Goal: Task Accomplishment & Management: Manage account settings

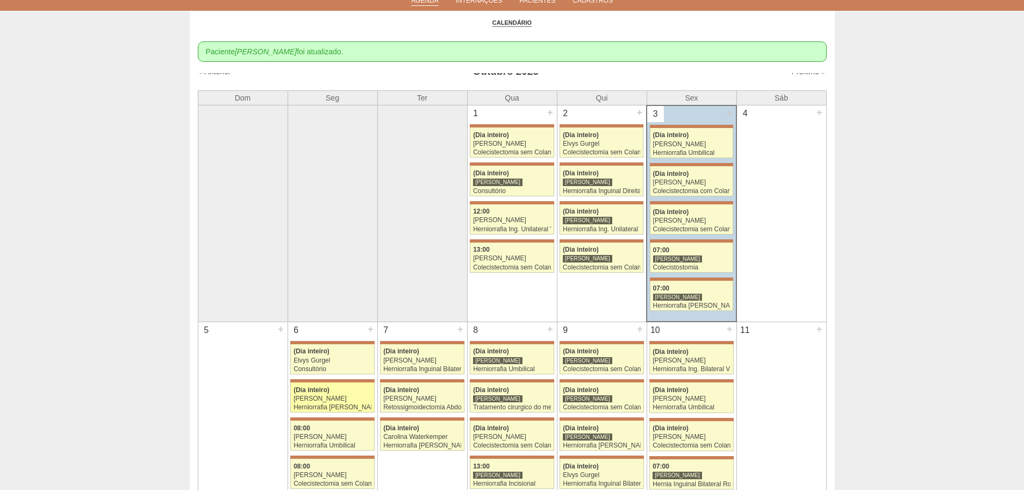
scroll to position [215, 0]
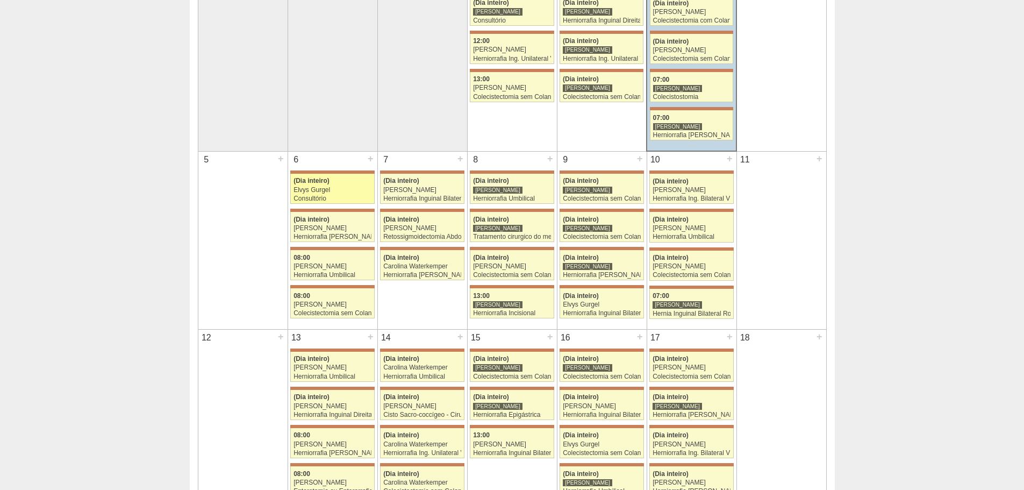
click at [316, 198] on div "Consultório" at bounding box center [333, 198] width 78 height 7
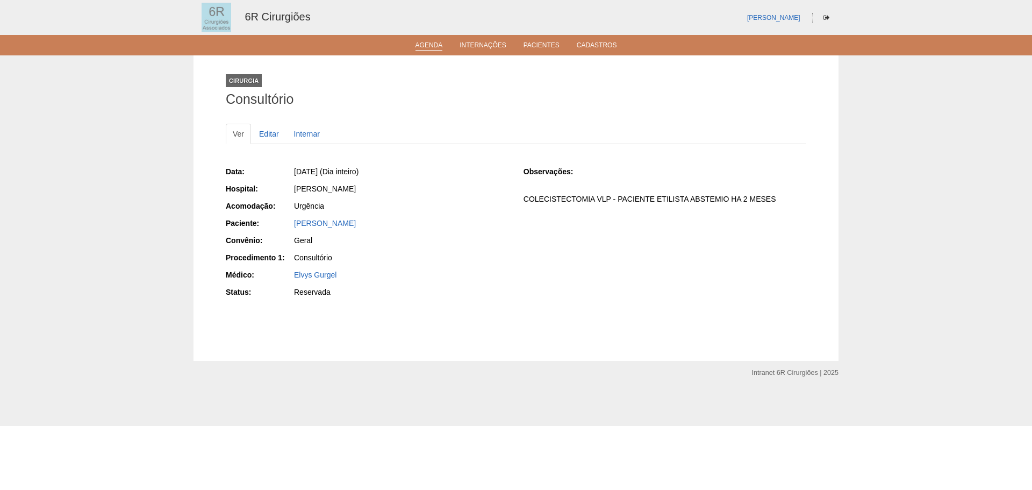
click at [432, 44] on link "Agenda" at bounding box center [429, 45] width 27 height 9
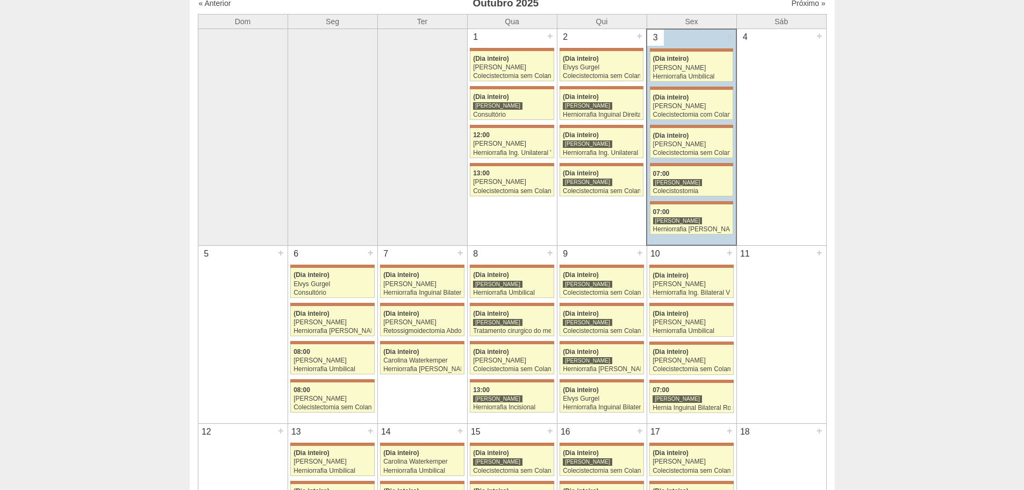
scroll to position [215, 0]
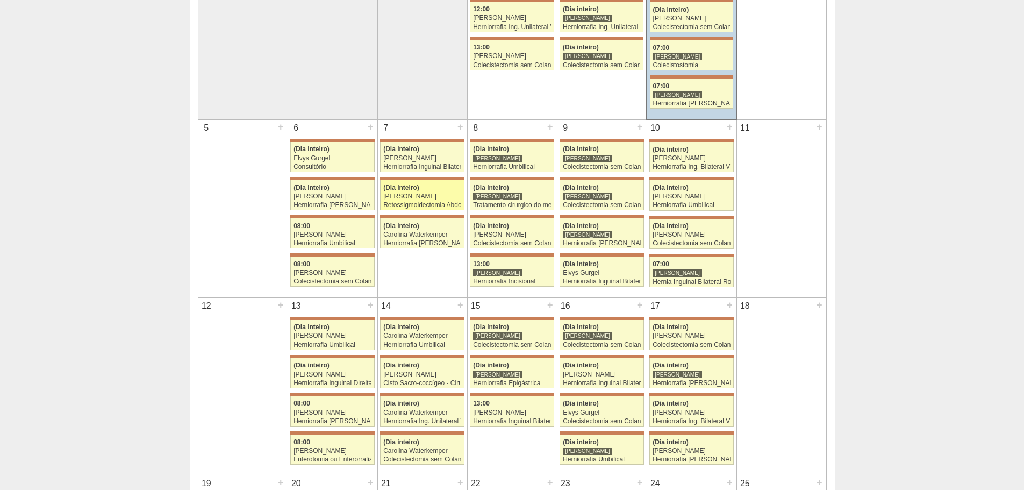
click at [432, 207] on div "Retossigmoidectomia Abdominal" at bounding box center [422, 205] width 78 height 7
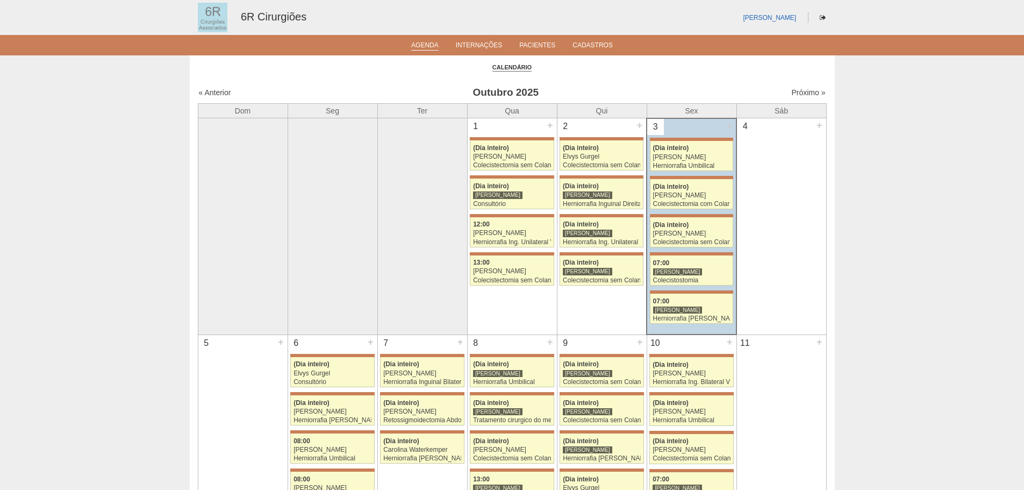
scroll to position [215, 0]
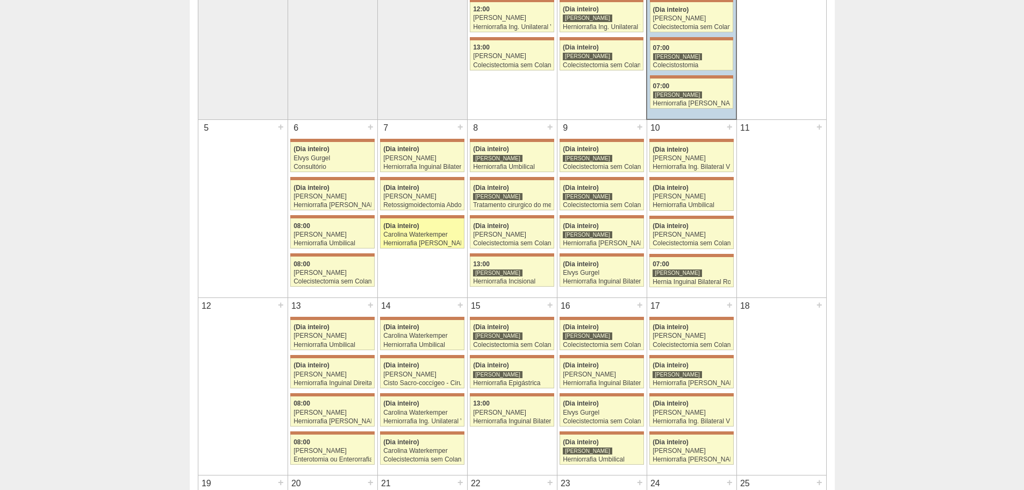
click at [417, 240] on div "Herniorrafia [PERSON_NAME]" at bounding box center [422, 243] width 78 height 7
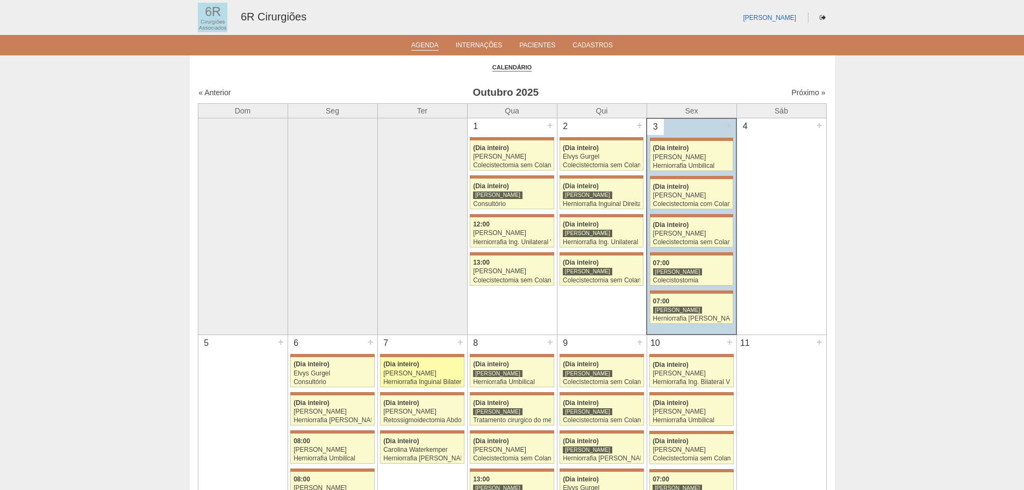
scroll to position [215, 0]
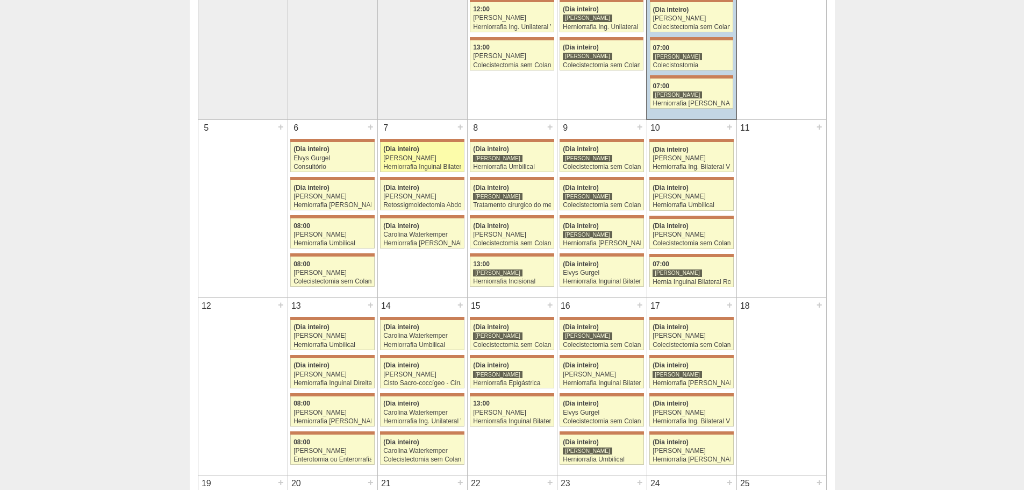
click at [404, 160] on div "[PERSON_NAME]" at bounding box center [422, 158] width 78 height 7
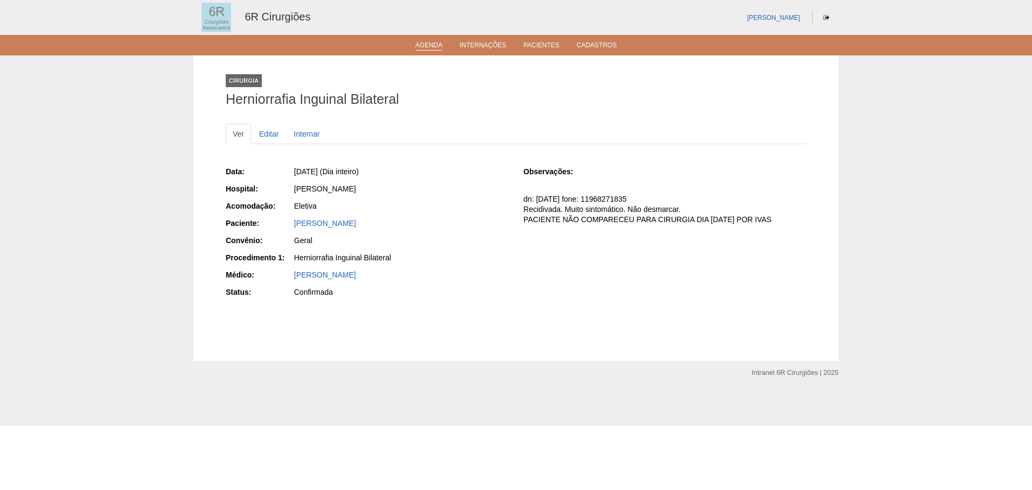
click at [439, 43] on link "Agenda" at bounding box center [429, 45] width 27 height 9
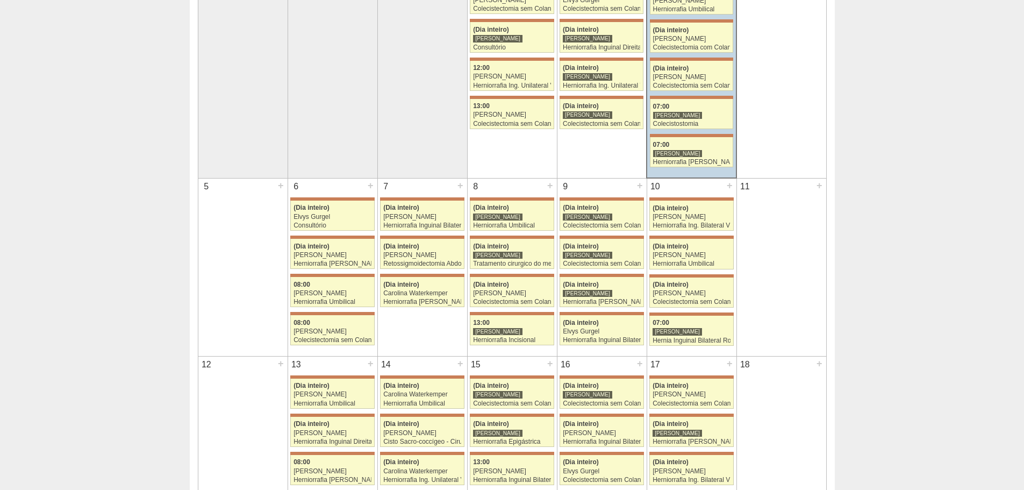
scroll to position [161, 0]
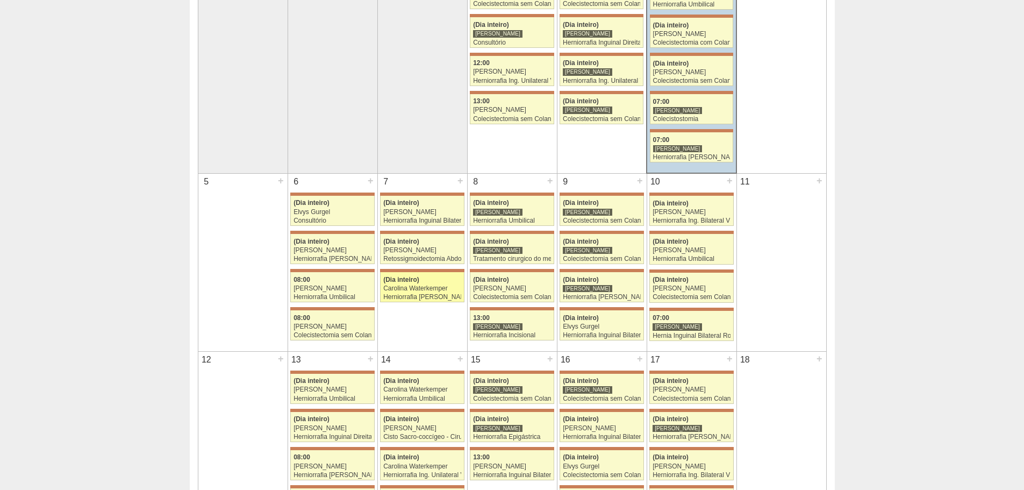
click at [414, 289] on div "Carolina Waterkemper" at bounding box center [422, 288] width 78 height 7
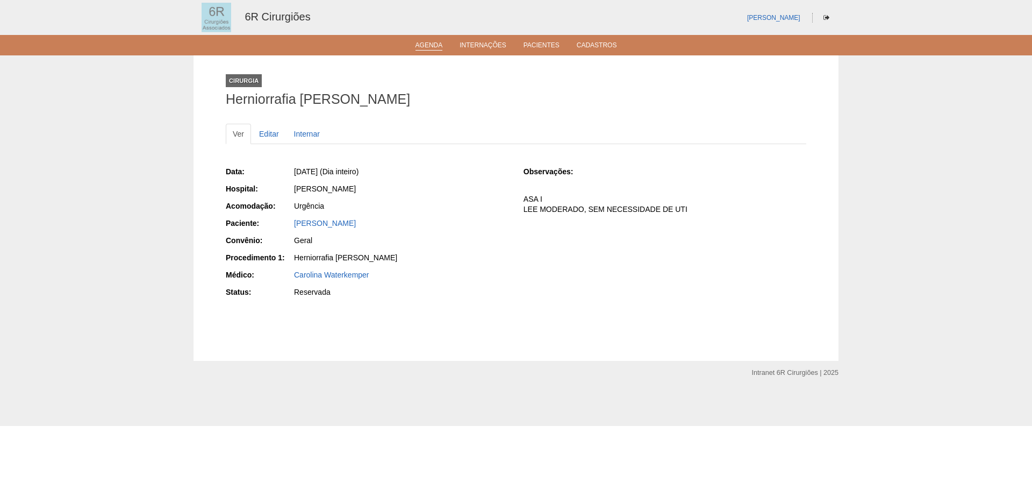
click at [426, 48] on link "Agenda" at bounding box center [429, 45] width 27 height 9
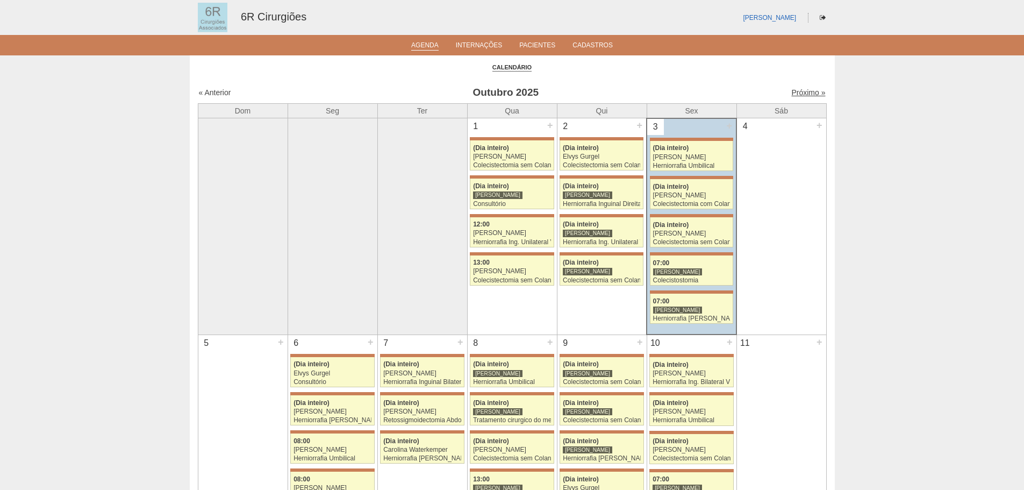
click at [799, 94] on link "Próximo »" at bounding box center [809, 92] width 34 height 9
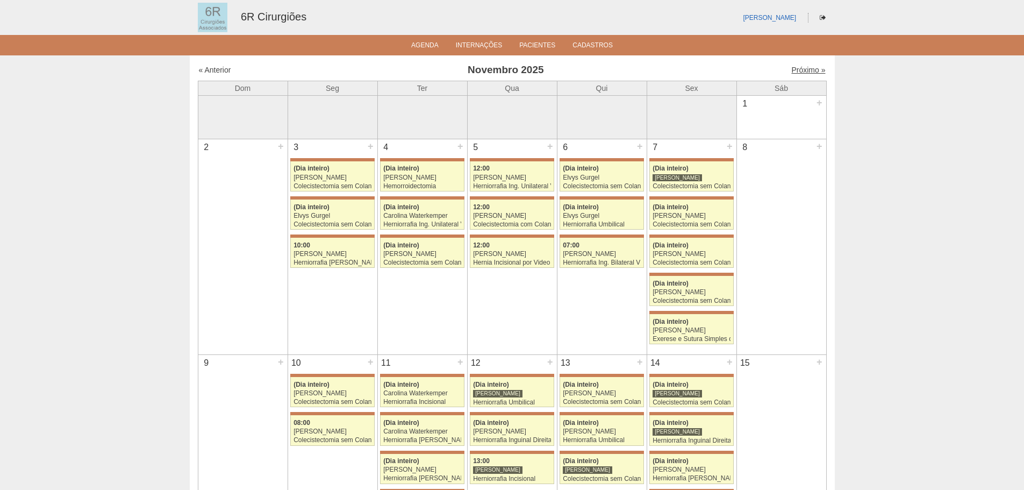
click at [801, 72] on link "Próximo »" at bounding box center [809, 70] width 34 height 9
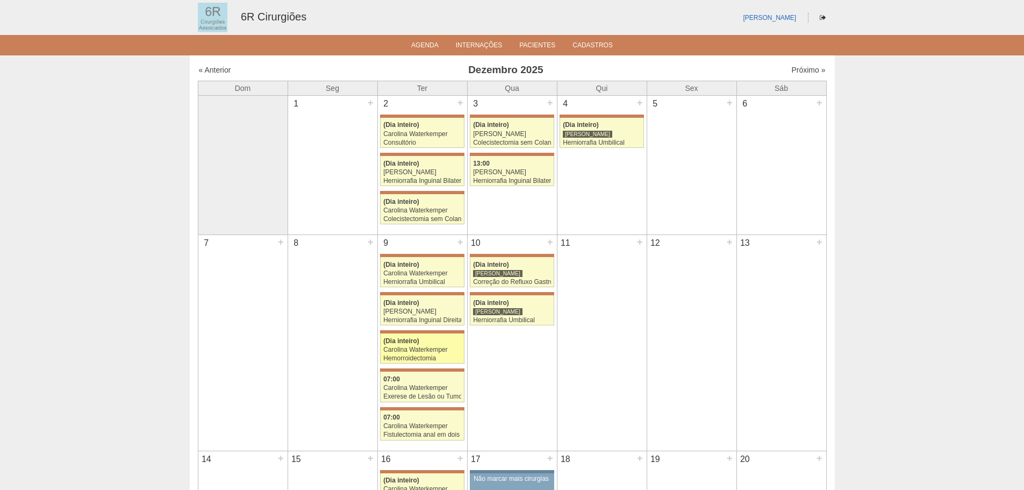
click at [425, 357] on div "Hemorroidectomia" at bounding box center [422, 358] width 78 height 7
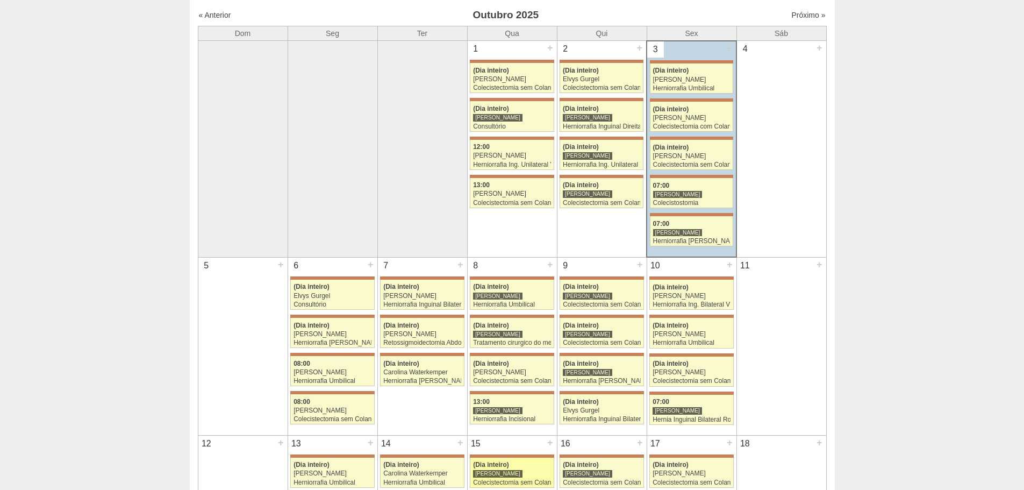
scroll to position [269, 0]
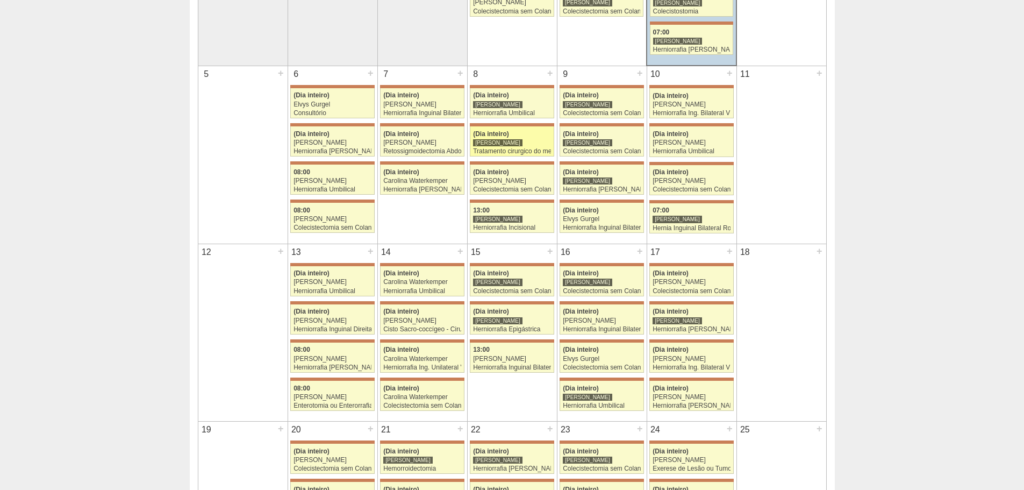
click at [506, 152] on div "Tratamento cirurgico do megaesofago por video" at bounding box center [512, 151] width 78 height 7
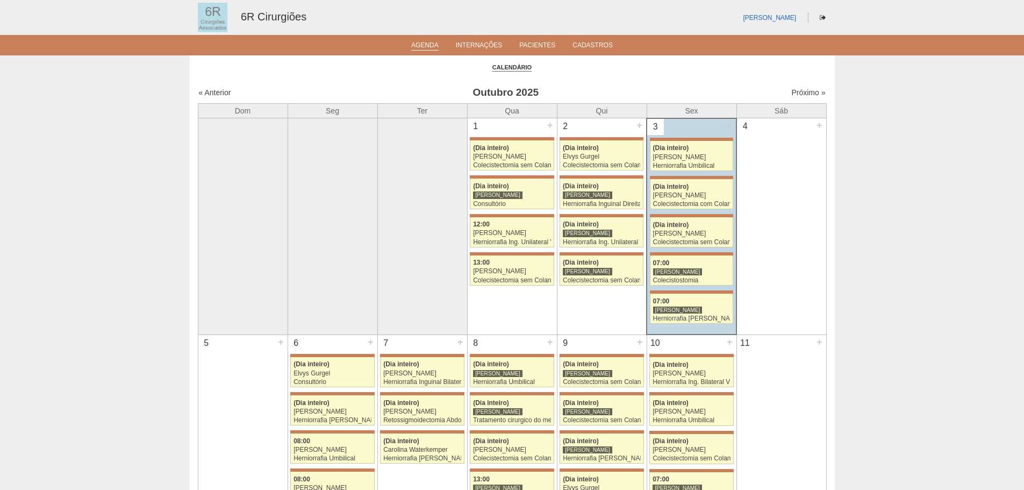
scroll to position [269, 0]
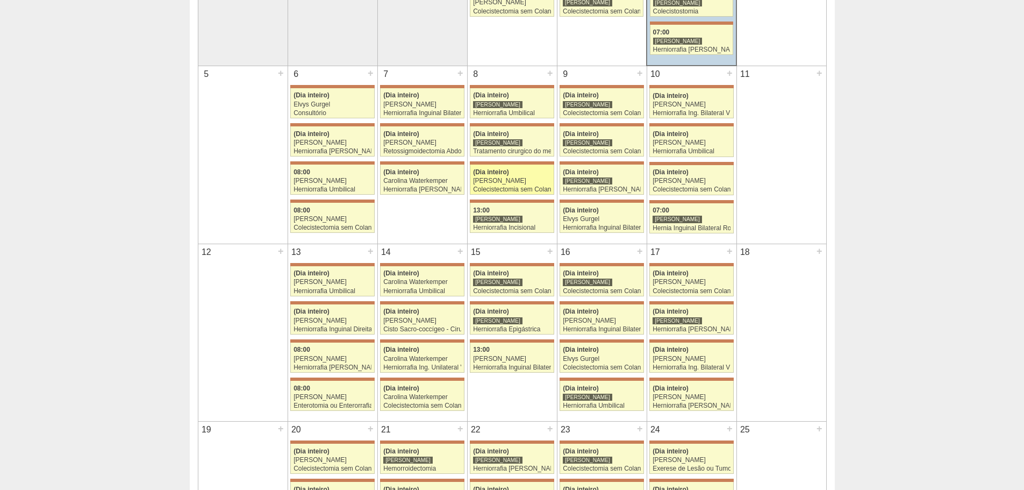
click at [516, 193] on div "Colecistectomia sem Colangiografia VL" at bounding box center [512, 189] width 78 height 7
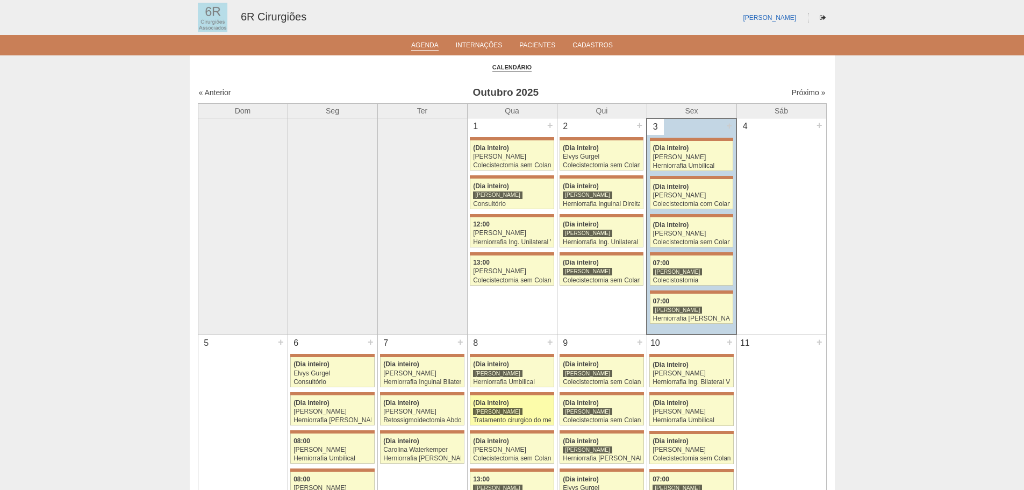
scroll to position [269, 0]
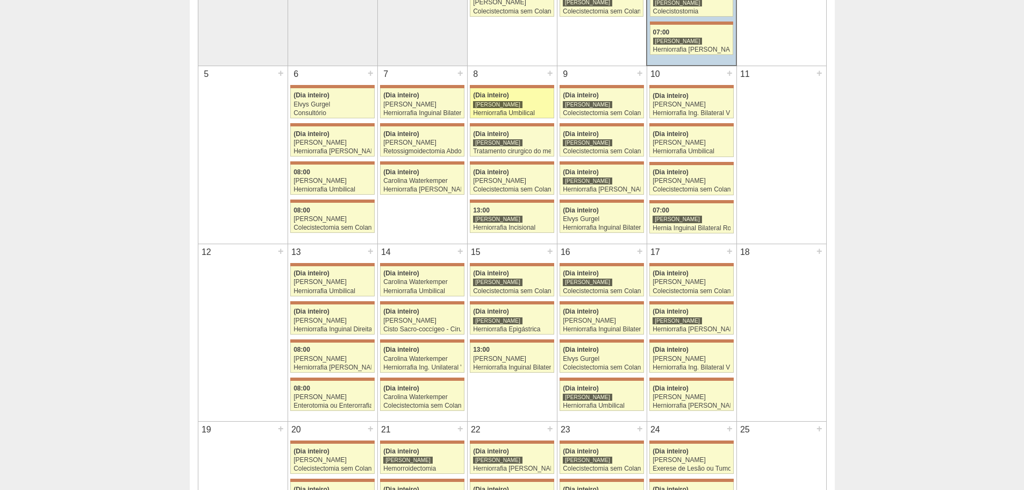
click at [500, 110] on div "Herniorrafia Umbilical" at bounding box center [512, 113] width 78 height 7
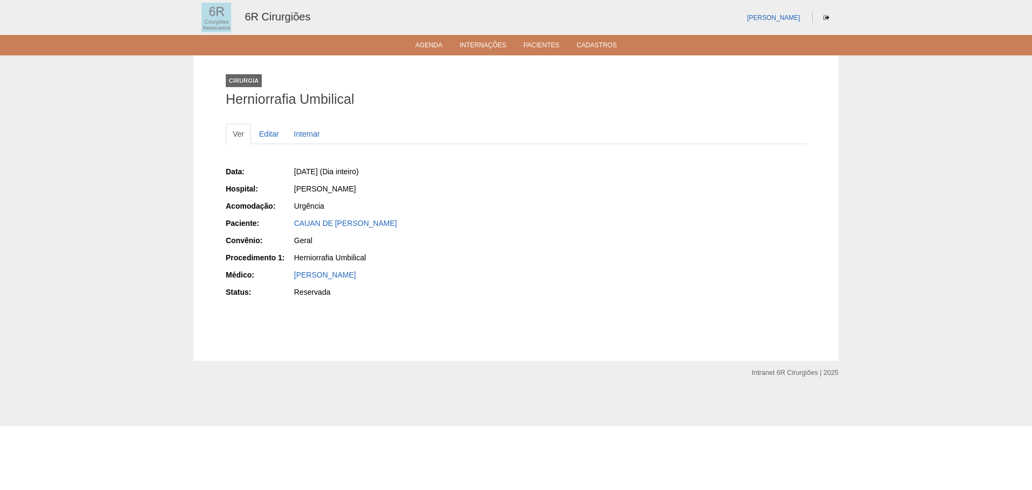
click at [502, 226] on div "CAUAN DE MELLO REINA" at bounding box center [401, 223] width 215 height 11
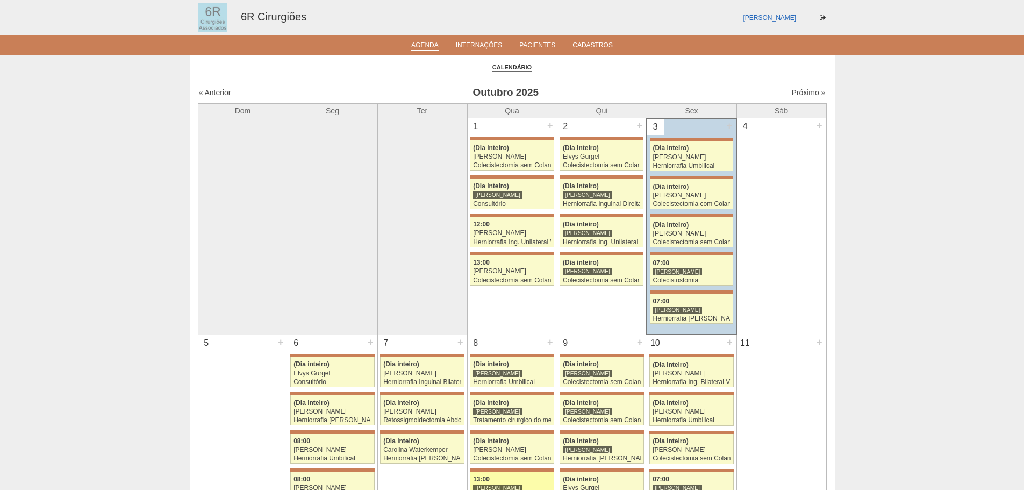
scroll to position [269, 0]
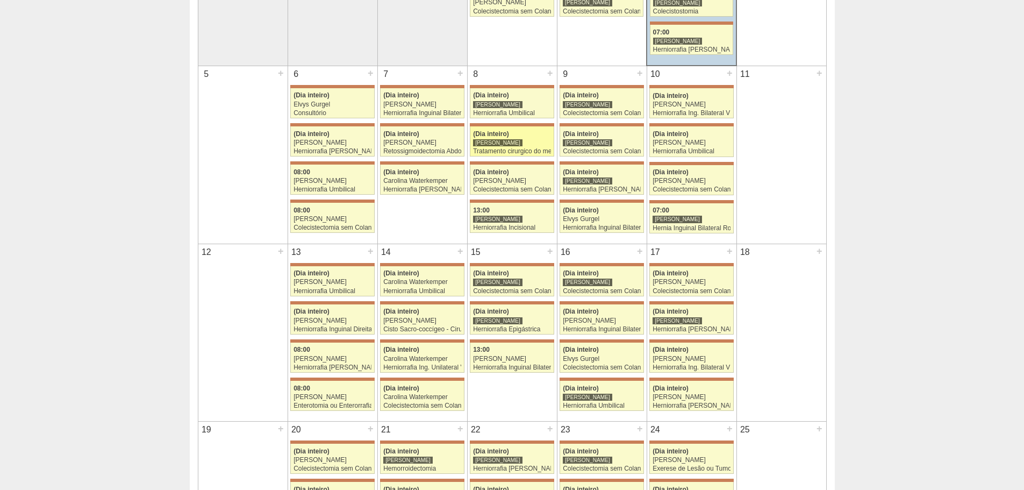
click at [521, 152] on div "Tratamento cirurgico do megaesofago por video" at bounding box center [512, 151] width 78 height 7
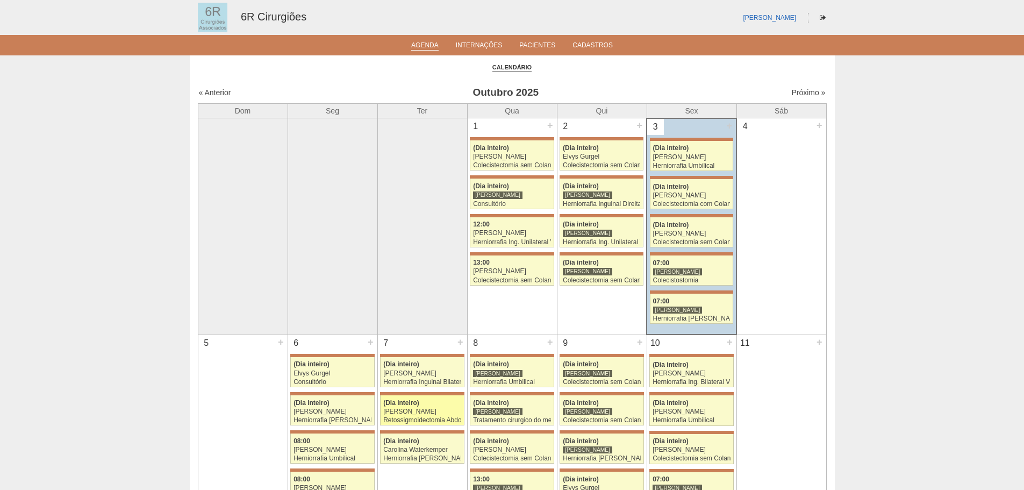
scroll to position [269, 0]
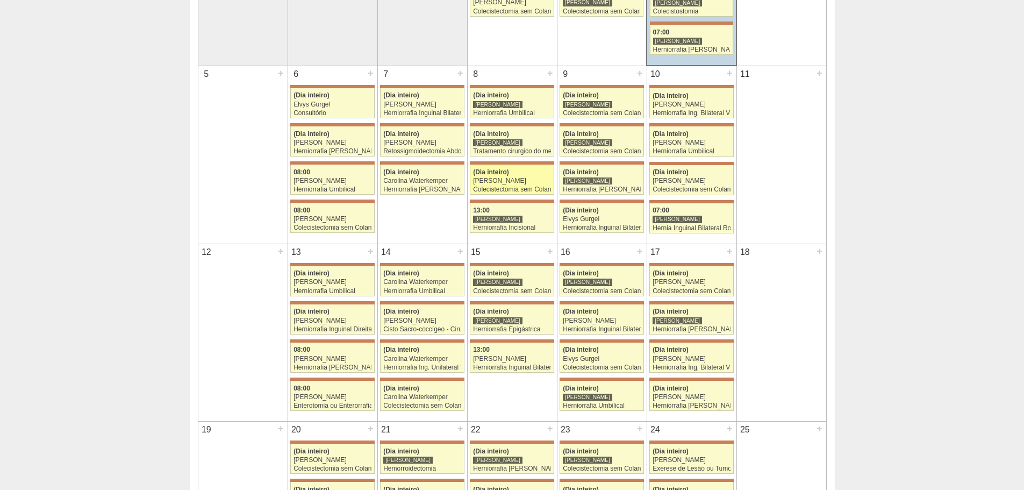
click at [507, 181] on div "[PERSON_NAME]" at bounding box center [512, 180] width 78 height 7
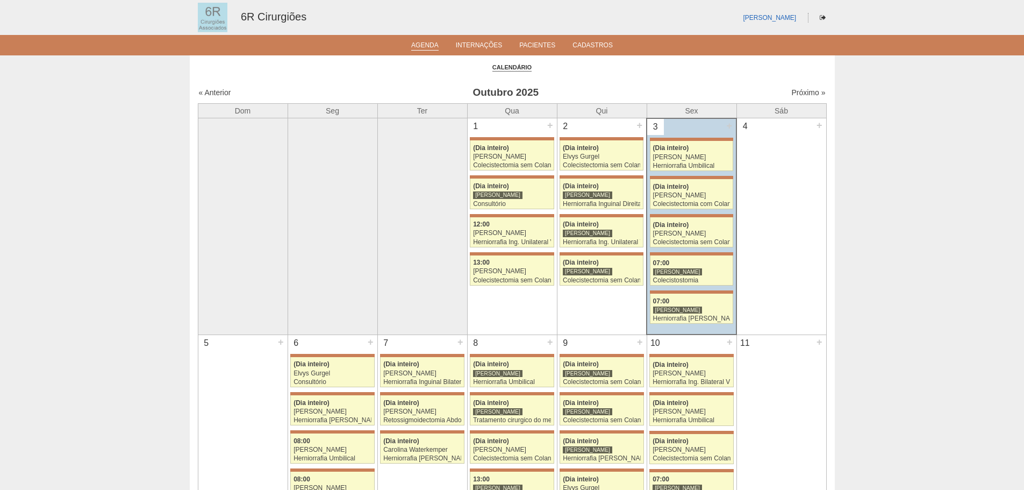
scroll to position [269, 0]
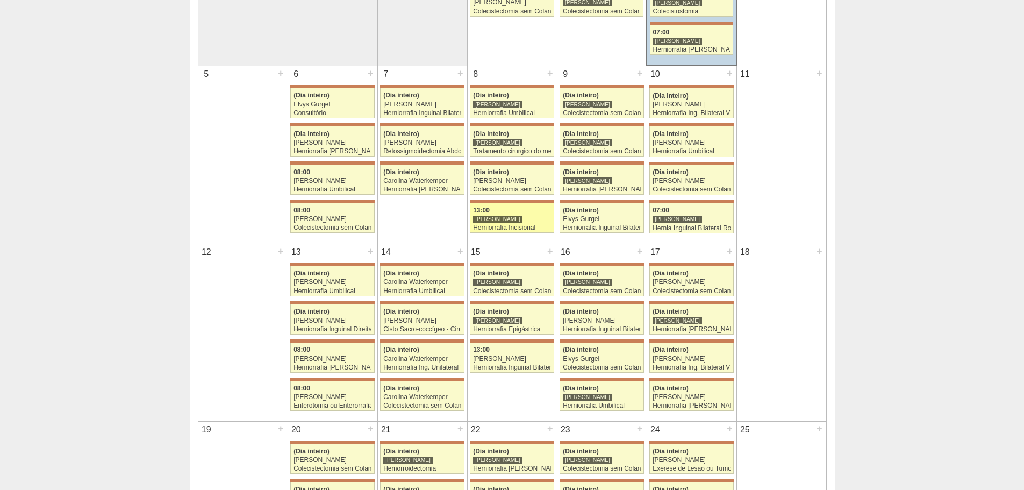
click at [507, 227] on div "Herniorrafia Incisional" at bounding box center [512, 227] width 78 height 7
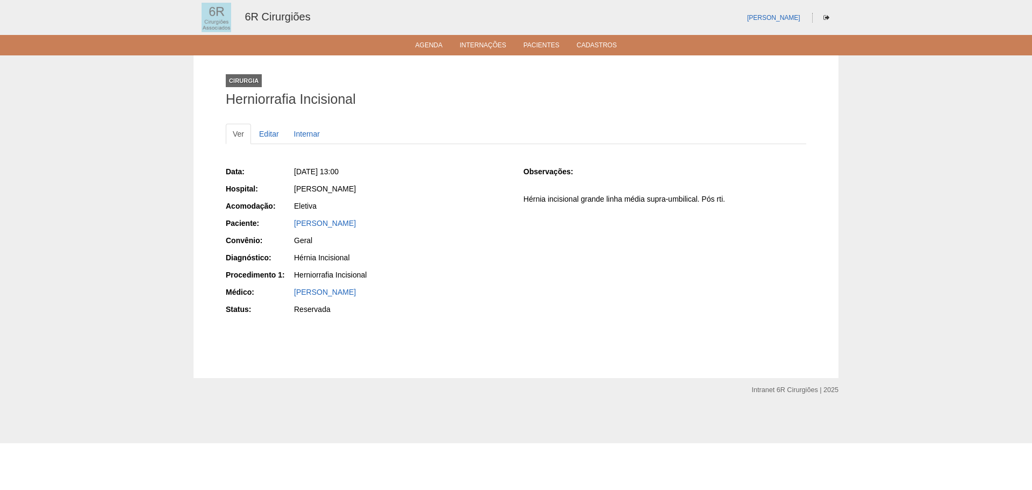
click at [423, 39] on ul "Agenda Internações Pacientes Cadastros" at bounding box center [516, 45] width 1032 height 20
click at [419, 46] on link "Agenda" at bounding box center [429, 45] width 27 height 9
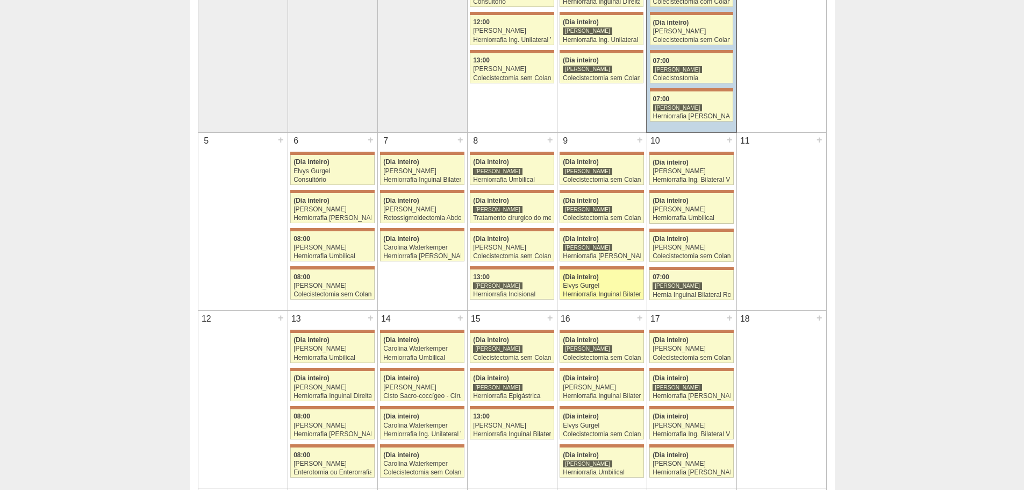
scroll to position [215, 0]
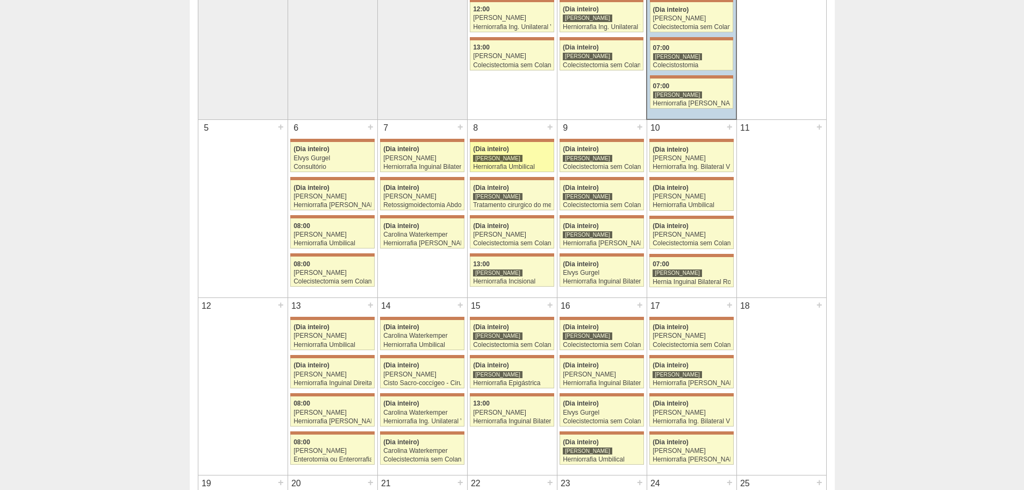
click at [525, 162] on link "71393 Bruno Bulisani (Dia inteiro) Bruno Bulisani Herniorrafia Umbilical Hospit…" at bounding box center [512, 157] width 84 height 30
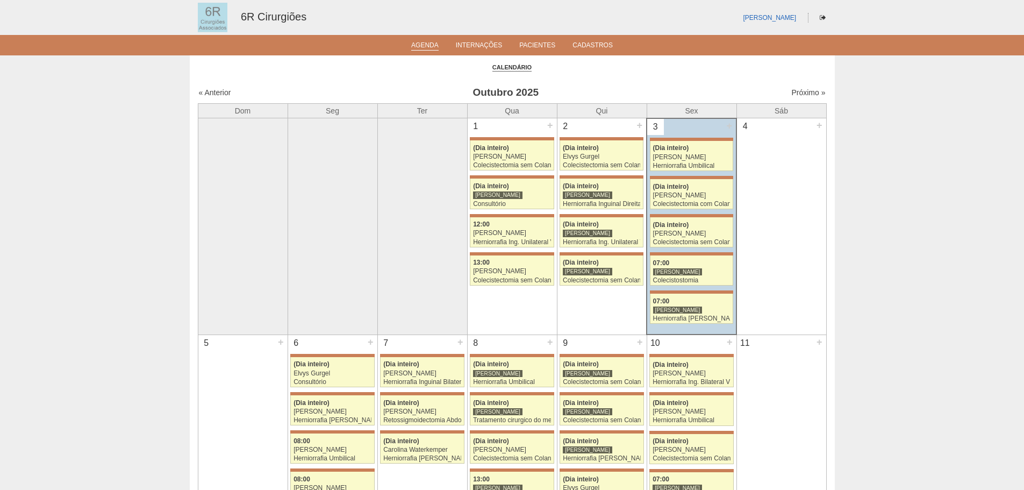
scroll to position [215, 0]
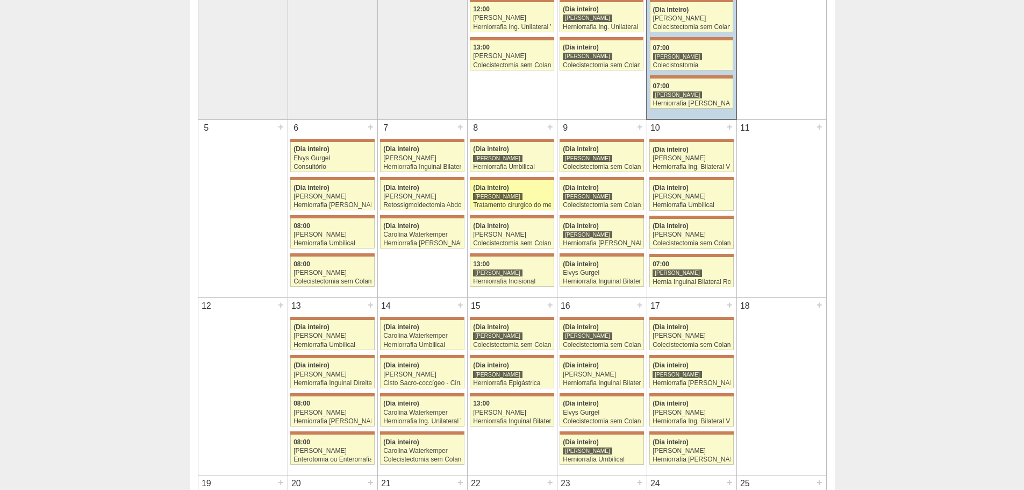
click at [504, 195] on div "[PERSON_NAME]" at bounding box center [497, 197] width 49 height 8
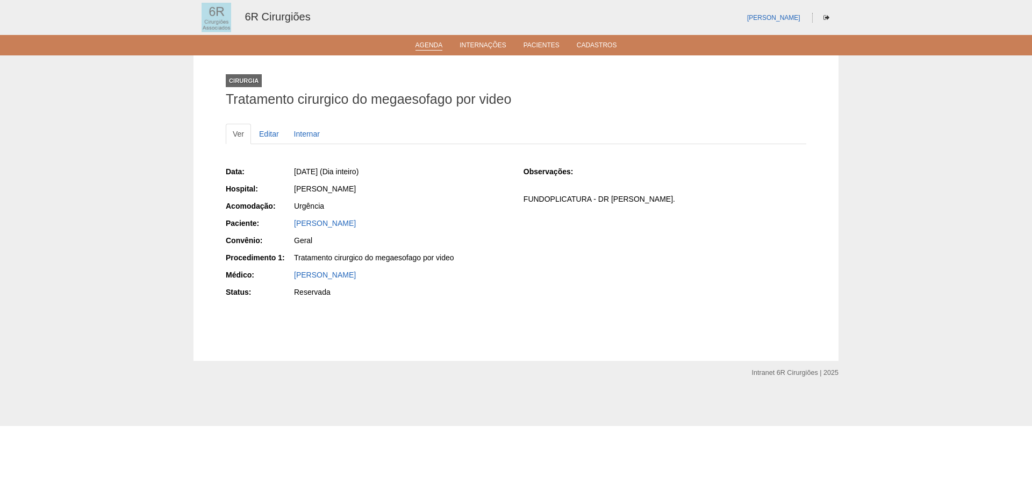
click at [443, 44] on link "Agenda" at bounding box center [429, 45] width 27 height 9
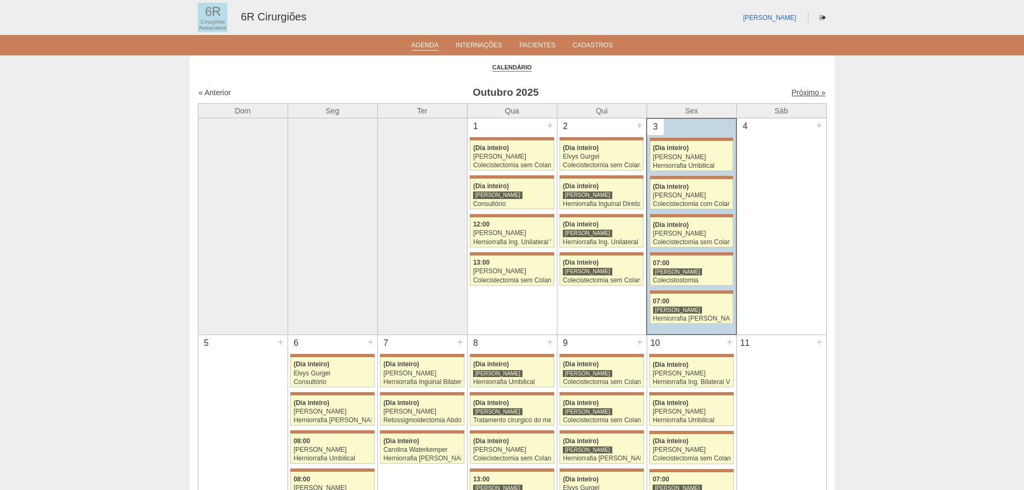
click at [794, 96] on link "Próximo »" at bounding box center [809, 92] width 34 height 9
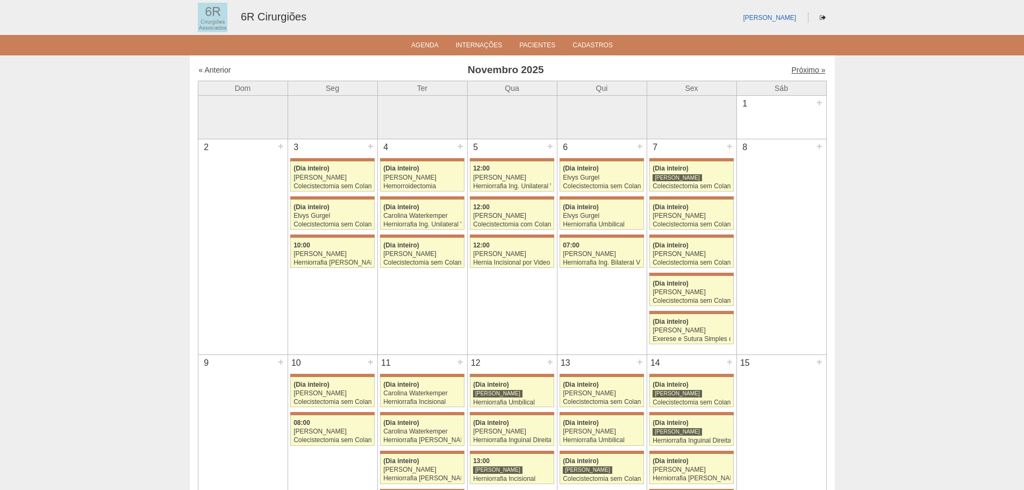
click at [792, 72] on link "Próximo »" at bounding box center [809, 70] width 34 height 9
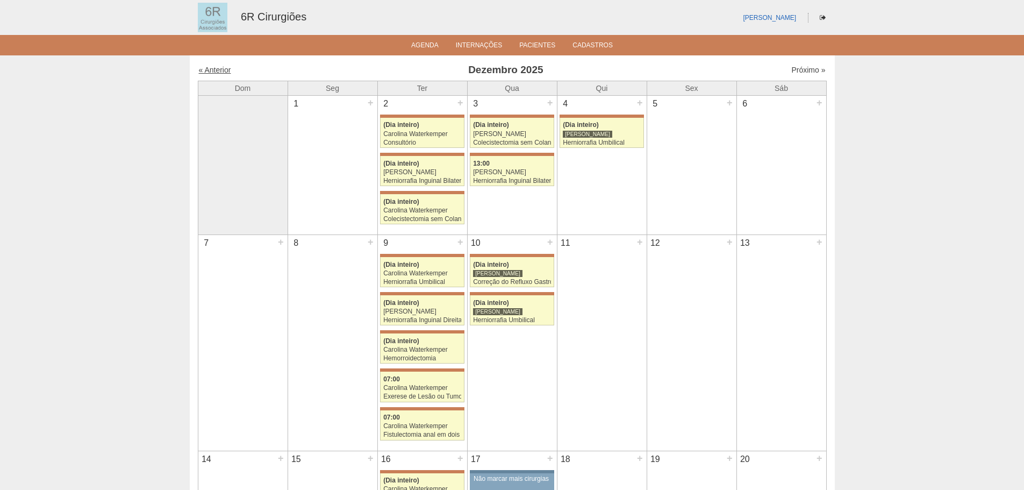
click at [221, 67] on link "« Anterior" at bounding box center [215, 70] width 32 height 9
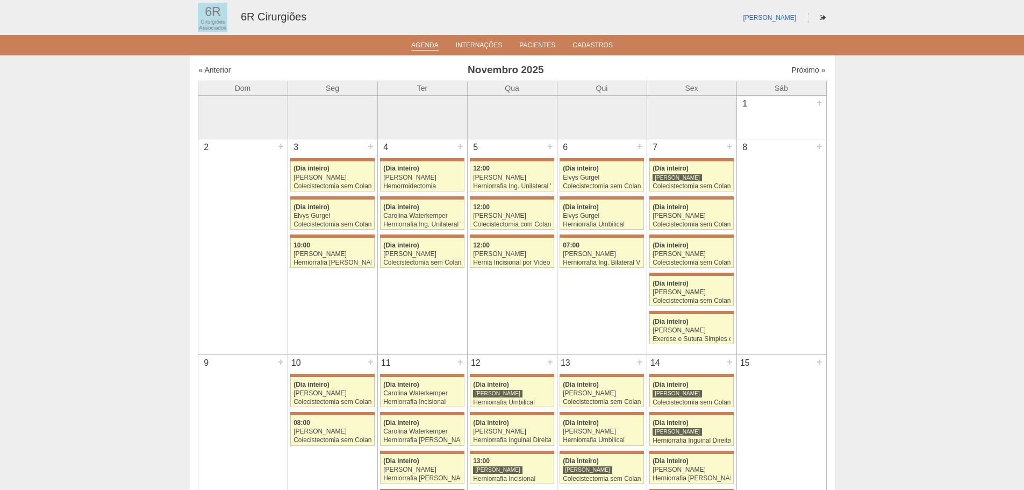
click at [416, 46] on link "Agenda" at bounding box center [424, 45] width 27 height 9
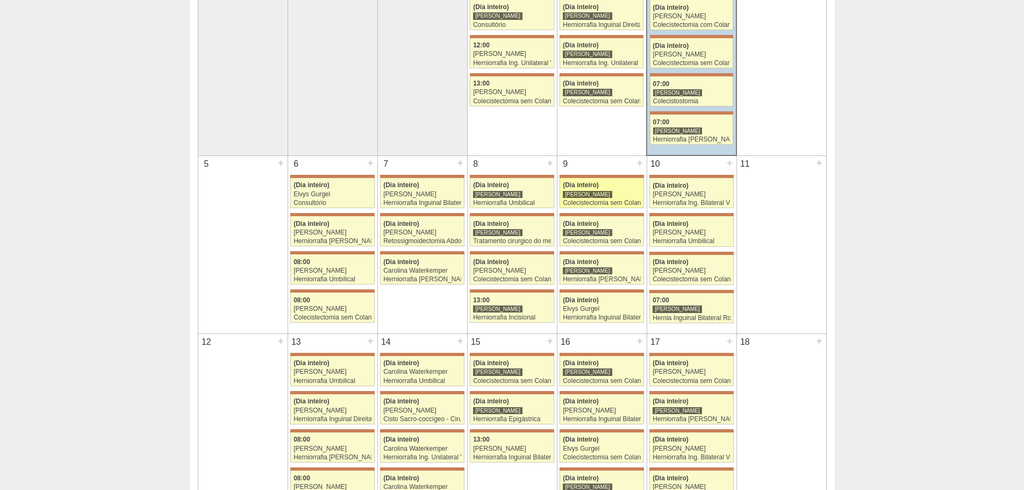
scroll to position [108, 0]
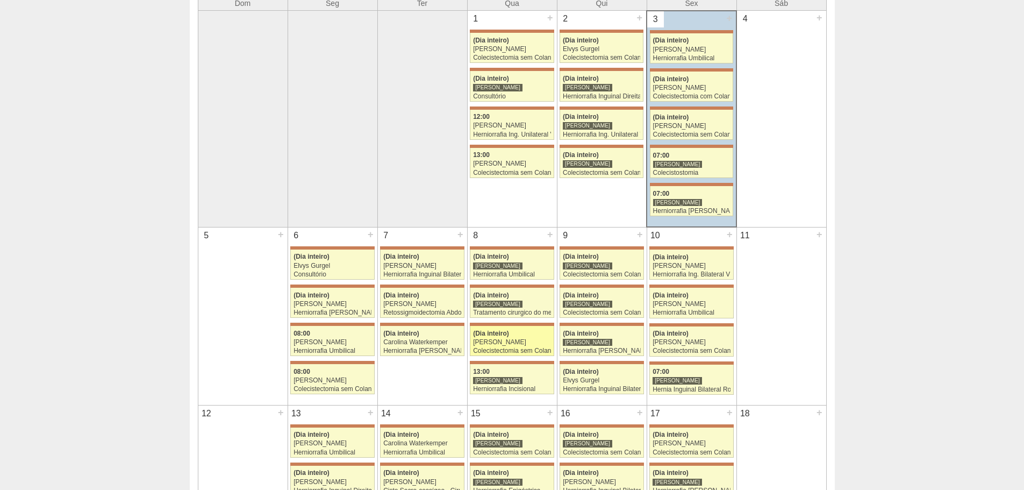
click at [521, 335] on div "(Dia inteiro)" at bounding box center [512, 333] width 78 height 7
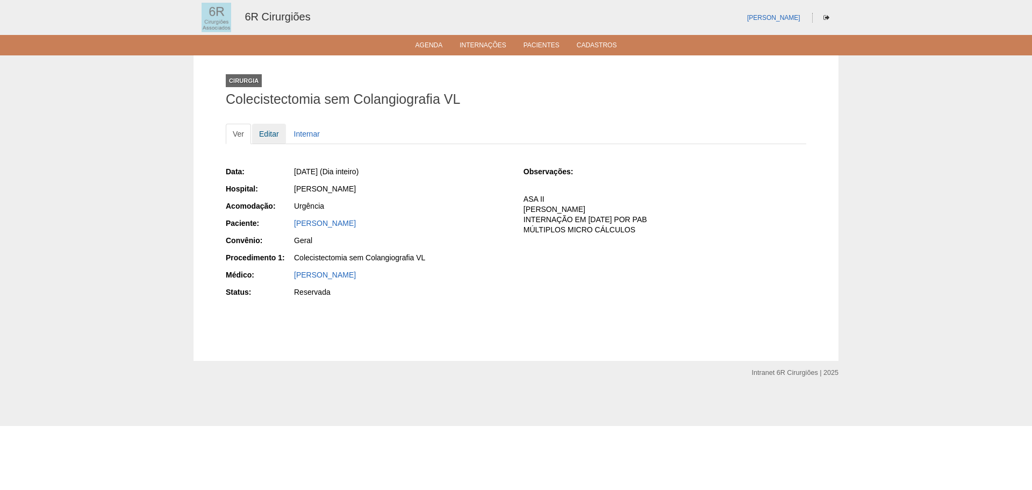
click at [272, 137] on link "Editar" at bounding box center [269, 134] width 34 height 20
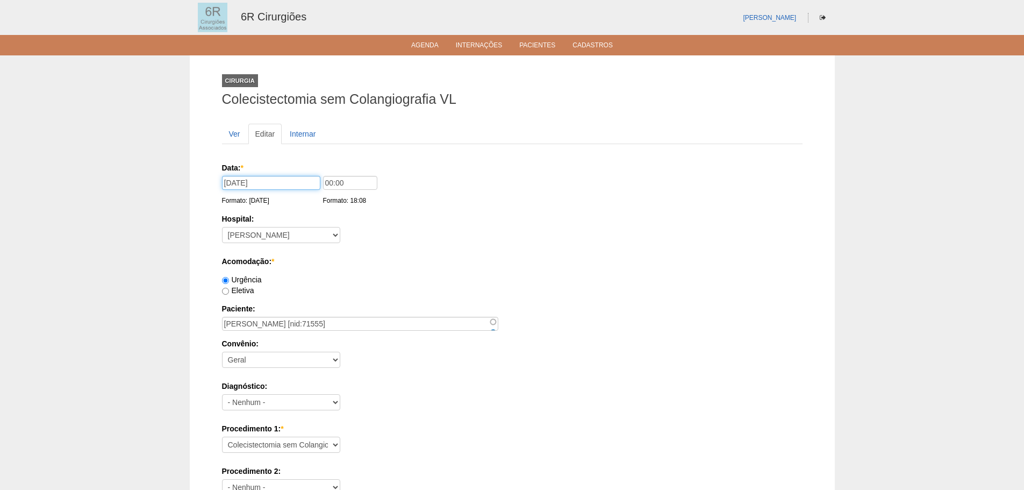
click at [261, 186] on input "[DATE]" at bounding box center [271, 183] width 98 height 14
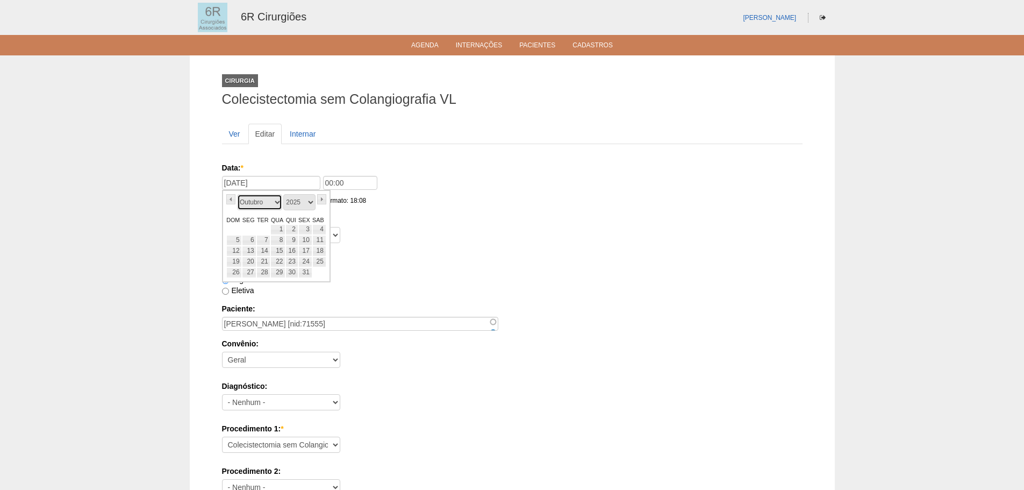
click at [262, 201] on select "Janeiro Fevereiro Março Abril Maio Junho Julho Agosto Setembro Outubro Novembro…" at bounding box center [259, 202] width 45 height 16
click at [280, 232] on link "3" at bounding box center [277, 229] width 15 height 11
type input "[DATE]"
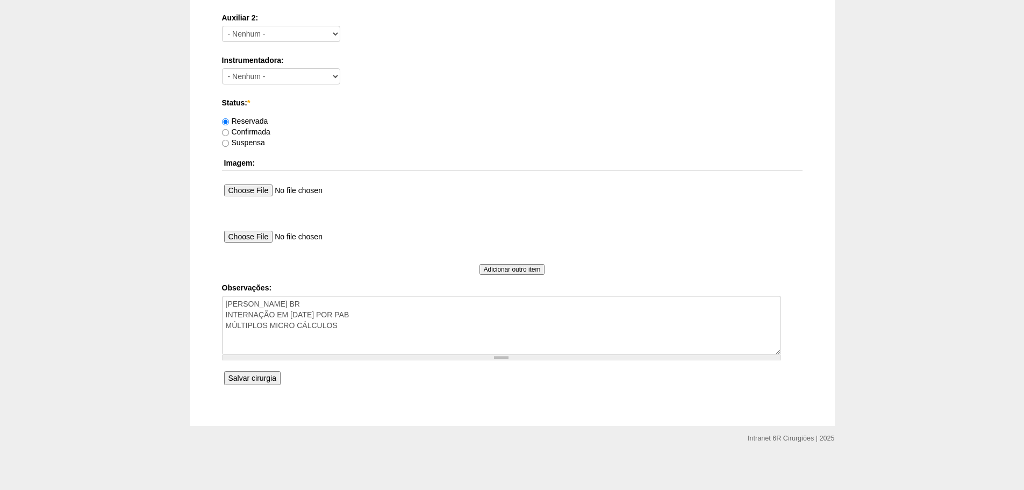
scroll to position [582, 0]
click at [375, 338] on textarea "ASA II LEE BR INTERNAÇÃO EM JULHO/25 POR PAB MÚLTIPLOS MICRO CÁLCULOS" at bounding box center [501, 324] width 559 height 59
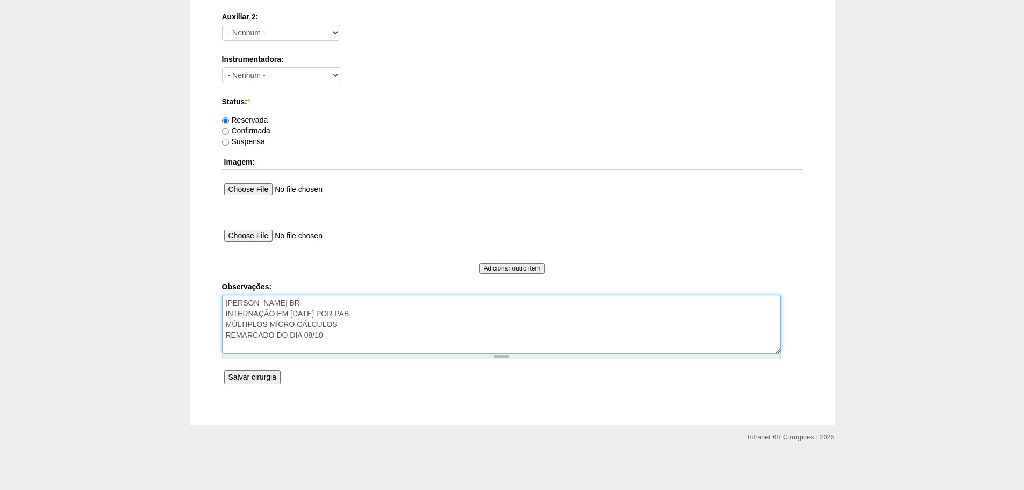
type textarea "ASA II LEE BR INTERNAÇÃO EM JULHO/25 POR PAB MÚLTIPLOS MICRO CÁLCULOS REMARCADO…"
click at [250, 382] on input "Salvar cirurgia" at bounding box center [252, 377] width 56 height 14
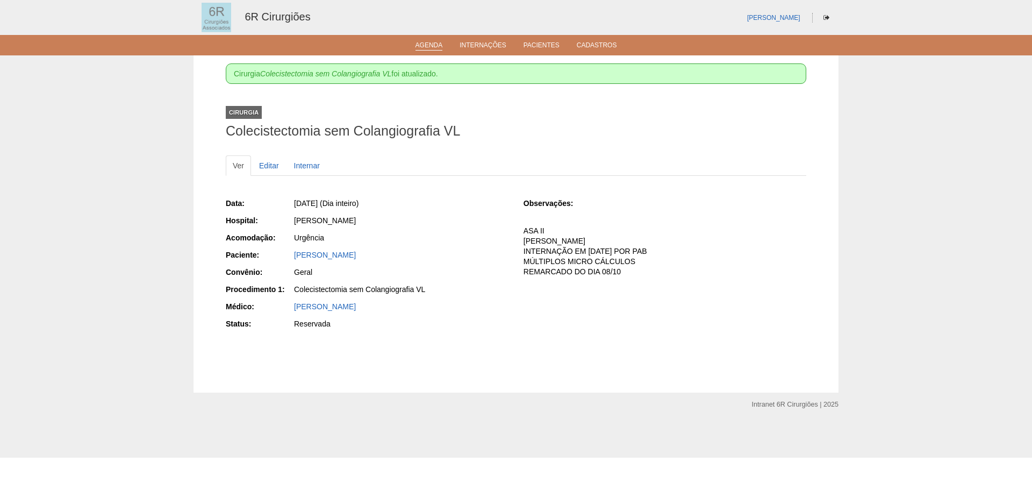
click at [433, 47] on link "Agenda" at bounding box center [429, 45] width 27 height 9
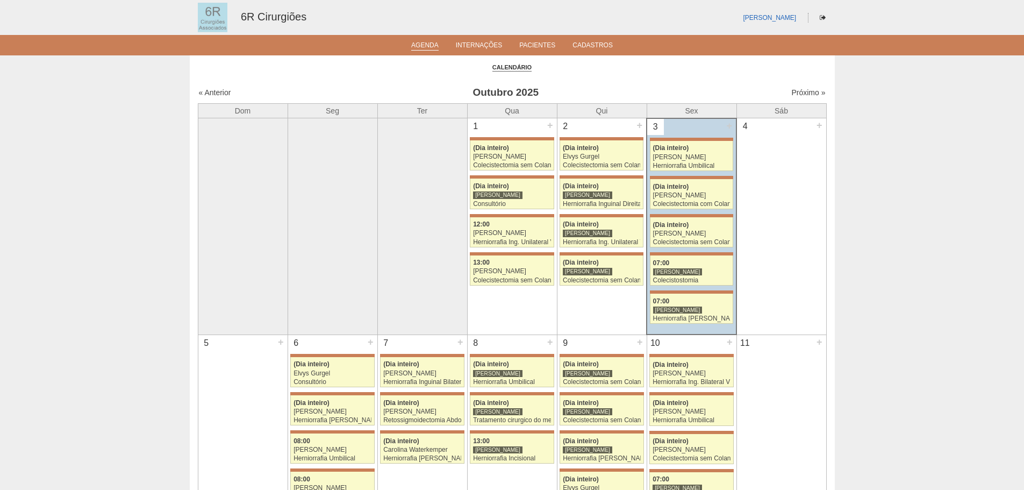
scroll to position [161, 0]
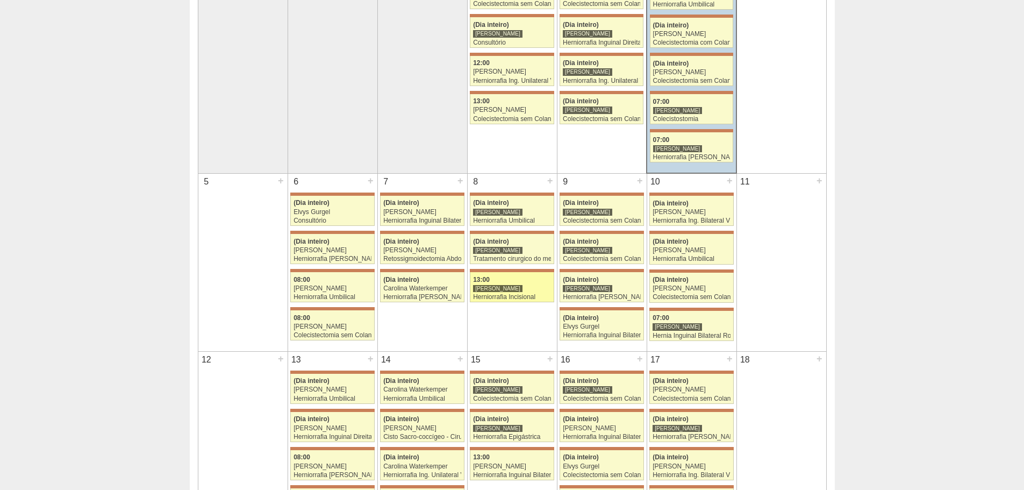
click at [510, 289] on div "[PERSON_NAME]" at bounding box center [497, 288] width 49 height 8
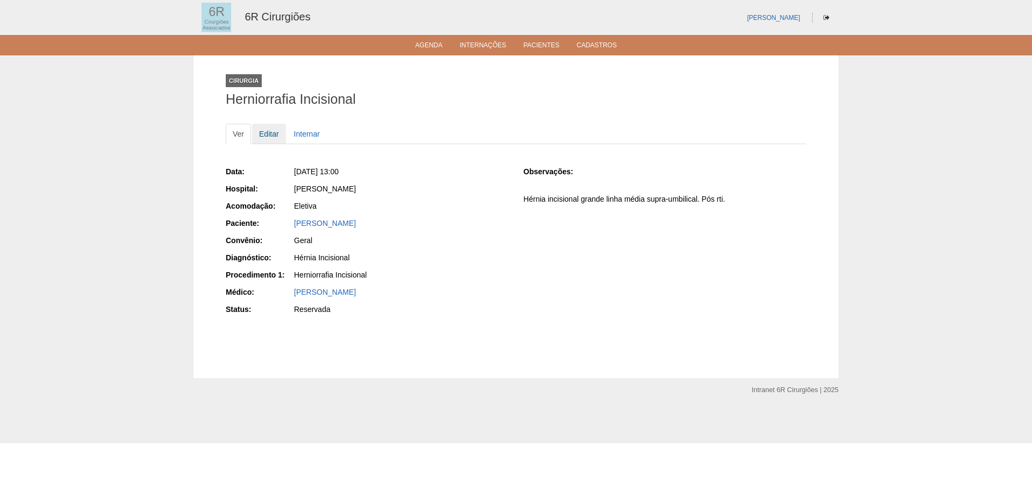
click at [275, 136] on link "Editar" at bounding box center [269, 134] width 34 height 20
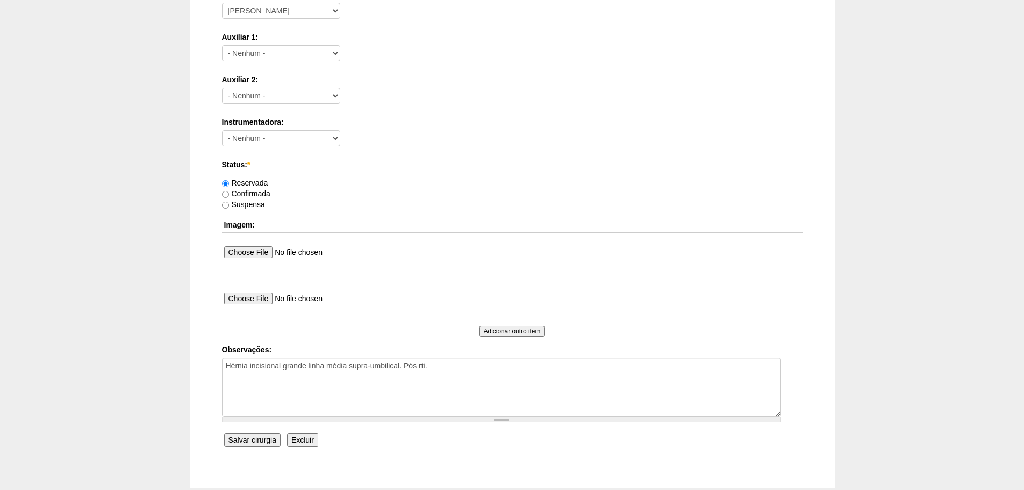
scroll to position [582, 0]
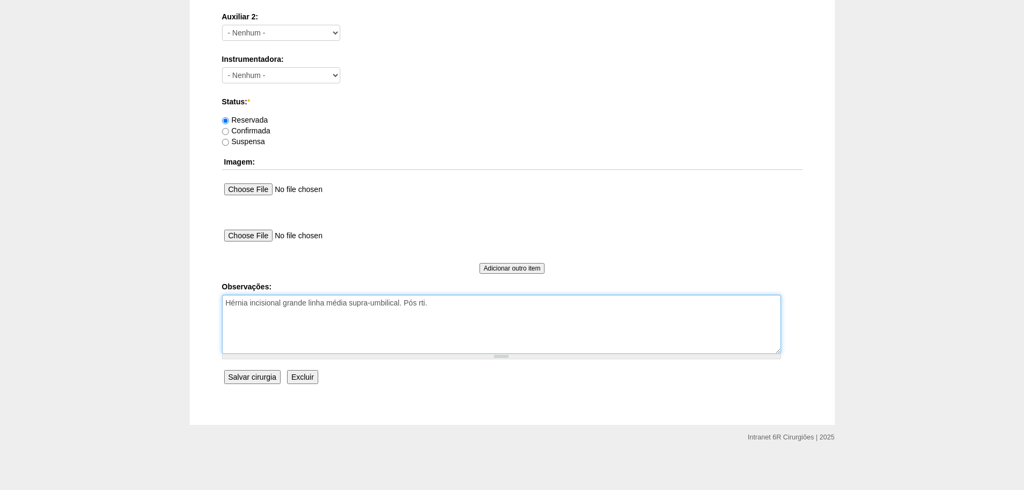
click at [423, 329] on textarea "Hérnia incisional grande linha média supra-umbilical. Pós rti." at bounding box center [501, 324] width 559 height 59
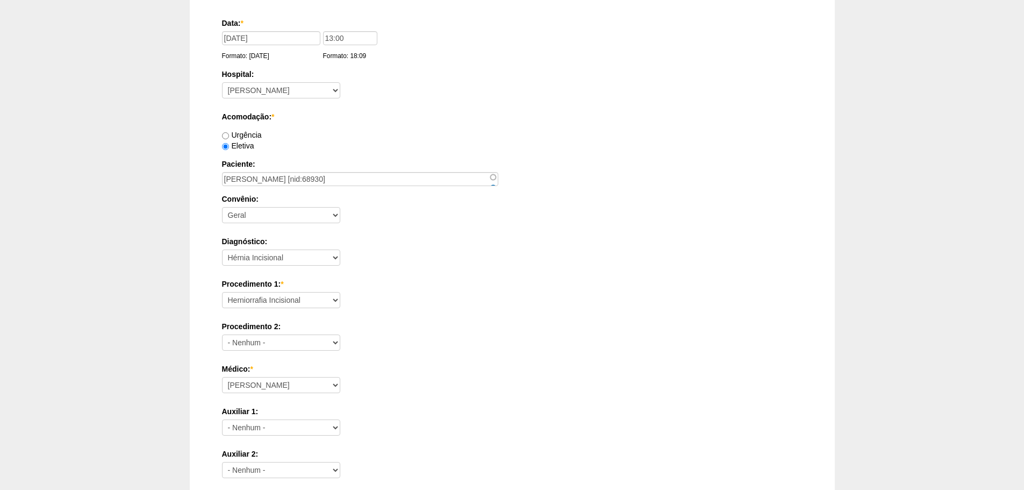
scroll to position [0, 0]
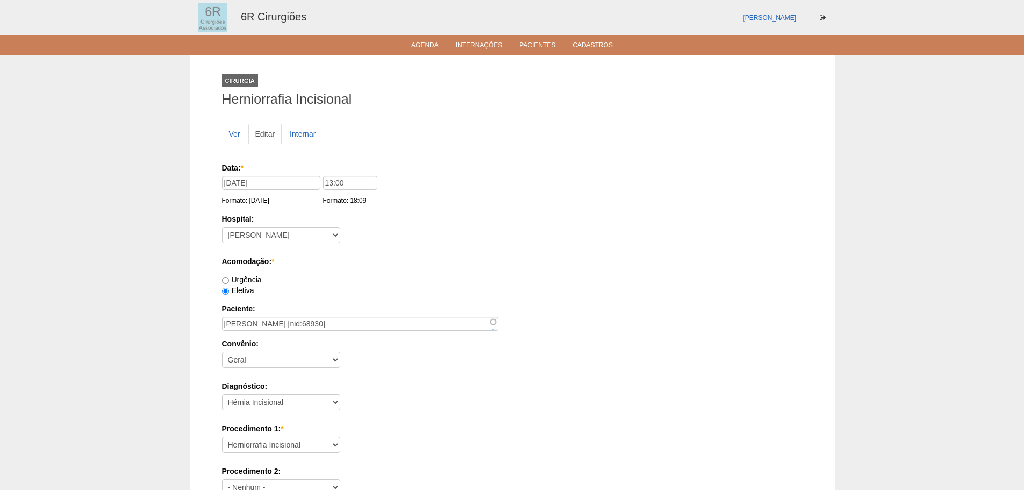
type textarea "Hérnia incisional grande linha média supra-umbilical. Pós rti. REMARCADO DO DIA…"
click at [266, 193] on div "08/10/2025 Formato: 03/10/2025" at bounding box center [272, 191] width 101 height 30
click at [264, 187] on input "08/10/2025" at bounding box center [271, 183] width 98 height 14
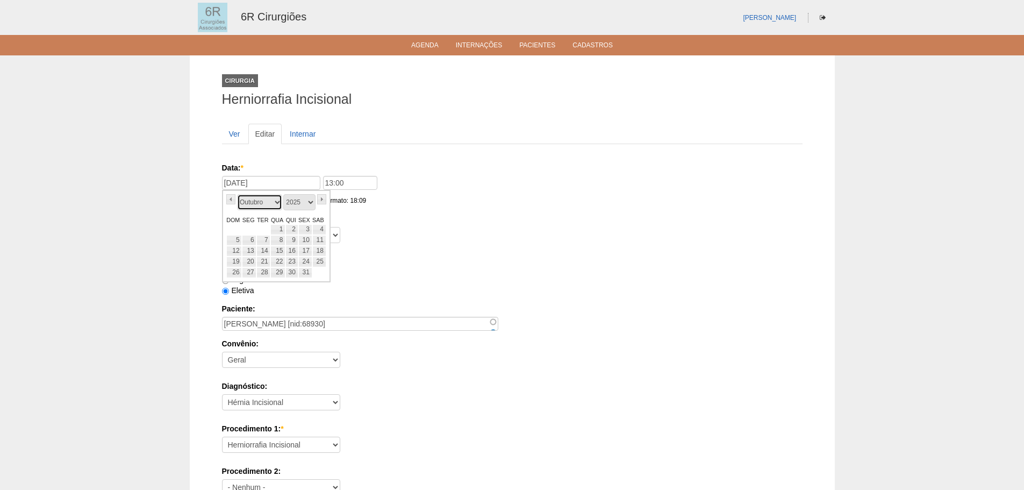
click at [275, 205] on select "Janeiro Fevereiro Março Abril Maio Junho Julho Agosto Setembro Outubro Novembro…" at bounding box center [259, 202] width 45 height 16
click at [276, 241] on link "10" at bounding box center [277, 240] width 15 height 11
type input "10/12/2025"
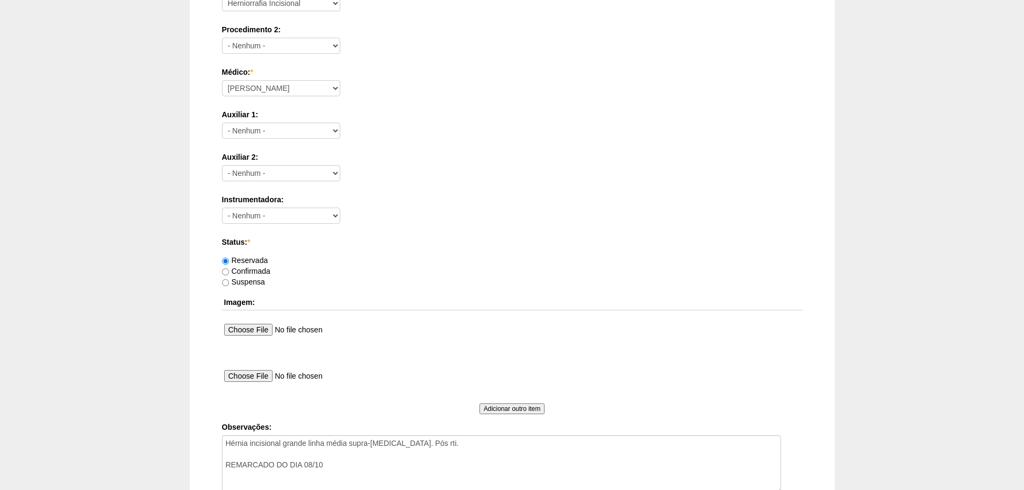
scroll to position [582, 0]
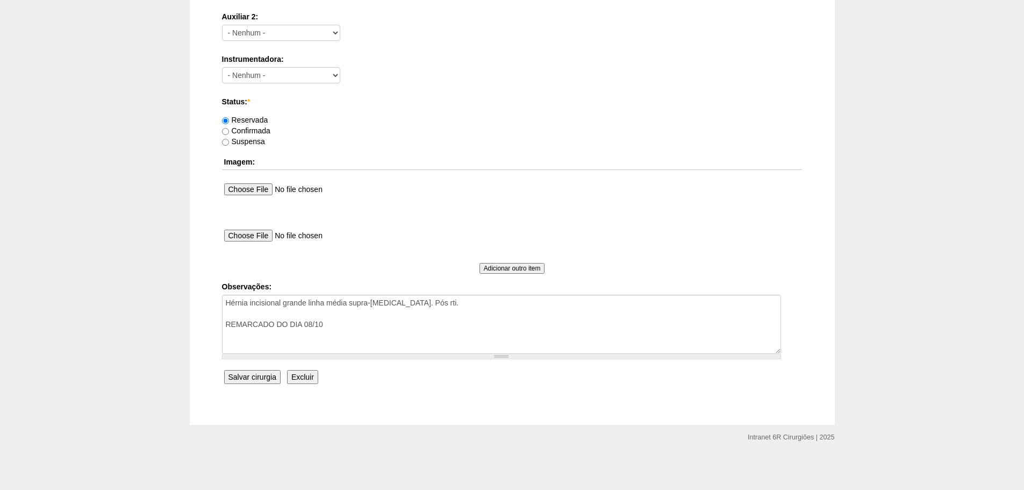
click at [264, 378] on input "Salvar cirurgia" at bounding box center [252, 377] width 56 height 14
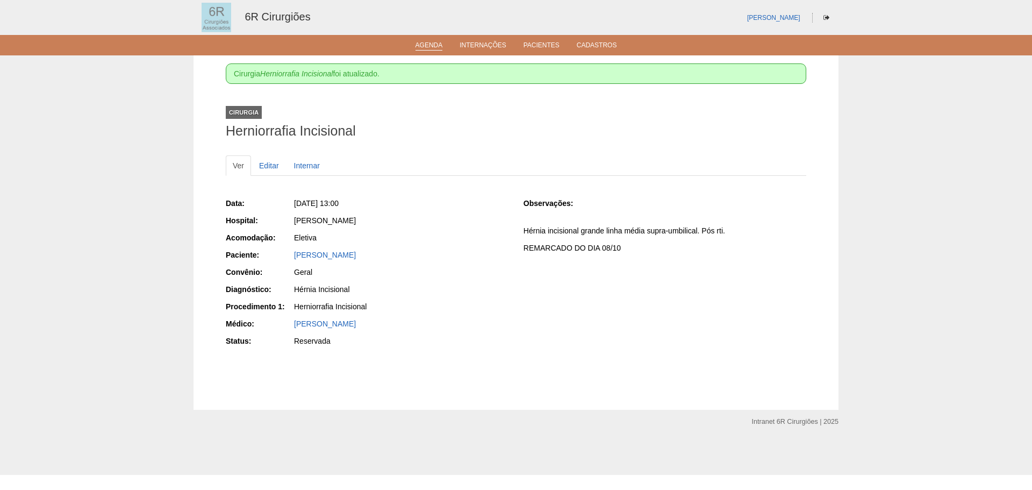
click at [425, 47] on link "Agenda" at bounding box center [429, 45] width 27 height 9
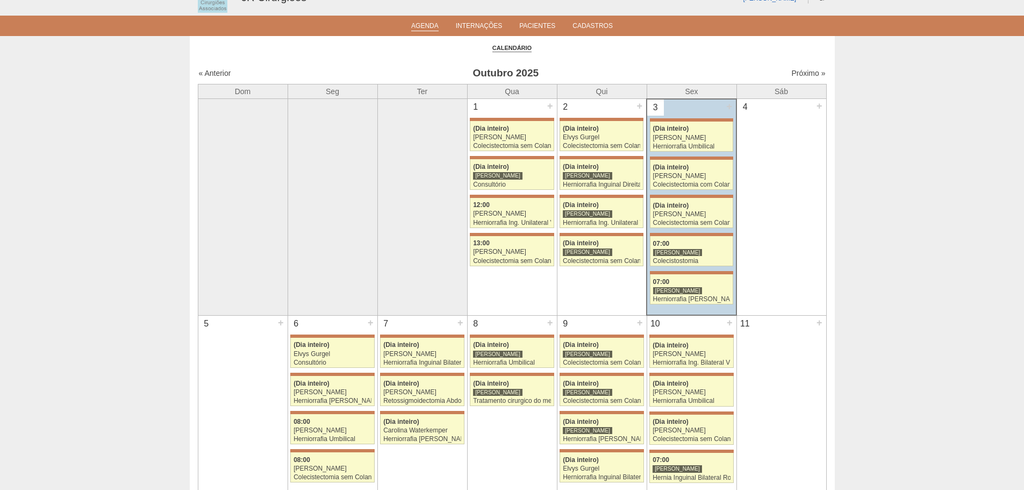
scroll to position [161, 0]
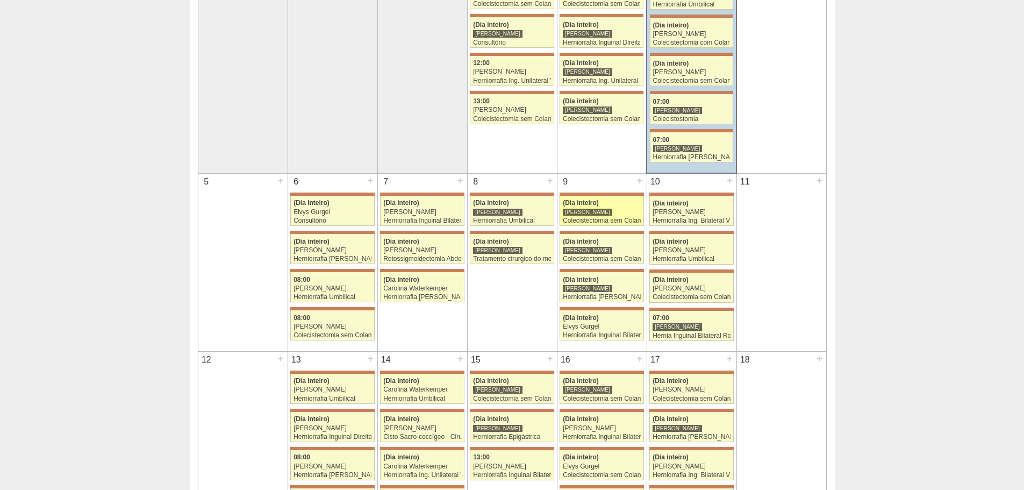
click at [607, 220] on div "Colecistectomia sem Colangiografia VL" at bounding box center [602, 220] width 78 height 7
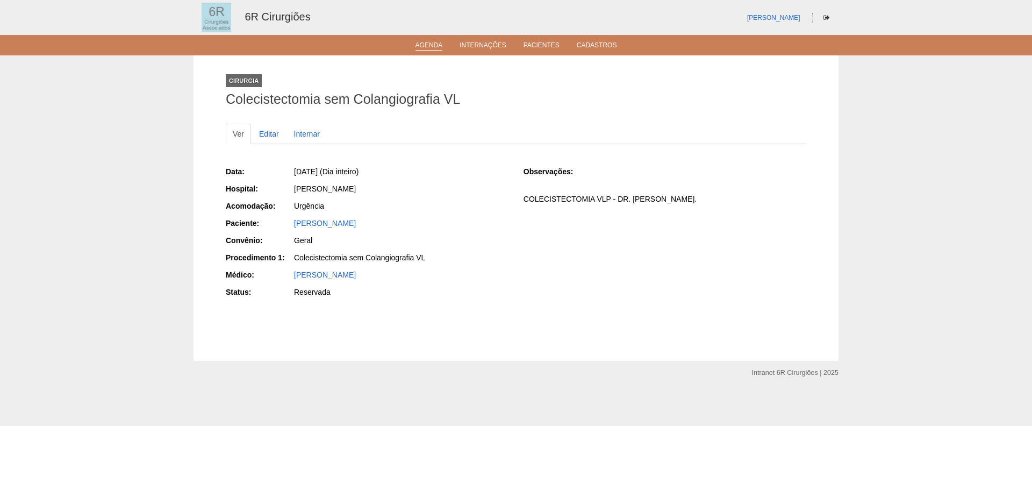
click at [418, 44] on link "Agenda" at bounding box center [429, 45] width 27 height 9
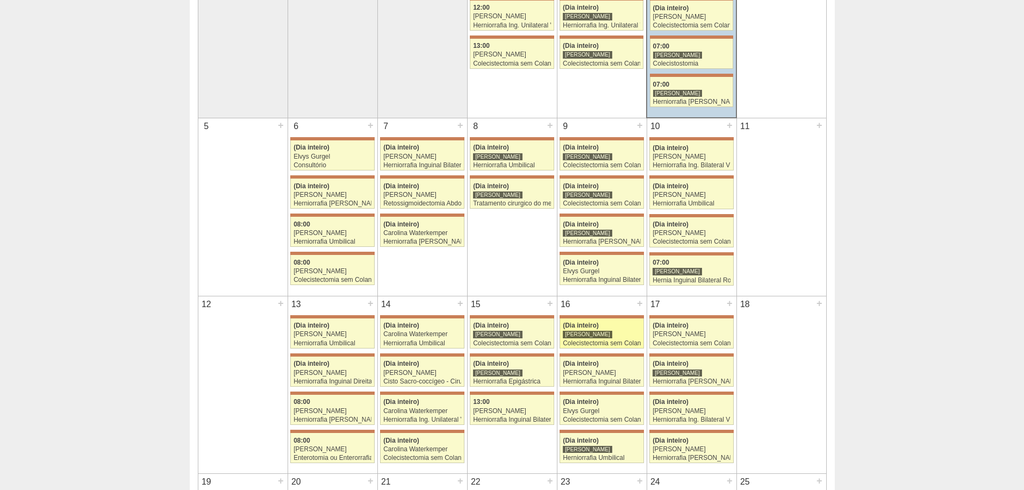
scroll to position [215, 0]
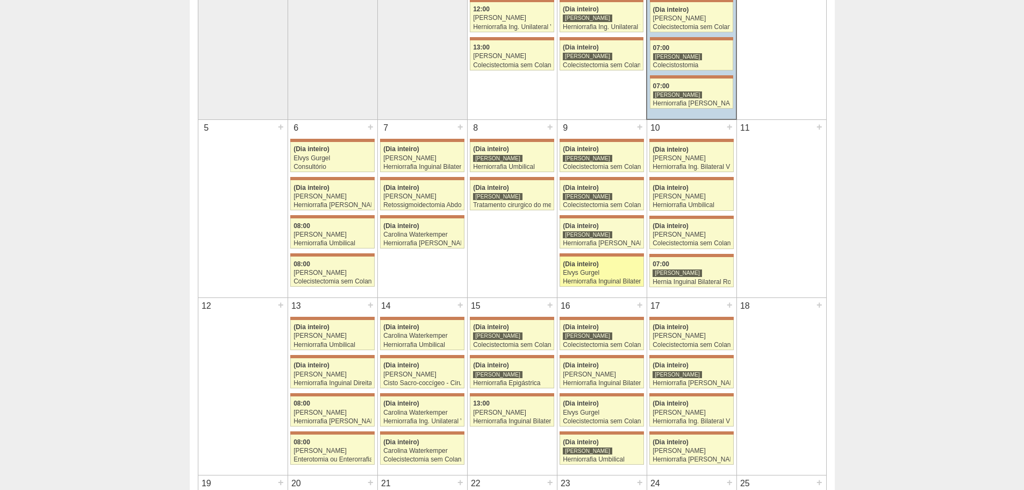
click at [594, 277] on link "71673 Bruno Bulisani (Dia inteiro) Elvys Gurgel Herniorrafia Inguinal Bilateral…" at bounding box center [602, 272] width 84 height 30
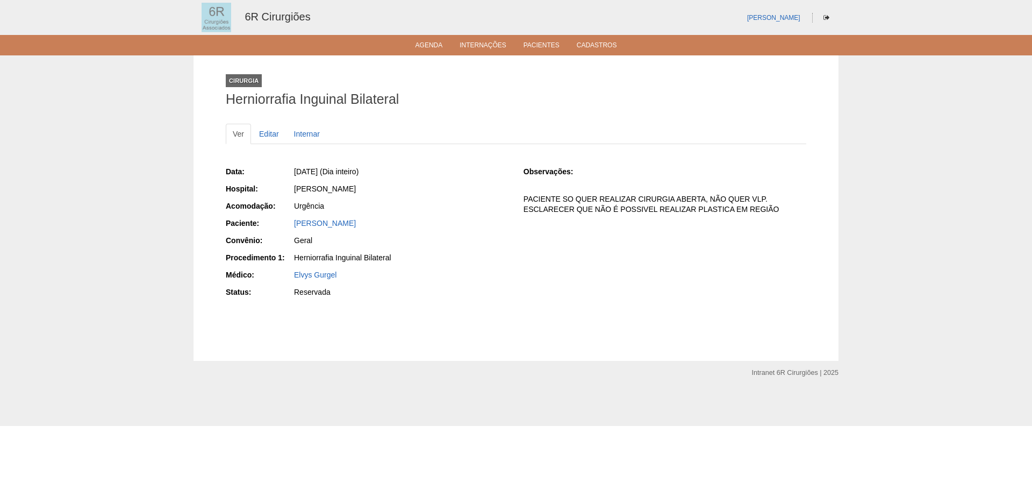
drag, startPoint x: 292, startPoint y: 222, endPoint x: 386, endPoint y: 222, distance: 94.1
click at [386, 222] on div "Paciente: RICARDO ROSIN" at bounding box center [367, 224] width 283 height 13
copy div "Paciente: RICARDO ROSIN"
click at [425, 46] on link "Agenda" at bounding box center [429, 45] width 27 height 9
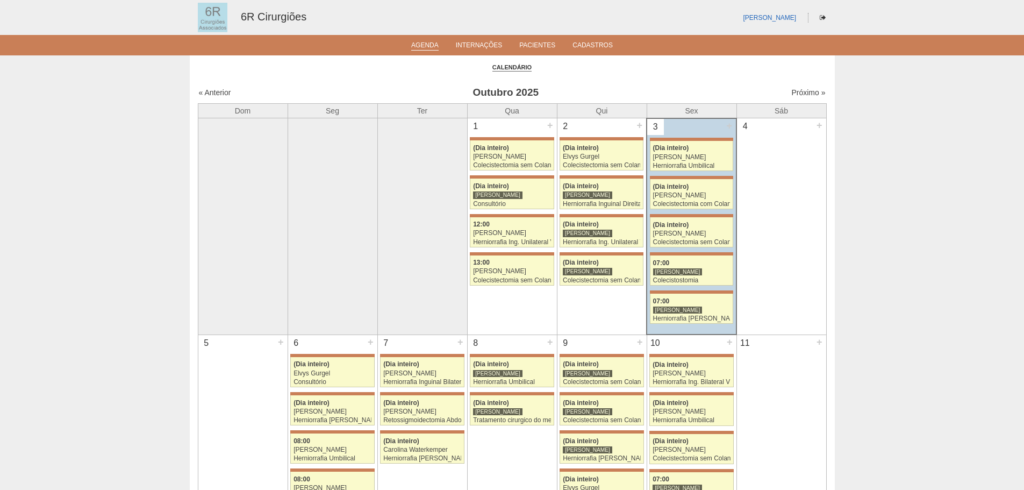
scroll to position [161, 0]
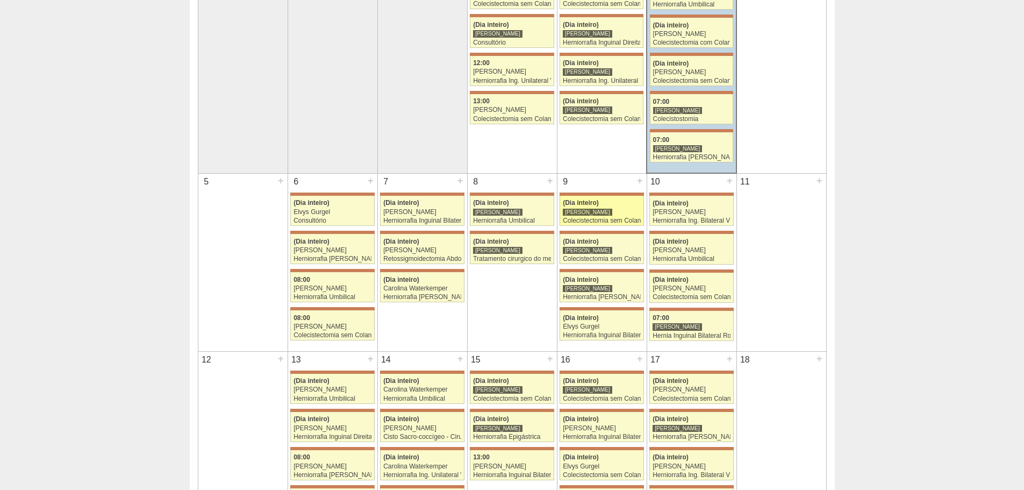
click at [611, 213] on div "[PERSON_NAME]" at bounding box center [602, 212] width 78 height 7
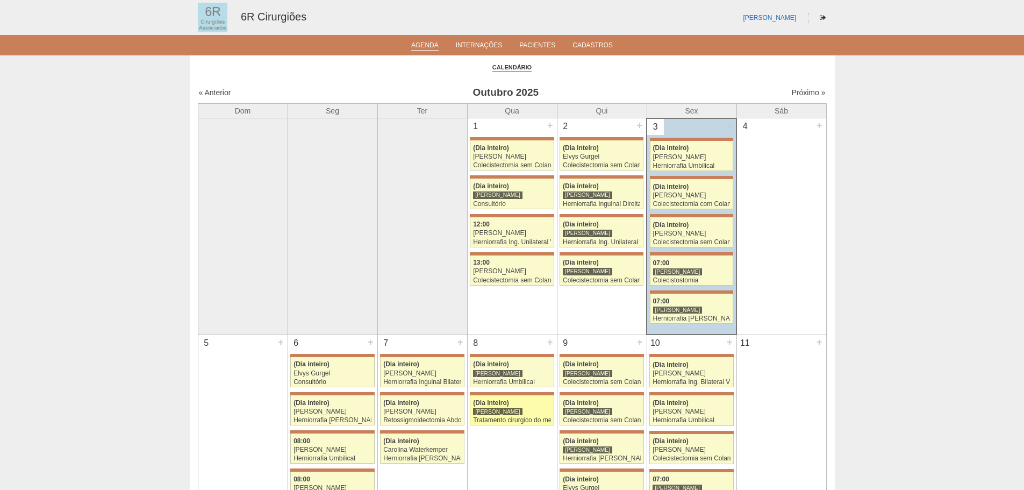
scroll to position [161, 0]
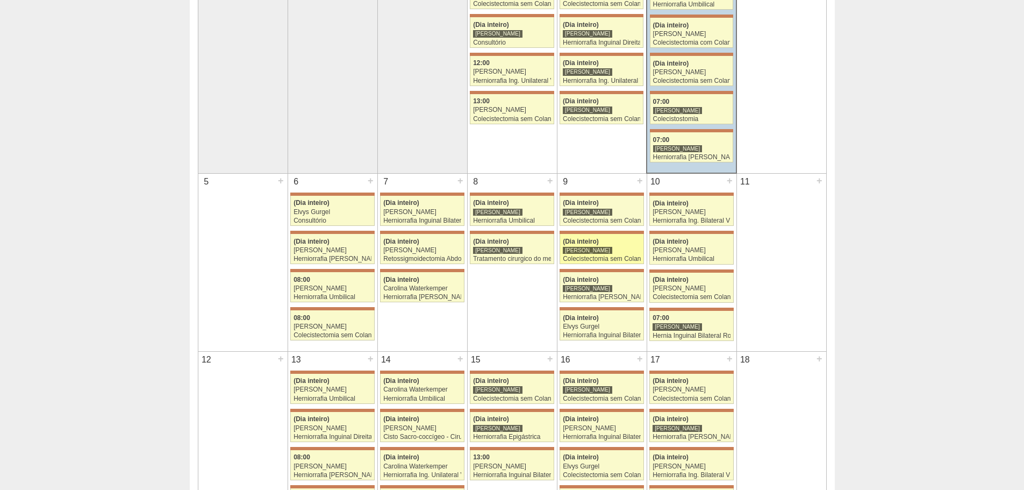
click at [575, 258] on div "Colecistectomia sem Colangiografia VL" at bounding box center [602, 258] width 78 height 7
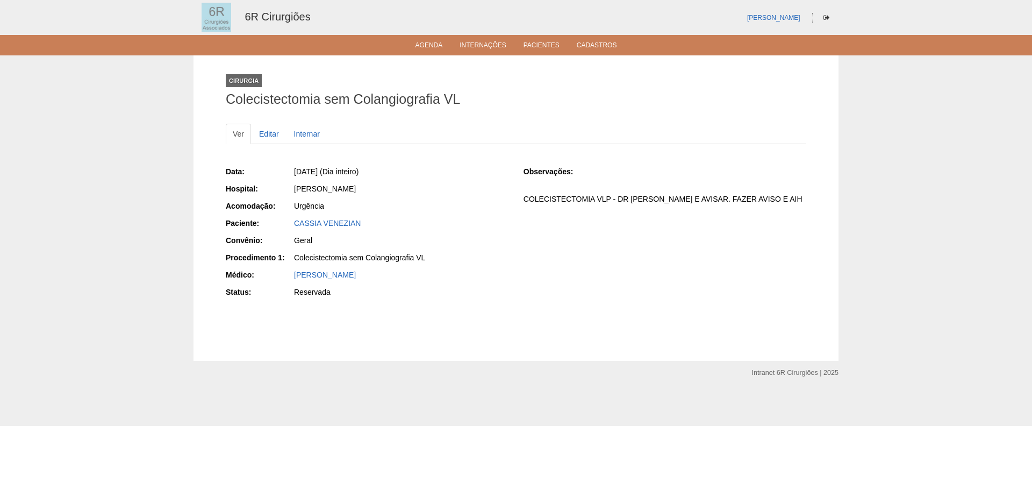
click at [522, 239] on div "Data: [DATE] (Dia inteiro) Hospital: [PERSON_NAME] Acomodação: Urgência Pacient…" at bounding box center [516, 232] width 581 height 141
drag, startPoint x: 359, startPoint y: 223, endPoint x: 292, endPoint y: 219, distance: 67.3
click at [292, 219] on div "Paciente: CASSIA VENEZIAN" at bounding box center [367, 224] width 283 height 13
copy div "Paciente: CASSIA VENEZIAN"
click at [423, 49] on link "Agenda" at bounding box center [429, 45] width 27 height 9
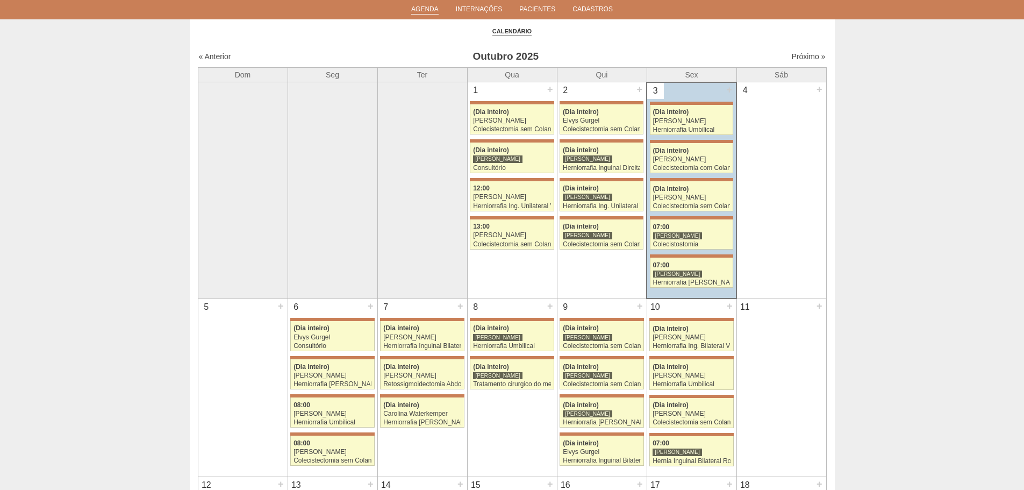
scroll to position [215, 0]
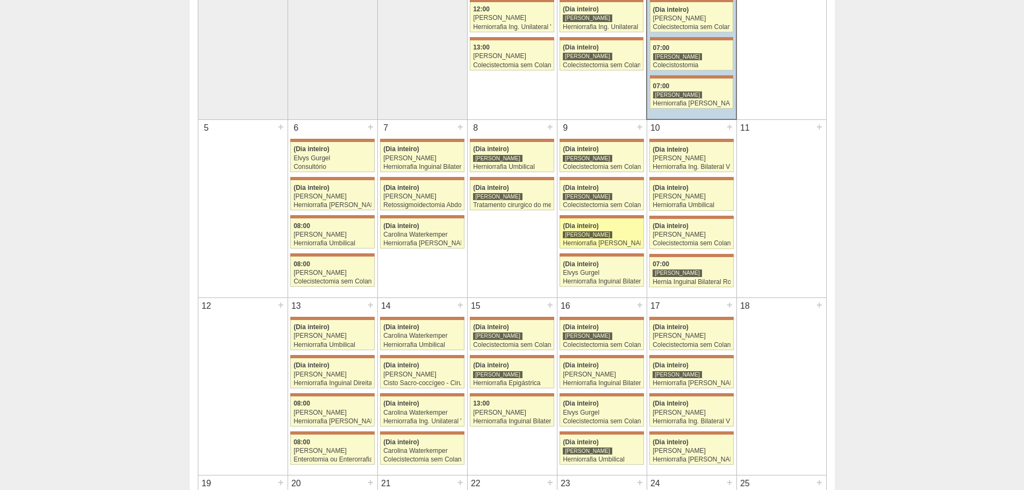
click at [620, 244] on div "Herniorrafia [PERSON_NAME]" at bounding box center [602, 243] width 78 height 7
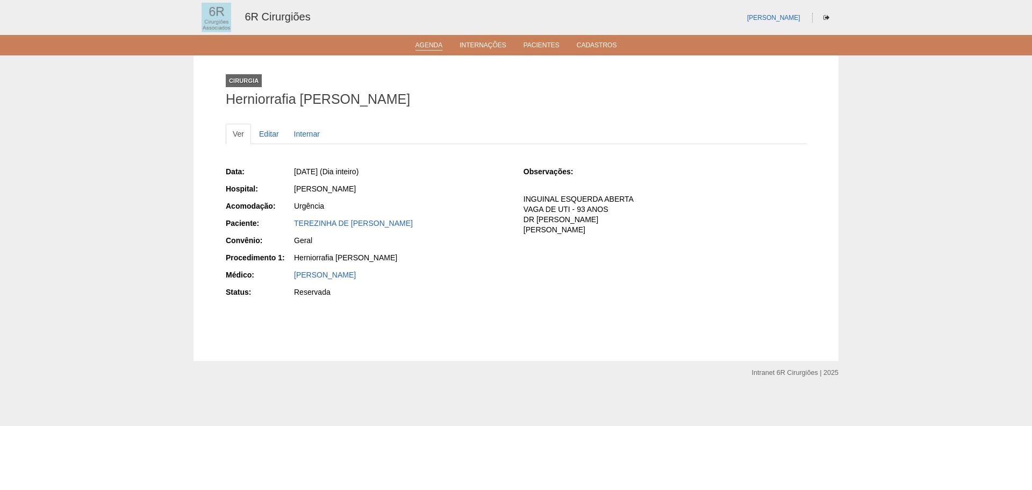
click at [422, 45] on link "Agenda" at bounding box center [429, 45] width 27 height 9
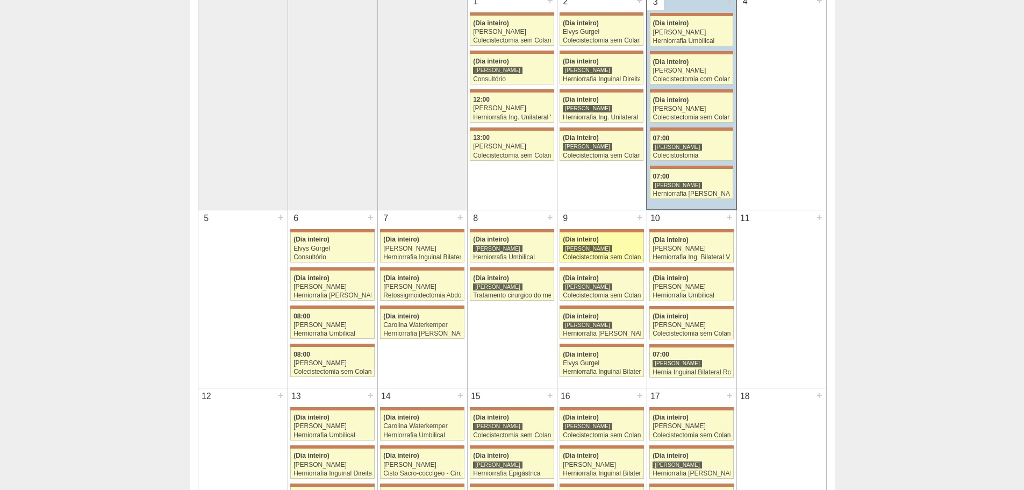
scroll to position [269, 0]
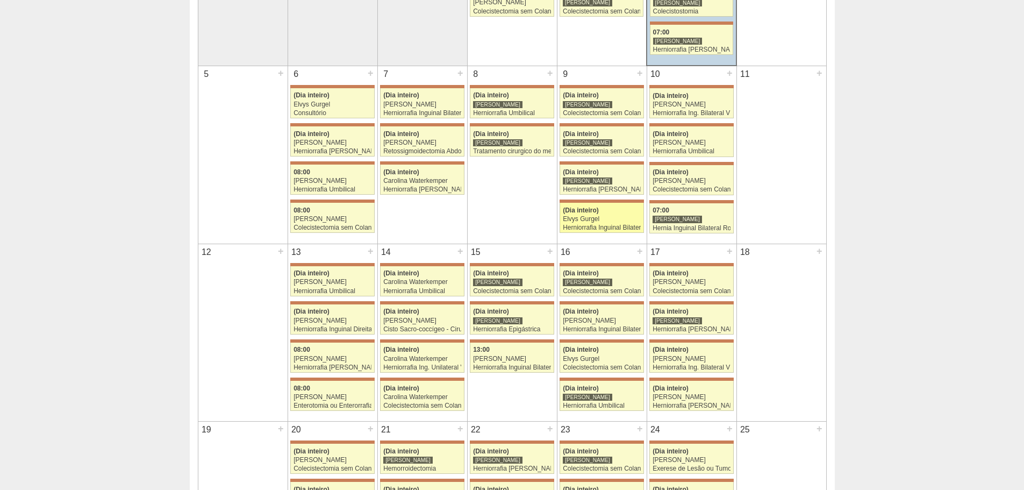
click at [590, 220] on div "Elvys Gurgel" at bounding box center [602, 219] width 78 height 7
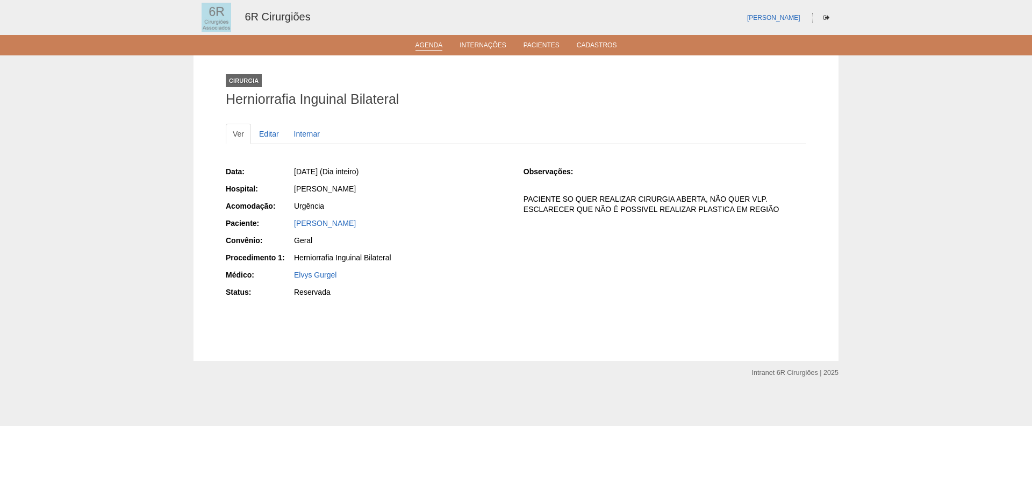
click at [423, 47] on link "Agenda" at bounding box center [429, 45] width 27 height 9
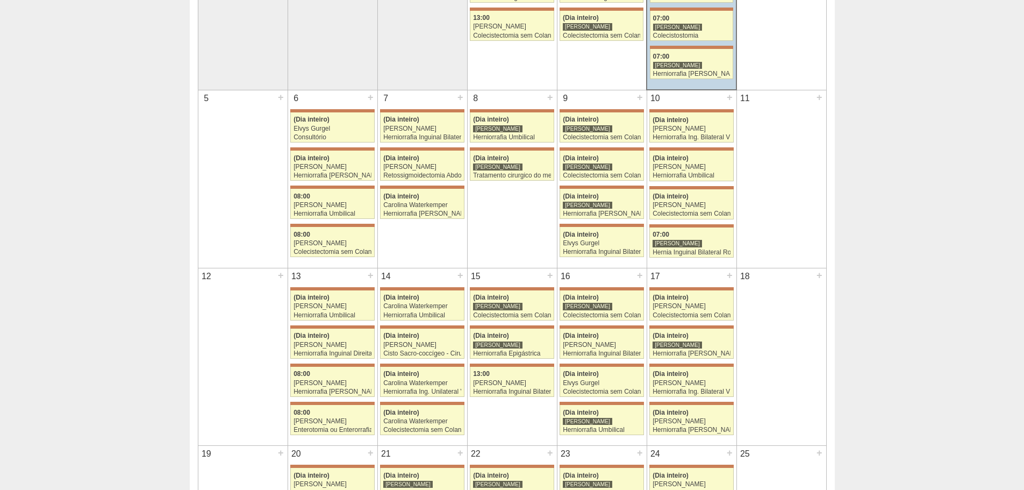
scroll to position [215, 0]
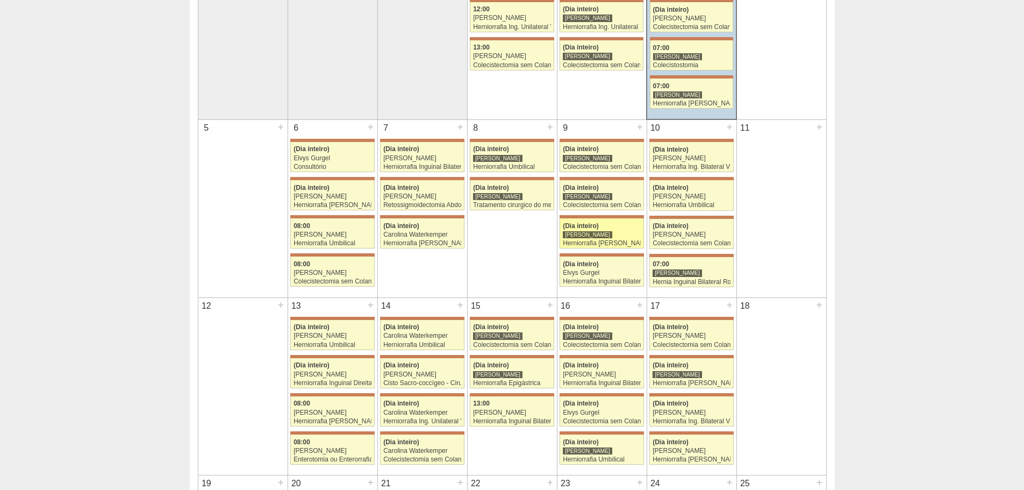
click at [619, 238] on div "[PERSON_NAME]" at bounding box center [602, 234] width 78 height 7
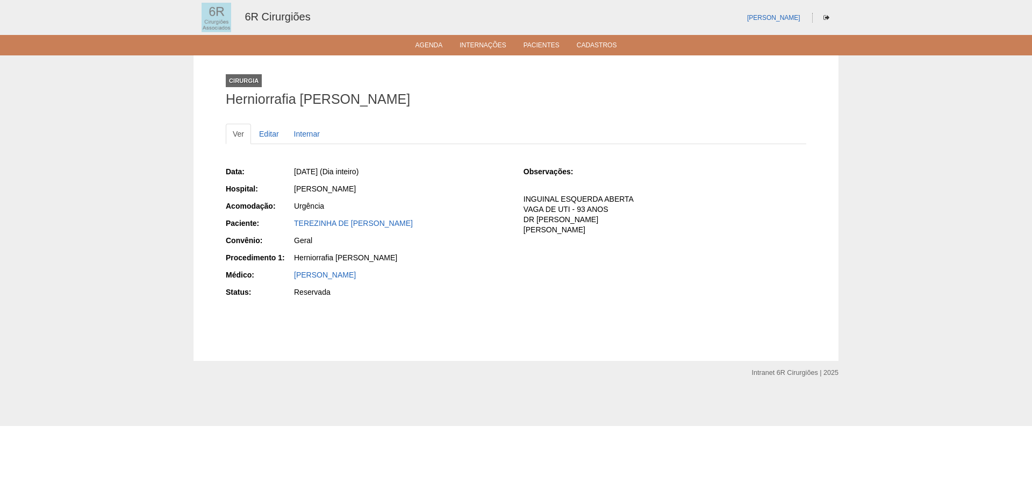
click at [423, 37] on ul "Agenda Internações Pacientes Cadastros" at bounding box center [516, 45] width 1032 height 20
click at [430, 42] on link "Agenda" at bounding box center [429, 45] width 27 height 9
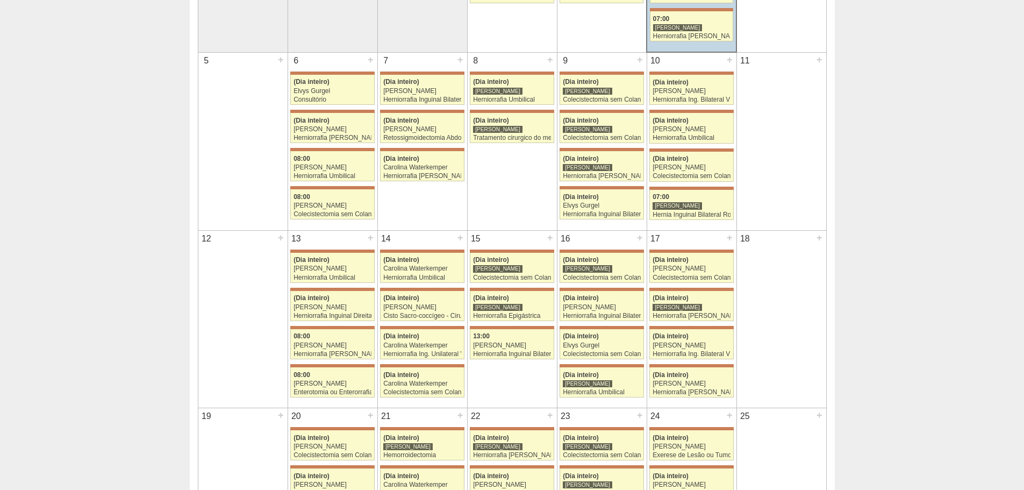
scroll to position [430, 0]
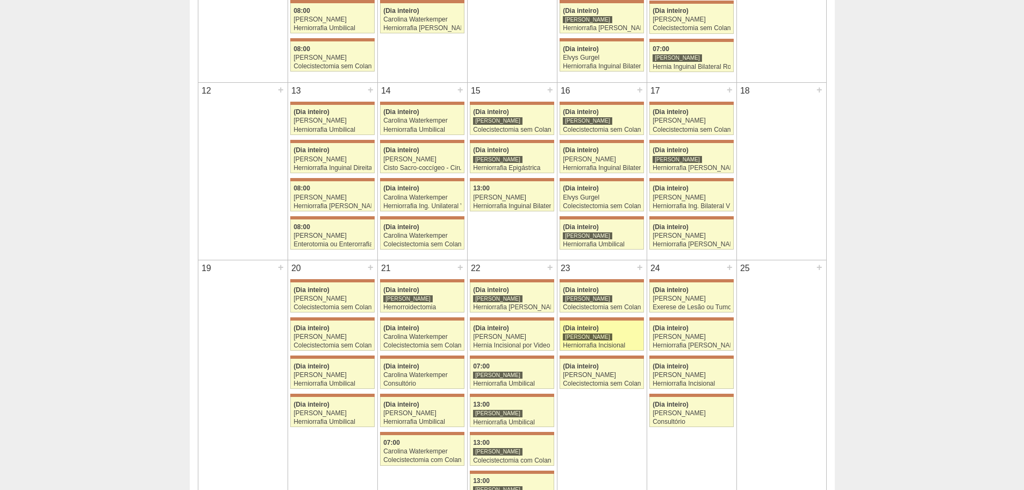
click at [602, 338] on div "[PERSON_NAME]" at bounding box center [587, 337] width 49 height 8
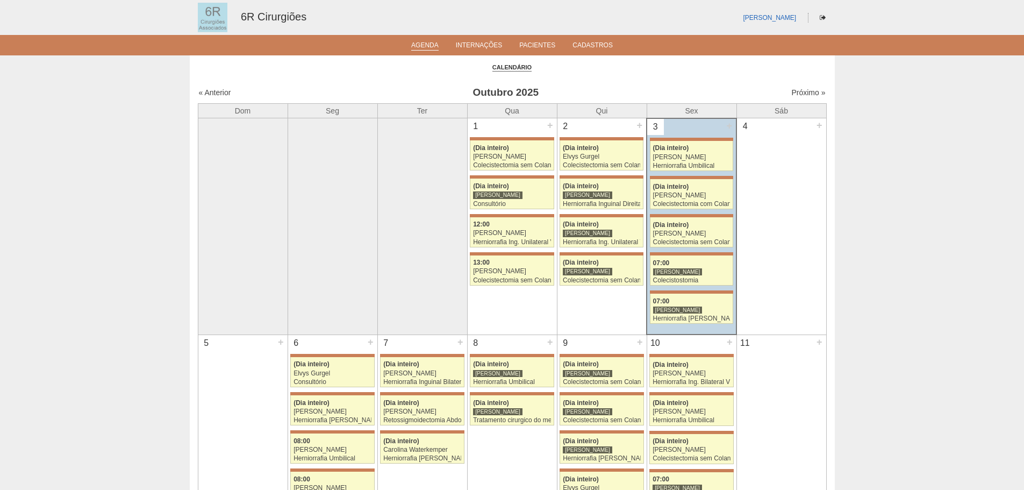
scroll to position [430, 0]
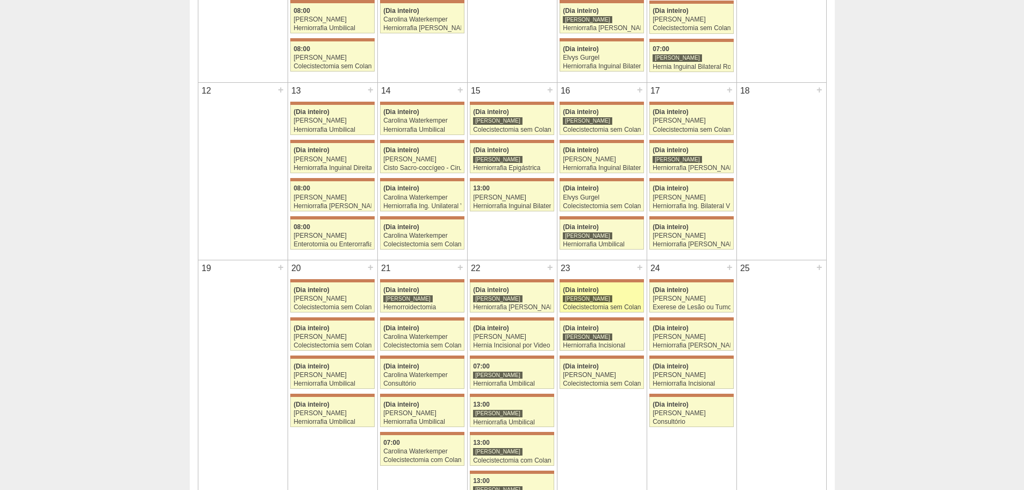
click at [583, 302] on div "[PERSON_NAME]" at bounding box center [587, 299] width 49 height 8
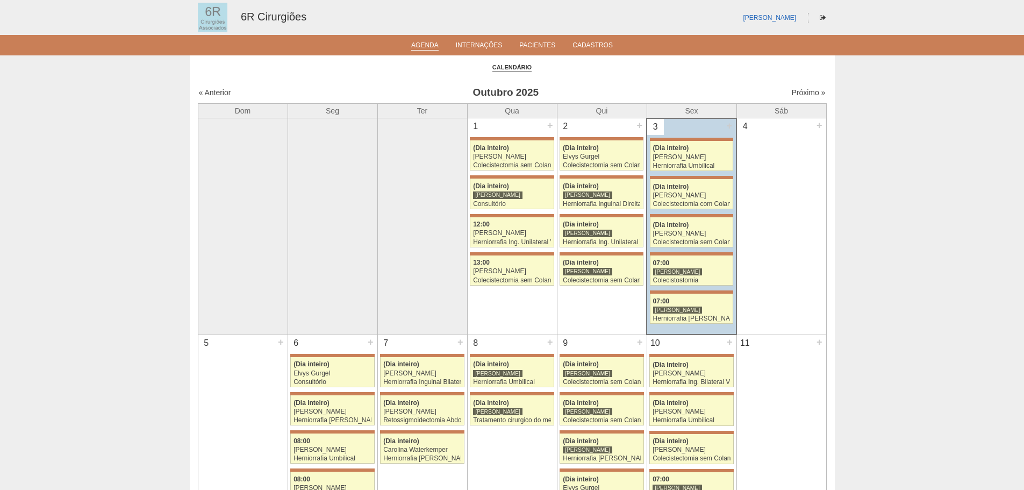
scroll to position [430, 0]
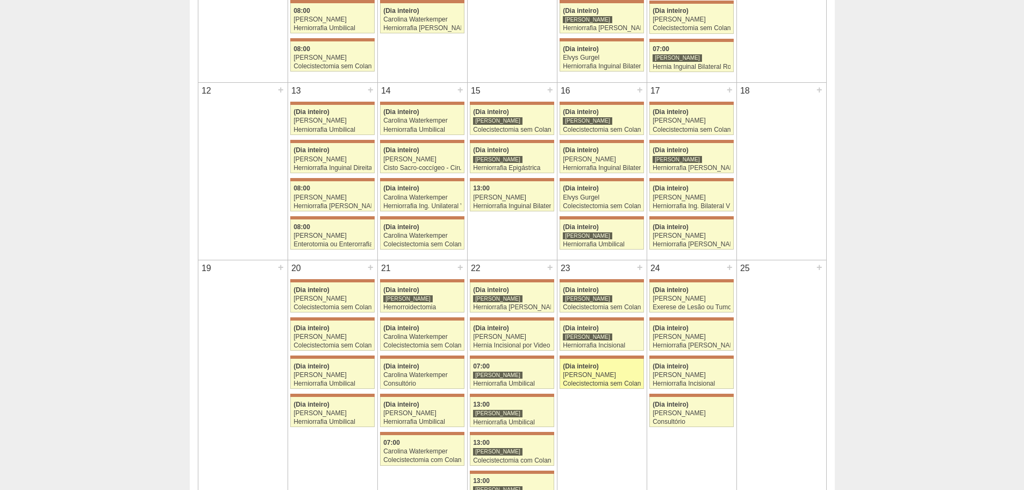
click at [588, 366] on span "(Dia inteiro)" at bounding box center [581, 366] width 36 height 8
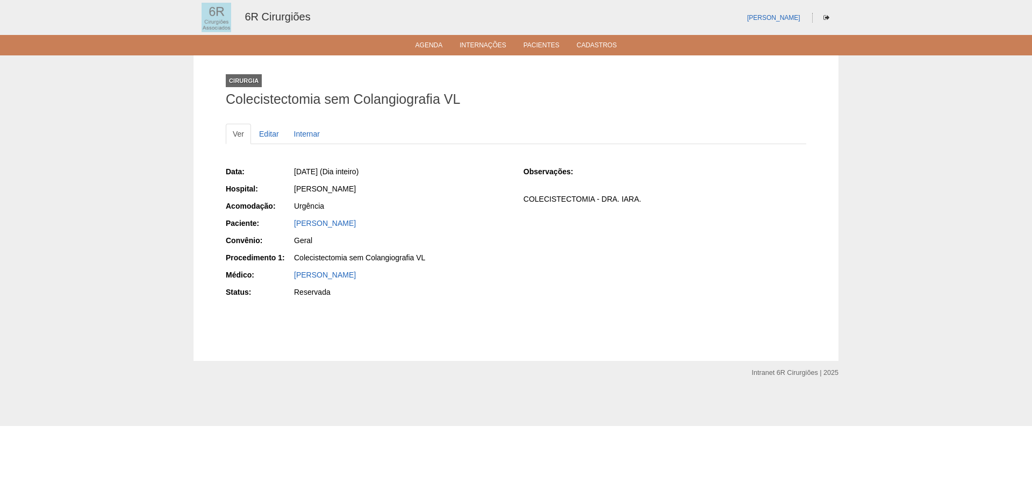
click at [428, 37] on ul "Agenda Internações Pacientes Cadastros" at bounding box center [516, 45] width 1032 height 20
click at [424, 42] on link "Agenda" at bounding box center [429, 45] width 27 height 9
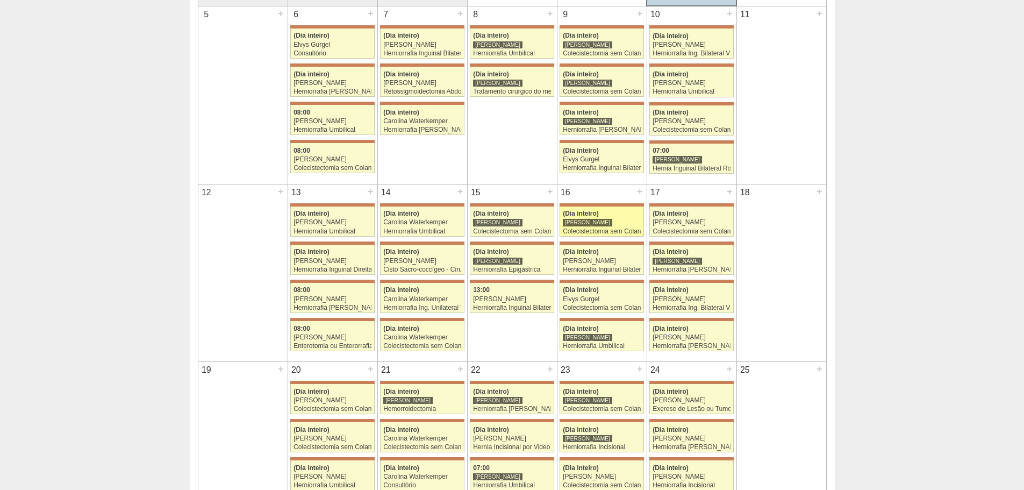
scroll to position [323, 0]
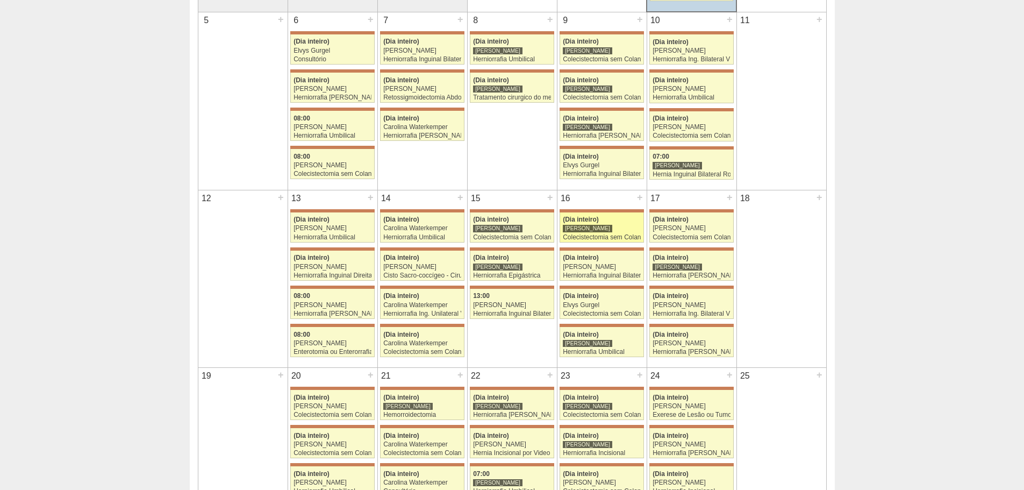
click at [607, 227] on div "[PERSON_NAME]" at bounding box center [602, 228] width 78 height 7
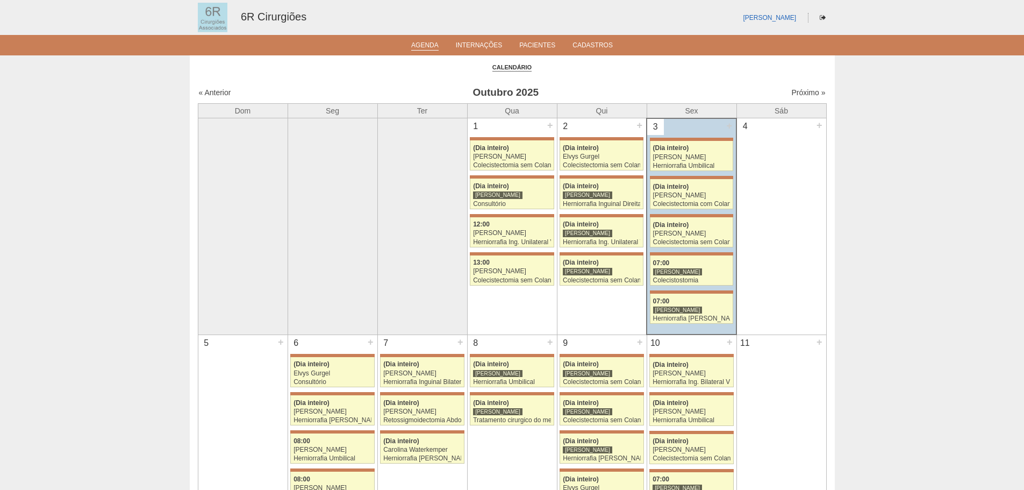
scroll to position [323, 0]
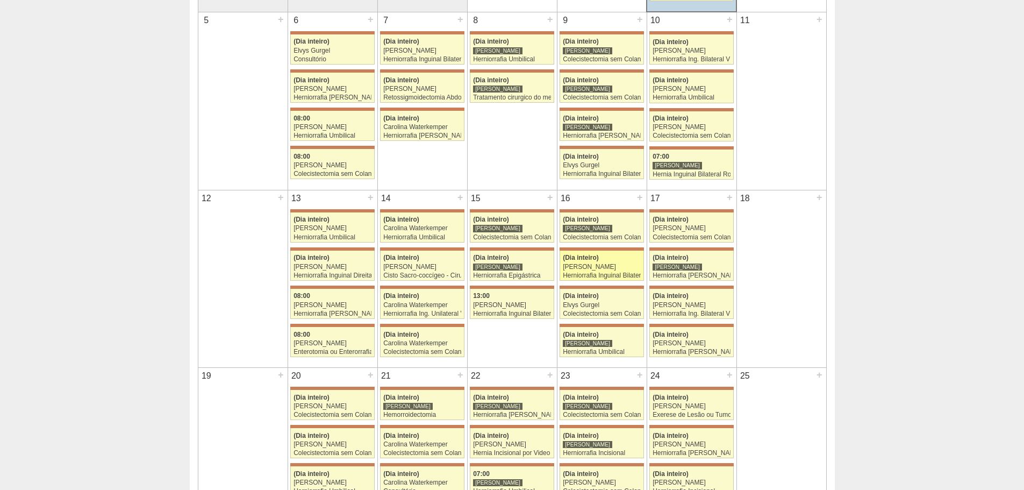
click at [579, 269] on div "[PERSON_NAME]" at bounding box center [602, 267] width 78 height 7
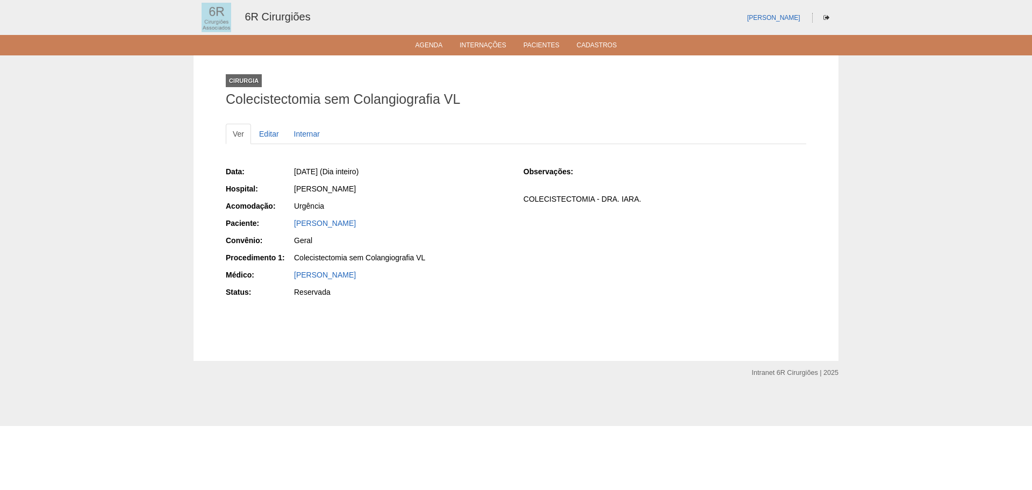
click at [445, 52] on ul "Agenda Internações Pacientes Cadastros" at bounding box center [516, 45] width 1032 height 20
click at [433, 46] on link "Agenda" at bounding box center [429, 45] width 27 height 9
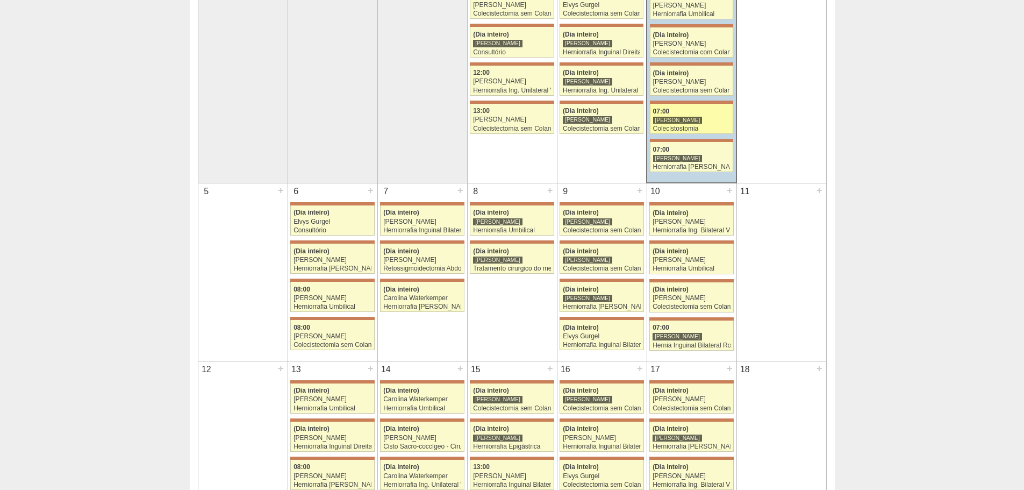
scroll to position [54, 0]
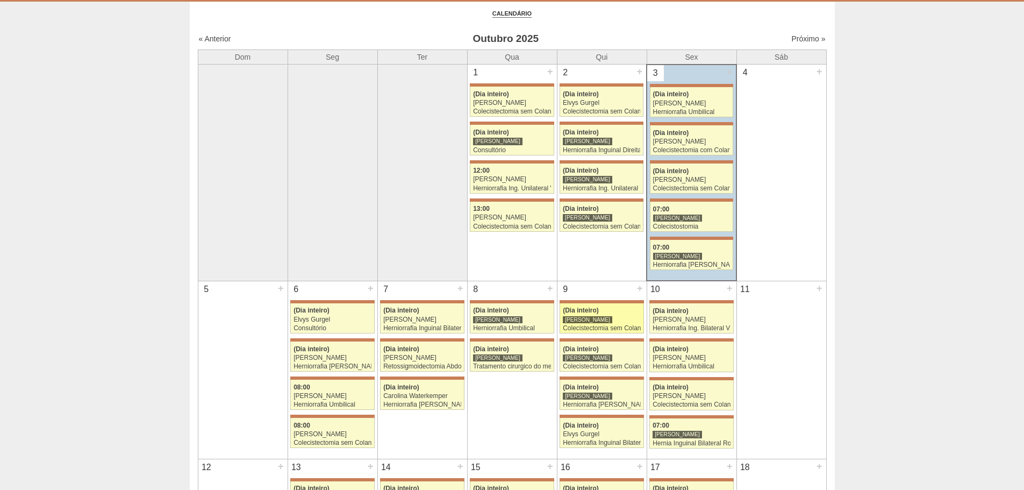
click at [608, 318] on div "[PERSON_NAME]" at bounding box center [602, 319] width 78 height 7
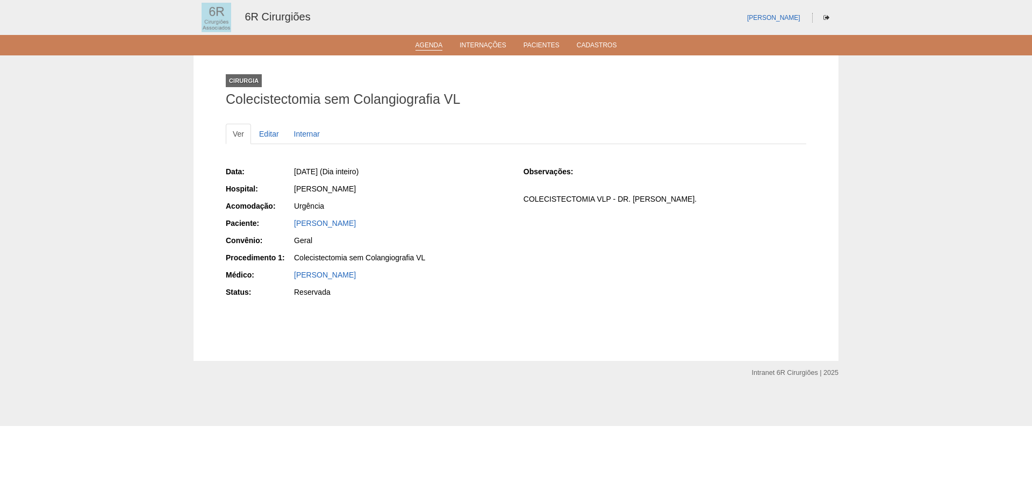
click at [431, 41] on li "Agenda" at bounding box center [429, 44] width 42 height 9
click at [417, 45] on link "Agenda" at bounding box center [429, 45] width 27 height 9
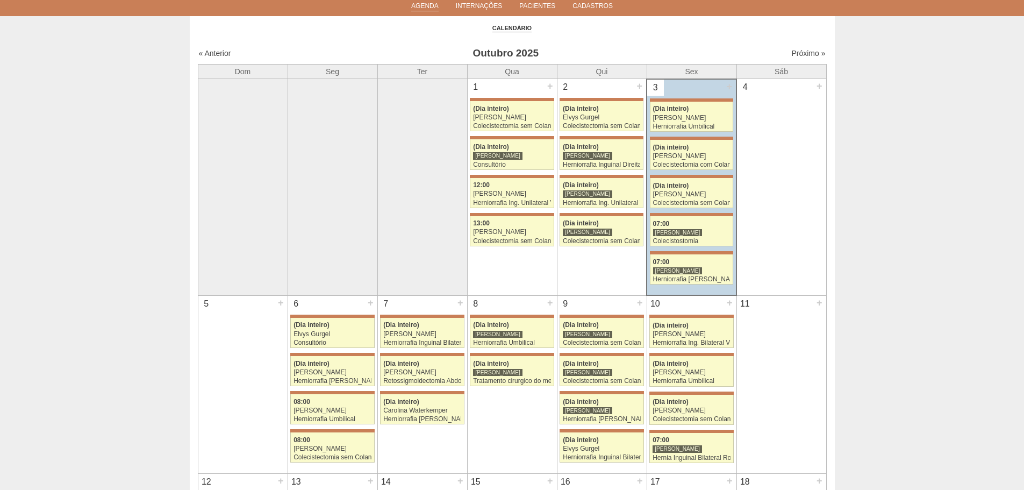
scroll to position [108, 0]
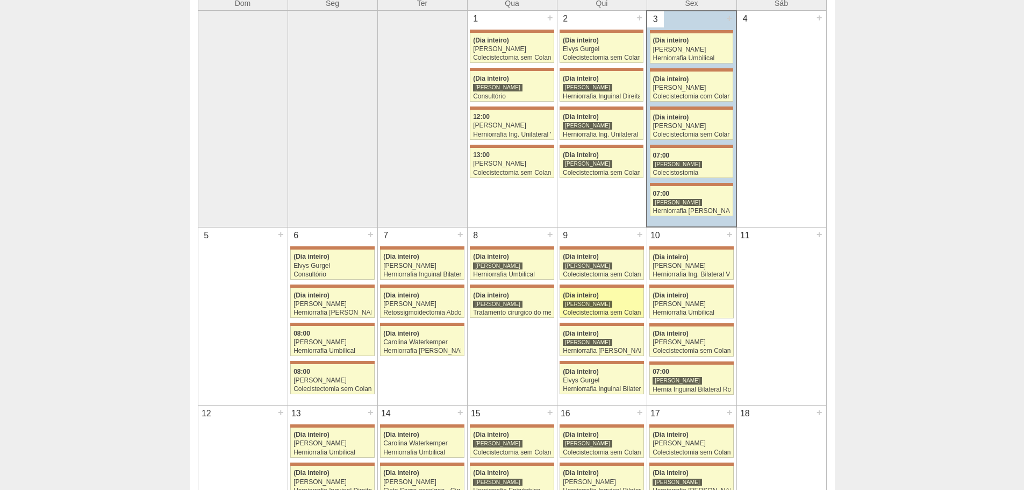
click at [617, 306] on div "[PERSON_NAME]" at bounding box center [602, 304] width 78 height 7
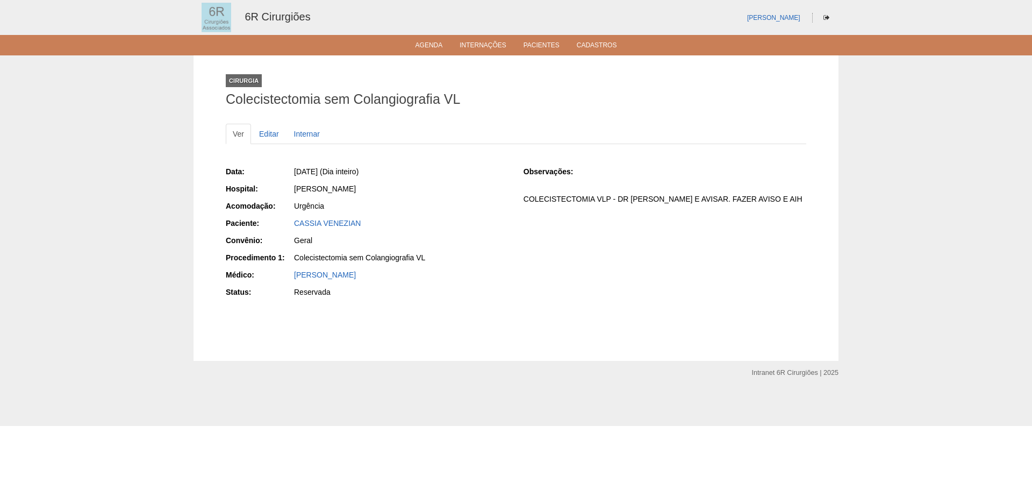
drag, startPoint x: 369, startPoint y: 224, endPoint x: 275, endPoint y: 220, distance: 94.2
click at [275, 220] on div "Paciente: CASSIA VENEZIAN" at bounding box center [367, 224] width 283 height 13
click at [426, 47] on link "Agenda" at bounding box center [429, 45] width 27 height 9
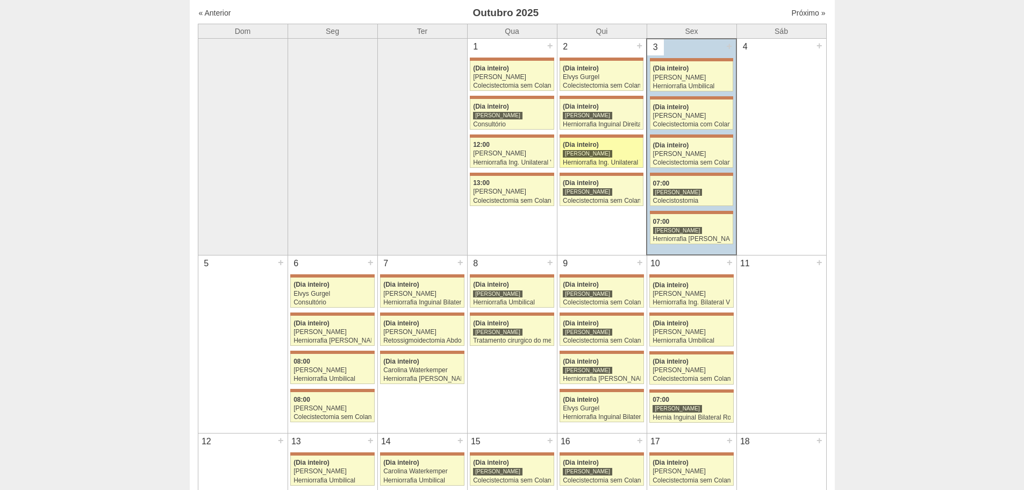
scroll to position [269, 0]
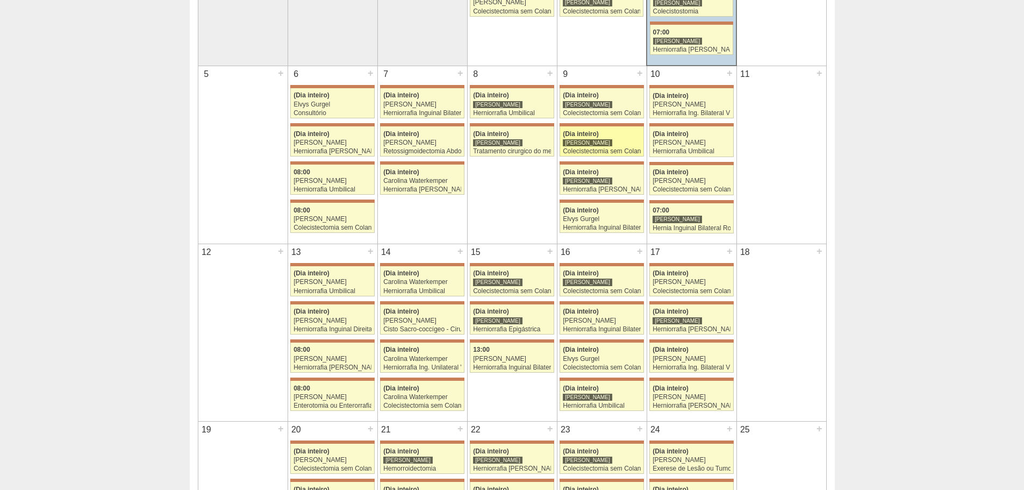
click at [602, 151] on div "Colecistectomia sem Colangiografia VL" at bounding box center [602, 151] width 78 height 7
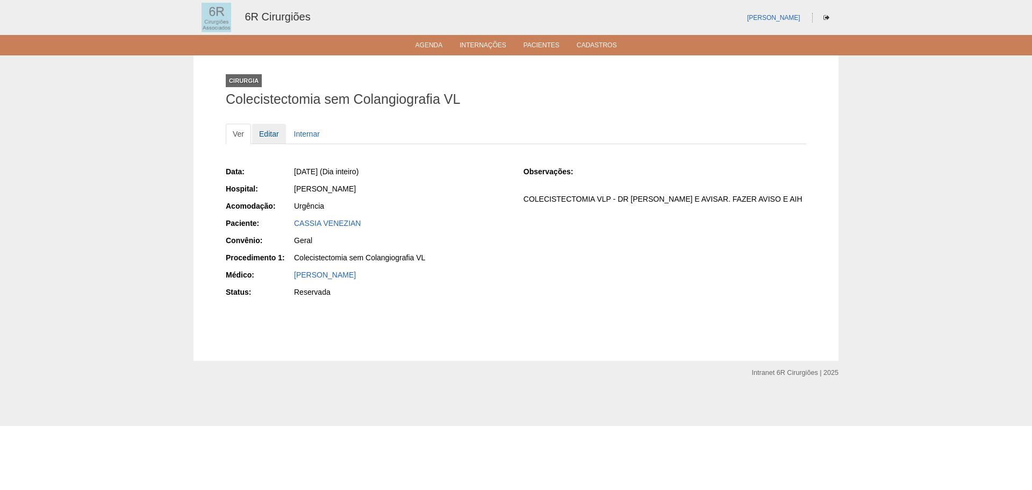
click at [279, 131] on link "Editar" at bounding box center [269, 134] width 34 height 20
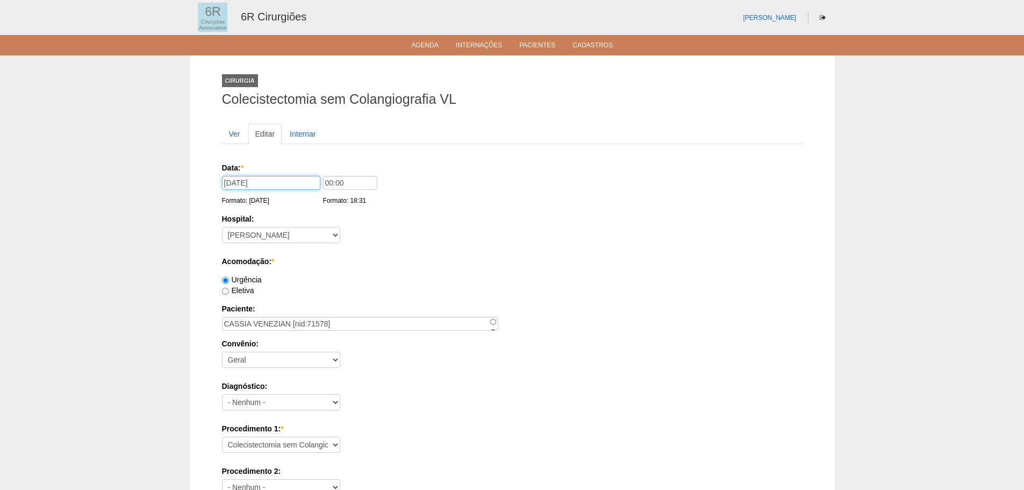
click at [234, 181] on input "[DATE]" at bounding box center [271, 183] width 98 height 14
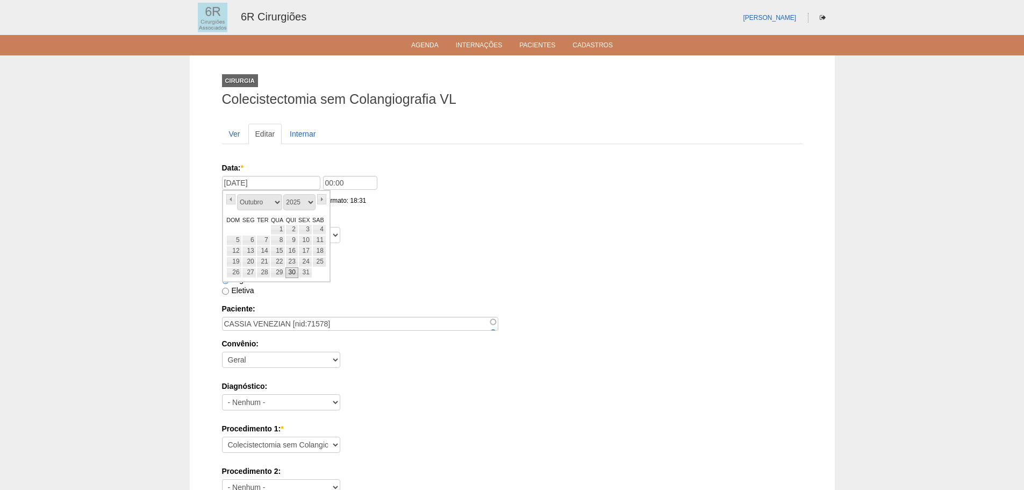
click at [292, 270] on link "30" at bounding box center [292, 272] width 12 height 11
type input "30/10/2025"
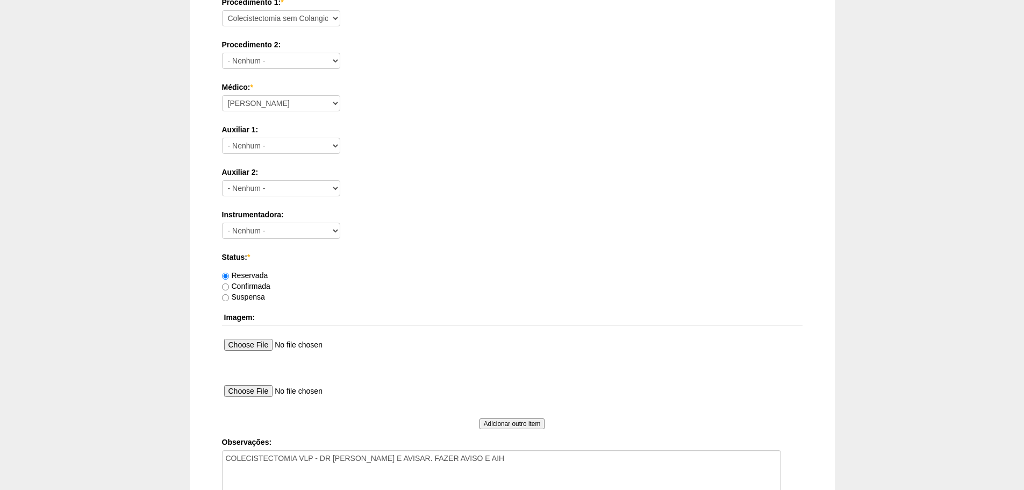
scroll to position [582, 0]
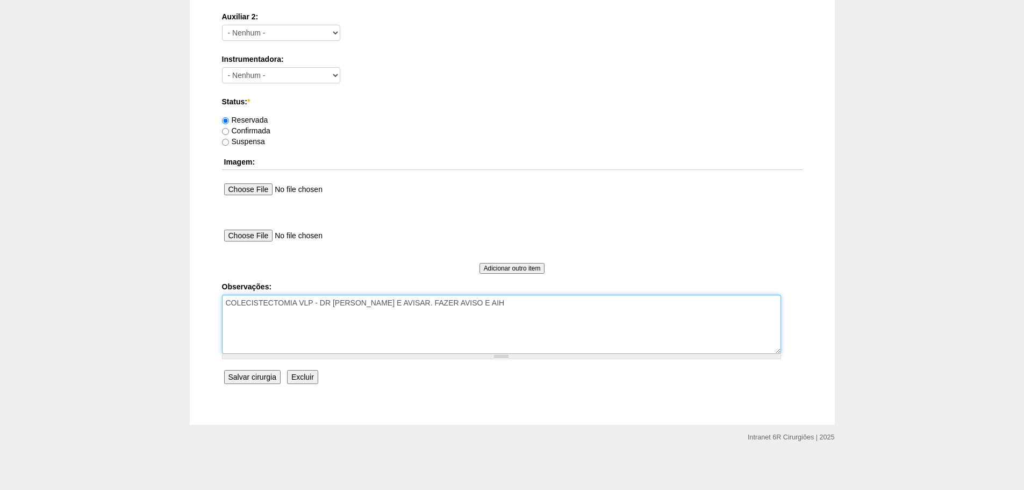
click at [558, 313] on textarea "COLECISTECTOMIA VLP - DR PEDRO - LIGAR E AVISAR. FAZER AVISO E AIH" at bounding box center [501, 324] width 559 height 59
drag, startPoint x: 511, startPoint y: 303, endPoint x: 362, endPoint y: 303, distance: 148.4
click at [362, 303] on textarea "COLECISTECTOMIA VLP - DR PEDRO - LIGAR E AVISAR. FAZER AVISO E AIH" at bounding box center [501, 324] width 559 height 59
type textarea "COLECISTECTOMIA VLP - DR PEDRO REMARCADO DO DIA 09/10"
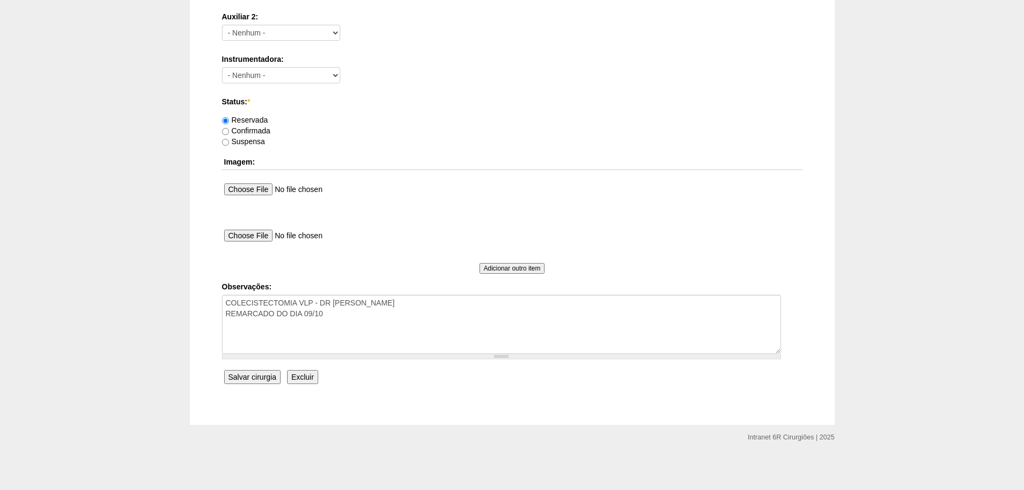
click at [250, 374] on input "Salvar cirurgia" at bounding box center [252, 377] width 56 height 14
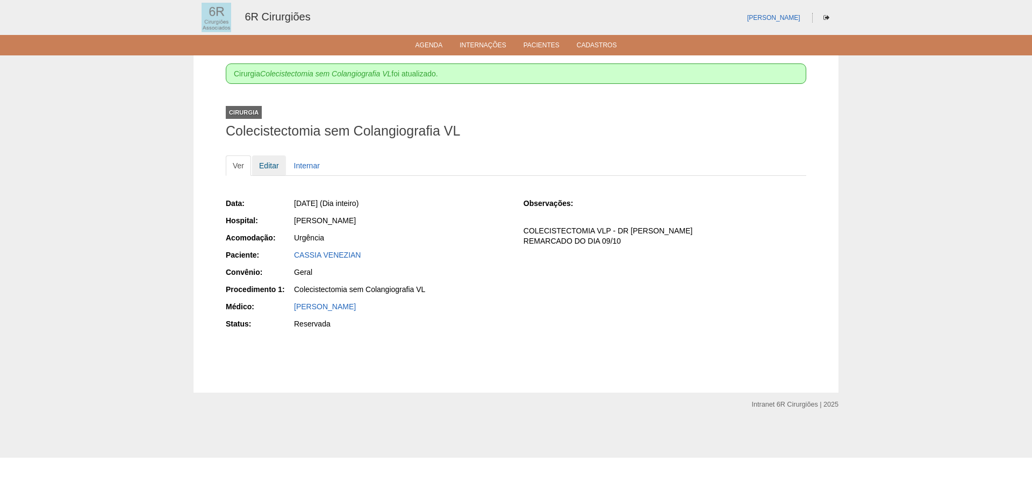
click at [275, 165] on link "Editar" at bounding box center [269, 165] width 34 height 20
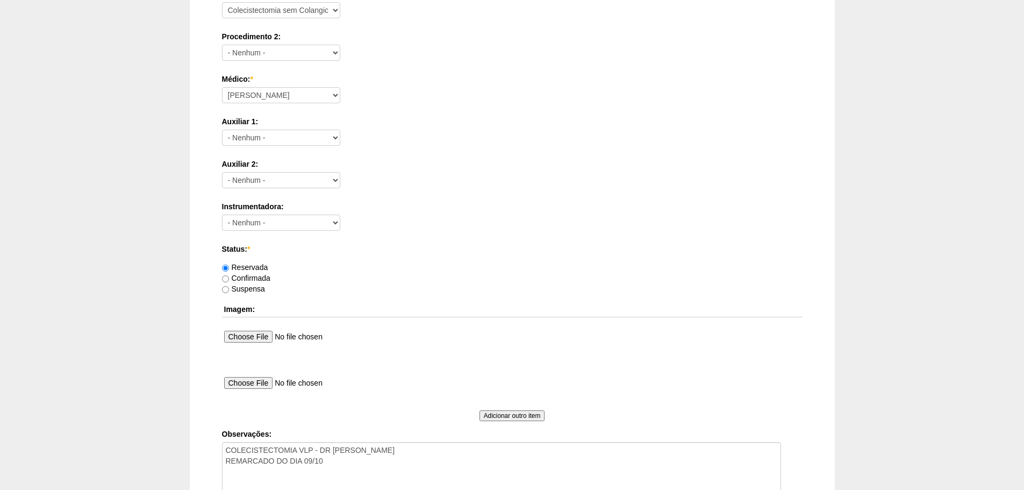
scroll to position [538, 0]
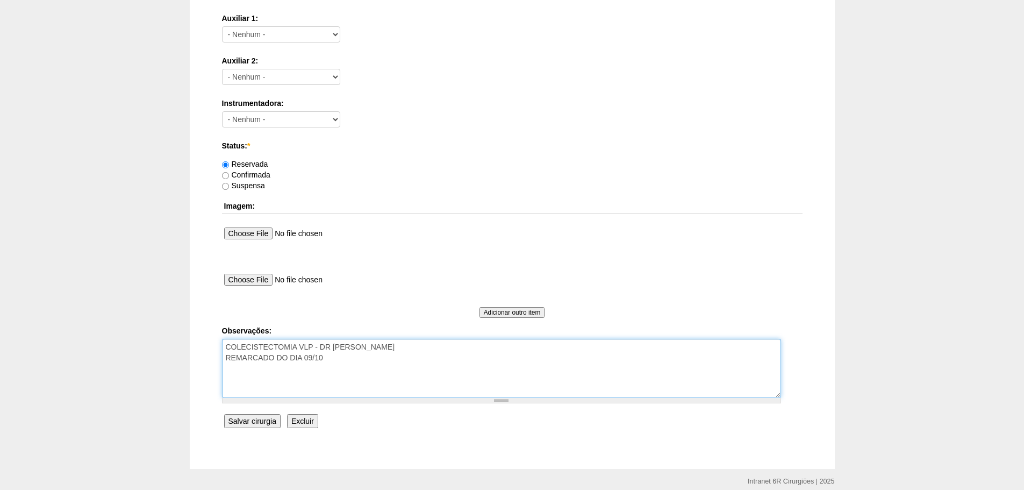
drag, startPoint x: 334, startPoint y: 367, endPoint x: 198, endPoint y: 365, distance: 135.5
type textarea "COLECISTECTOMIA VLP - DR PEDRO"
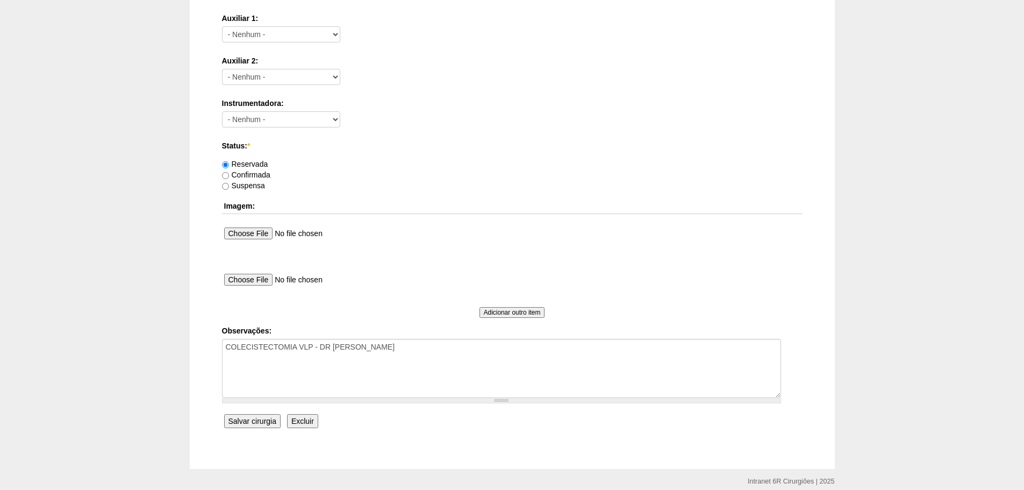
click at [245, 416] on input "Salvar cirurgia" at bounding box center [252, 421] width 56 height 14
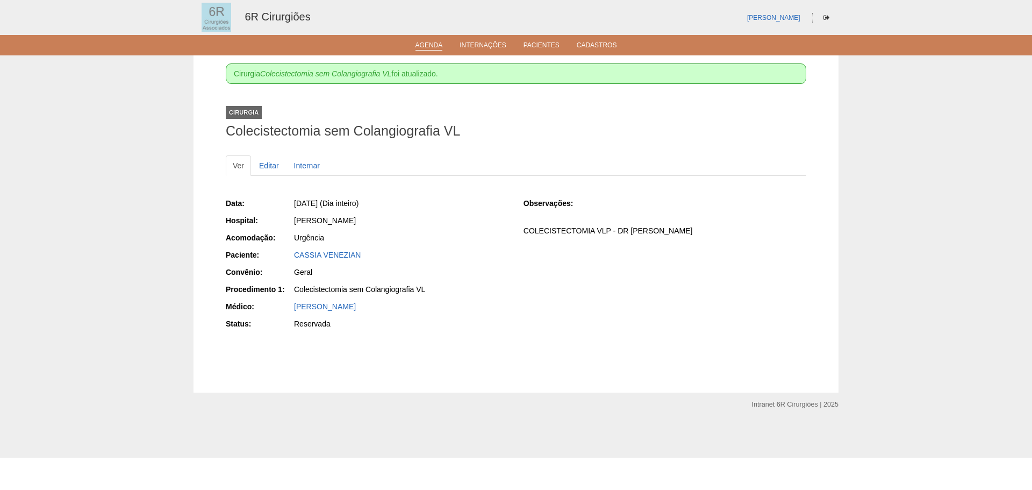
click at [416, 44] on link "Agenda" at bounding box center [429, 45] width 27 height 9
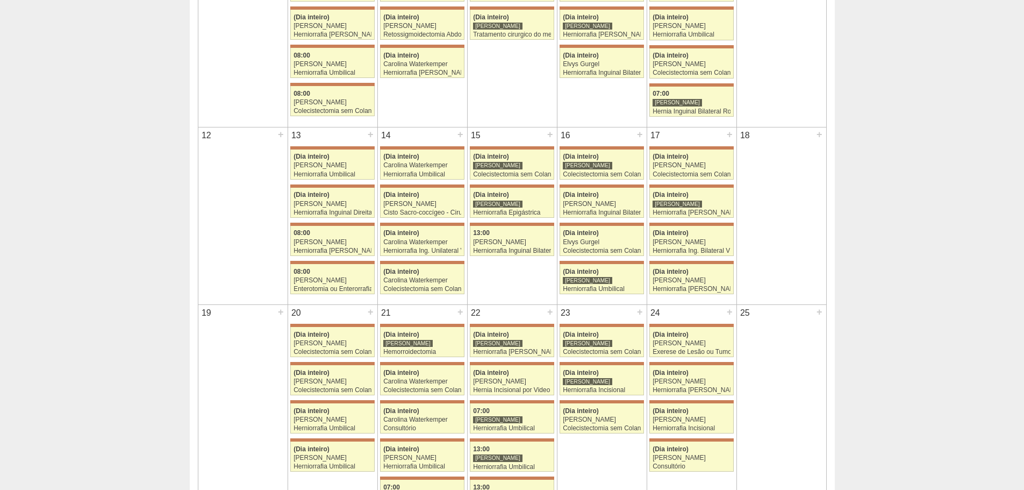
scroll to position [208, 0]
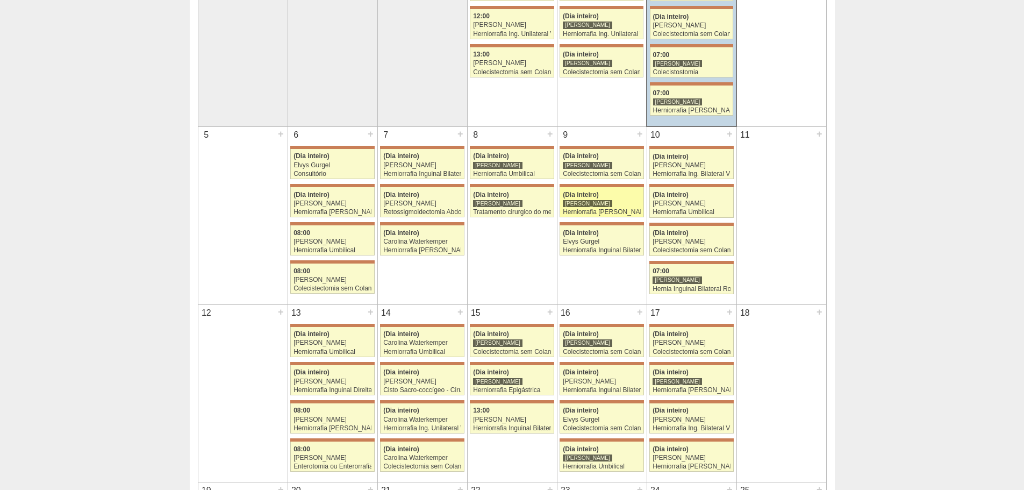
click at [606, 206] on div "[PERSON_NAME]" at bounding box center [602, 203] width 78 height 7
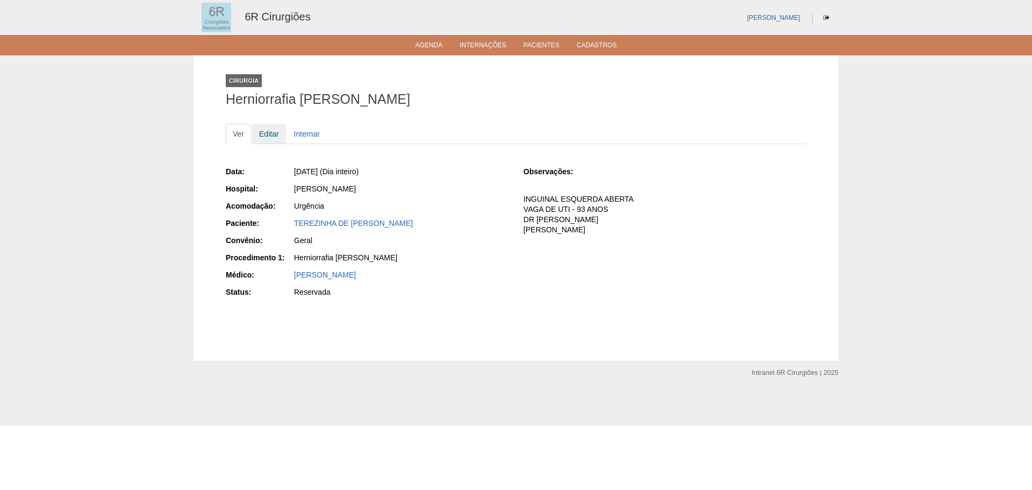
click at [270, 139] on link "Editar" at bounding box center [269, 134] width 34 height 20
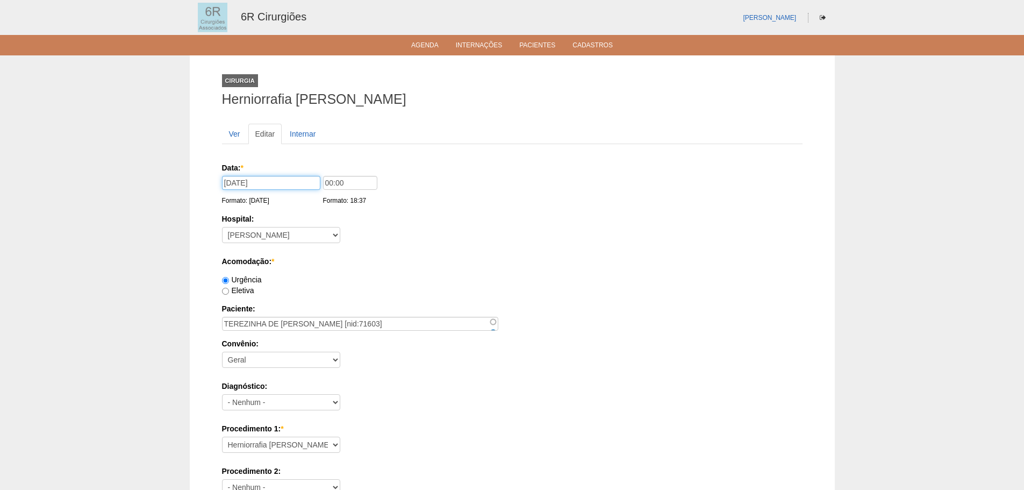
click at [248, 187] on input "09/10/2025" at bounding box center [271, 183] width 98 height 14
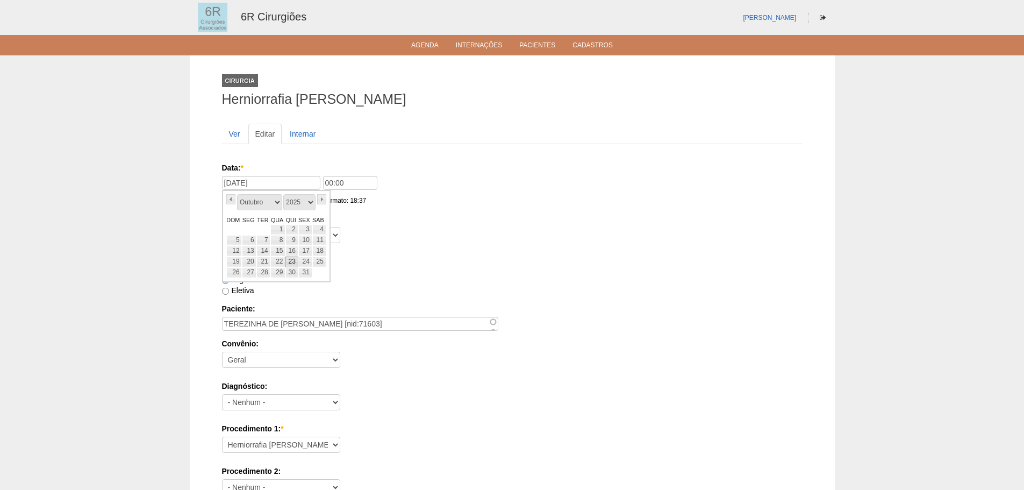
click at [290, 262] on link "23" at bounding box center [292, 262] width 12 height 11
type input "23/10/2025"
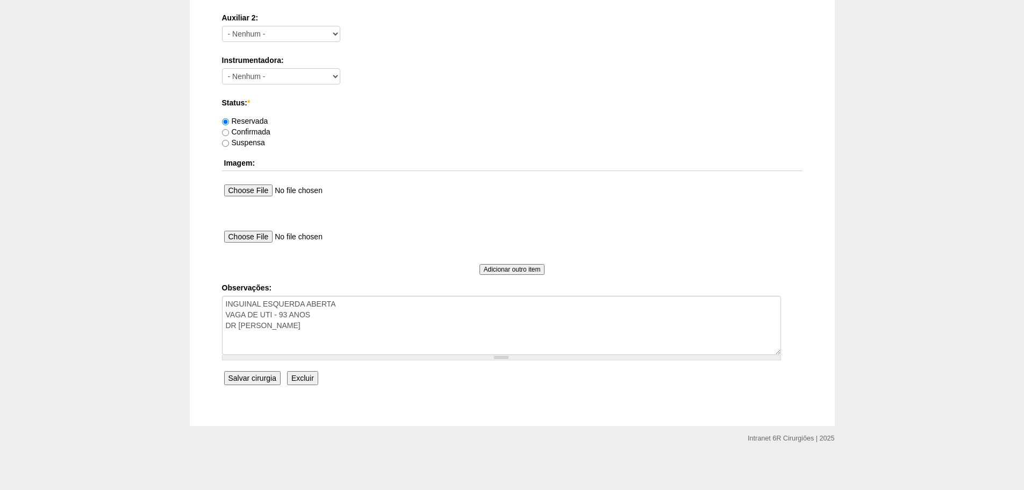
scroll to position [582, 0]
click at [334, 341] on textarea "INGUINAL ESQUERDA ABERTA VAGA DE UTI - 93 ANOS DR PEDRO R GABRIEL" at bounding box center [501, 324] width 559 height 59
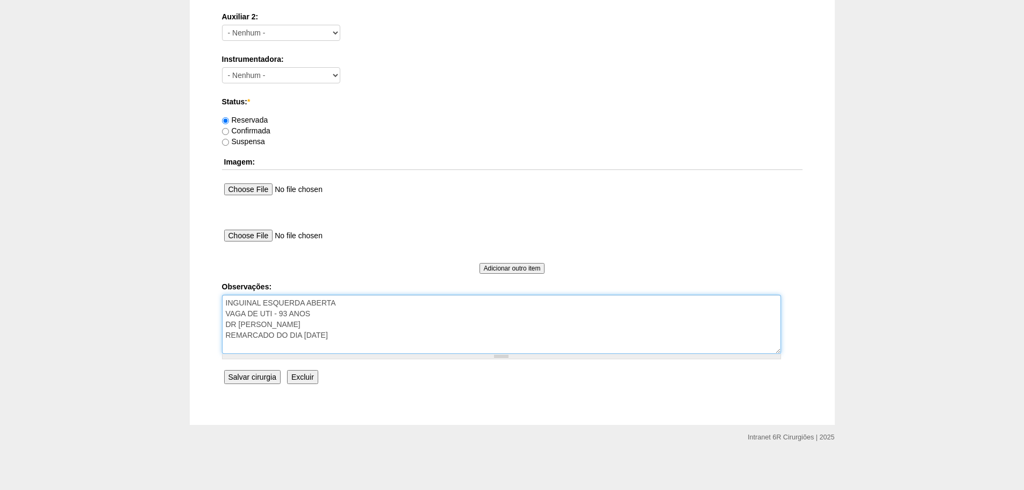
type textarea "INGUINAL ESQUERDA ABERTA VAGA DE UTI - 93 ANOS DR PEDRO R GABRIEL REMARCADO DO …"
click at [239, 380] on input "Salvar cirurgia" at bounding box center [252, 377] width 56 height 14
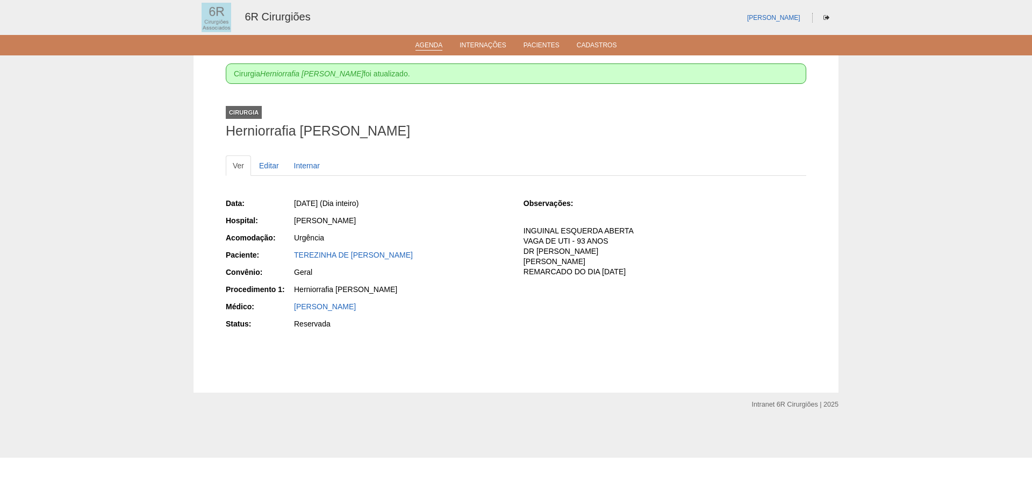
click at [429, 48] on link "Agenda" at bounding box center [429, 45] width 27 height 9
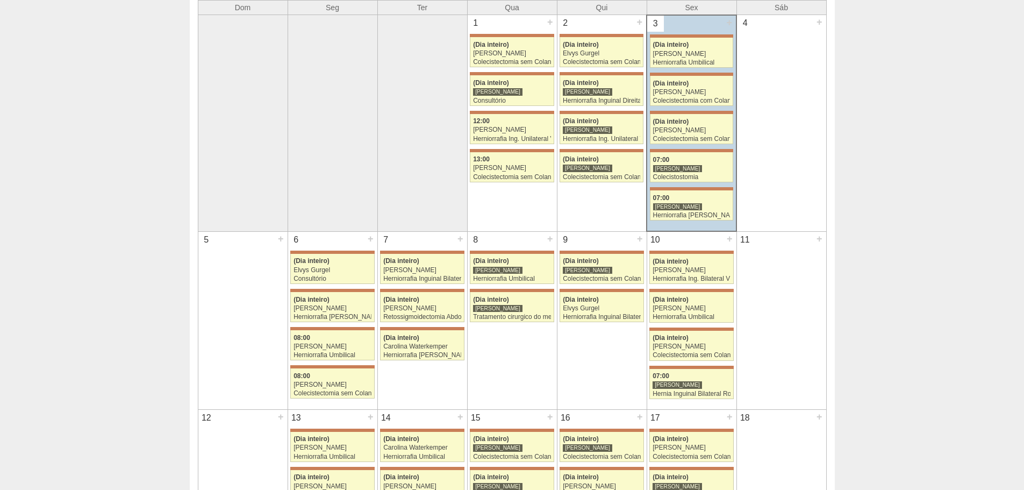
scroll to position [215, 0]
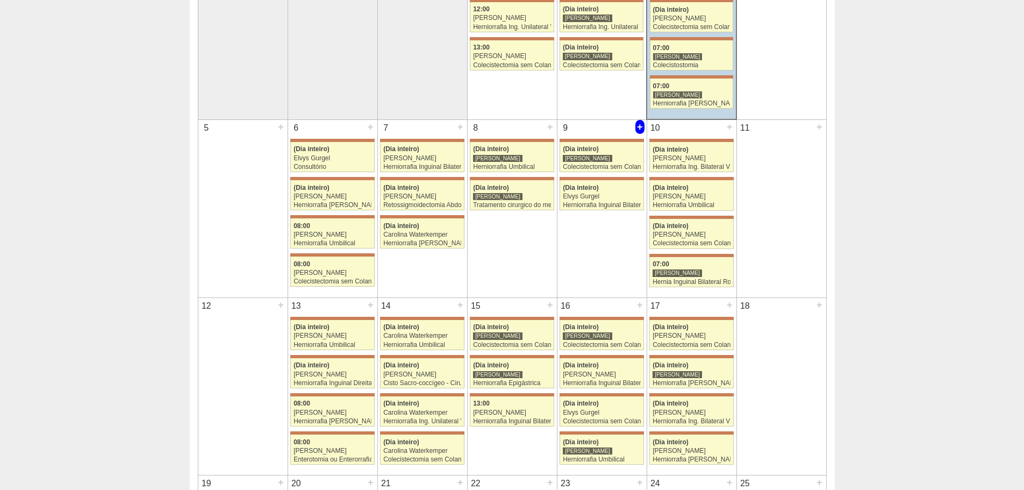
click at [638, 129] on div "+" at bounding box center [640, 127] width 9 height 14
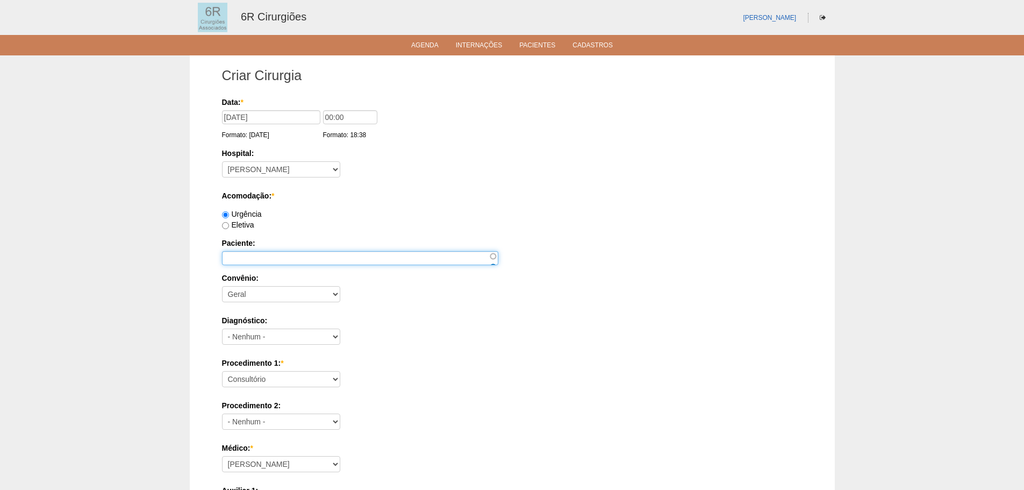
click at [276, 257] on input "Paciente:" at bounding box center [360, 258] width 276 height 14
paste input "[PERSON_NAME]"
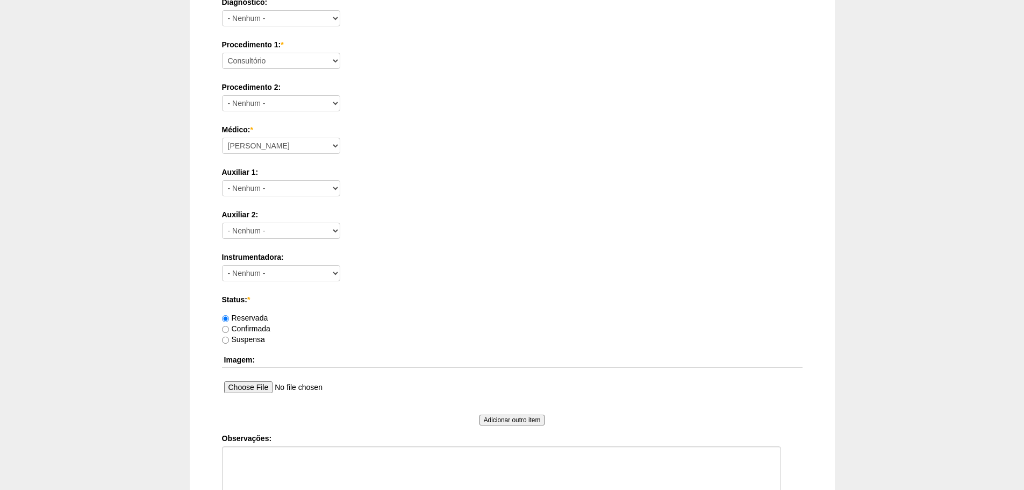
scroll to position [309, 0]
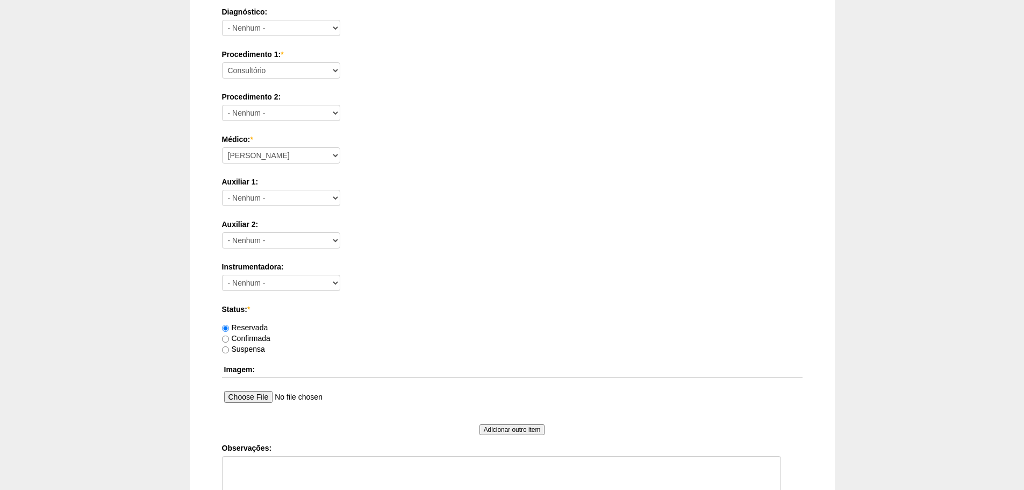
type input "[PERSON_NAME]"
click at [288, 155] on select "Aline Zanon Bariatricas Bruno Bulisani Bruno Oliveira Carolina Waterkemper Elvy…" at bounding box center [281, 155] width 118 height 16
drag, startPoint x: 466, startPoint y: 130, endPoint x: 420, endPoint y: 126, distance: 45.8
click at [467, 130] on div "Data: * 09/10/2025 Formato: 03/10/2025 00:00 Formato: 18:38 Hospital: - Nenhum …" at bounding box center [512, 154] width 581 height 732
click at [305, 74] on select "Consultório Abscesso Hepático - Drenagem Abscesso perianal Amputação Abdômino P…" at bounding box center [281, 70] width 118 height 16
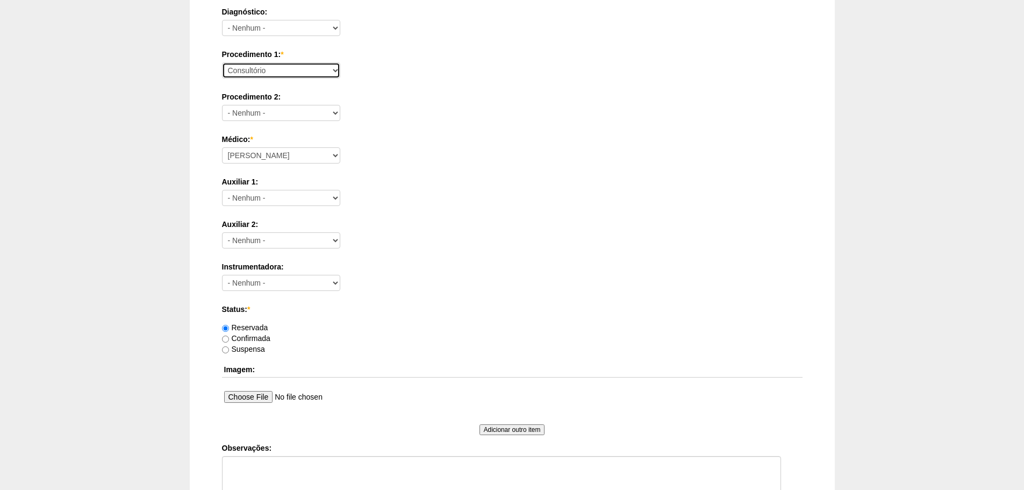
select select "66622"
click at [222, 62] on select "Consultório Abscesso Hepático - Drenagem Abscesso perianal Amputação Abdômino P…" at bounding box center [281, 70] width 118 height 16
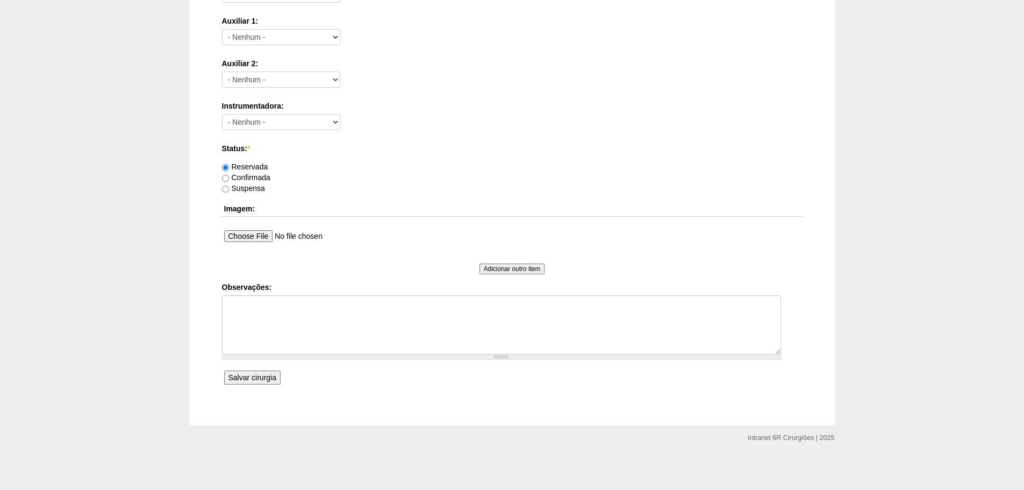
scroll to position [470, 0]
click at [398, 325] on textarea "Observações:" at bounding box center [501, 324] width 559 height 59
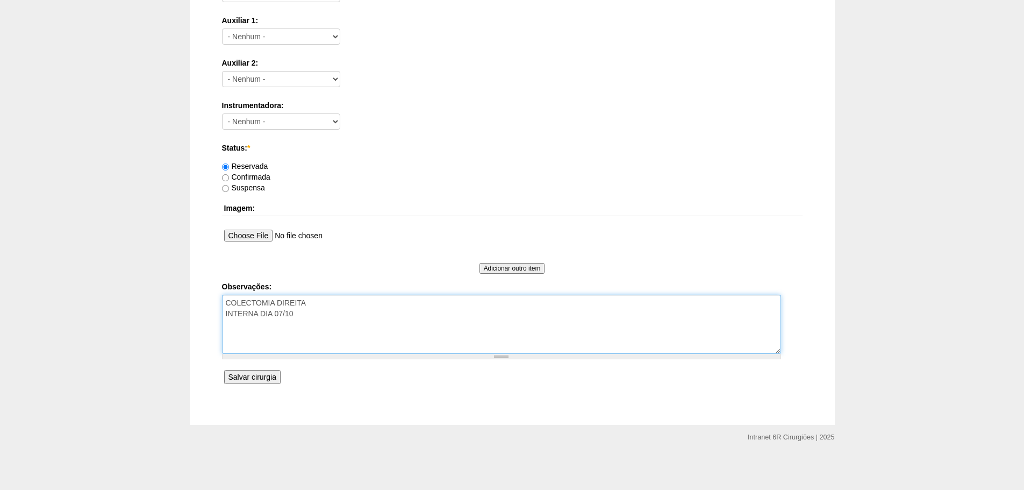
paste textarea "[PERSON_NAME] BAIXO RISCO"
click at [348, 328] on textarea "COLECTOMIA DIREITA INTERNA DIA 07/10 PARA TC DE TORAX E PREPARO INTESTINAL LEE …" at bounding box center [501, 324] width 559 height 59
click at [333, 302] on textarea "COLECTOMIA DIREITA INTERNA DIA 07/10 PARA TC DE TORAX E PREPARO INTESTINAL LEE …" at bounding box center [501, 324] width 559 height 59
drag, startPoint x: 316, startPoint y: 304, endPoint x: 215, endPoint y: 304, distance: 101.1
click at [215, 304] on div "Criar Cirurgia Data: * 09/10/2025 Formato: 03/10/2025 00:00 Formato: 18:38 Hosp…" at bounding box center [512, 4] width 597 height 839
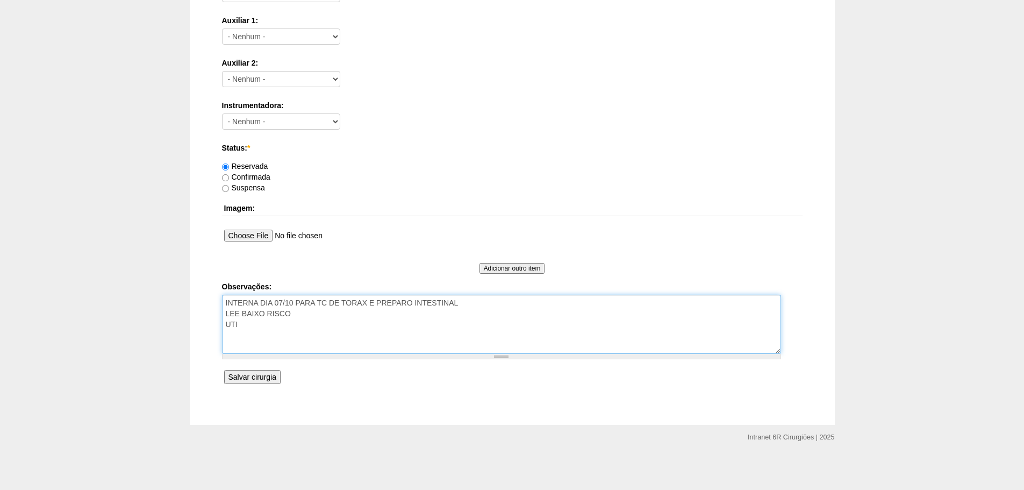
type textarea "INTERNA DIA 07/10 PARA TC DE TORAX E PREPARO INTESTINAL LEE BAIXO RISCO UTI"
click at [229, 377] on input "Salvar cirurgia" at bounding box center [252, 377] width 56 height 14
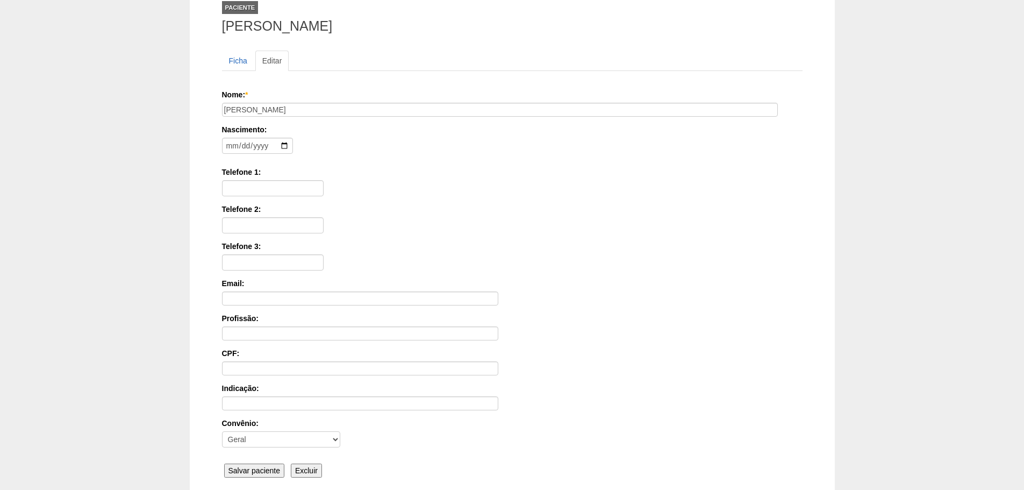
scroll to position [167, 0]
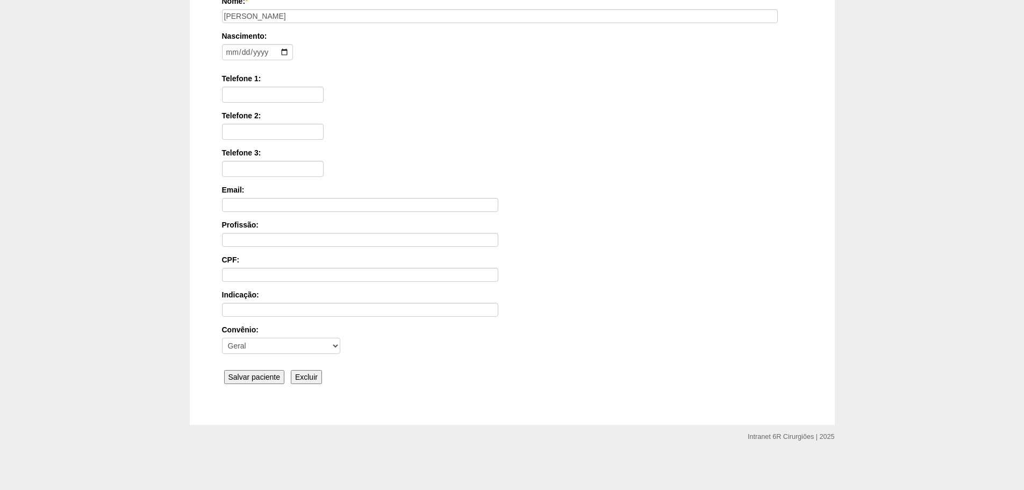
click at [268, 378] on input "Salvar paciente" at bounding box center [254, 377] width 61 height 14
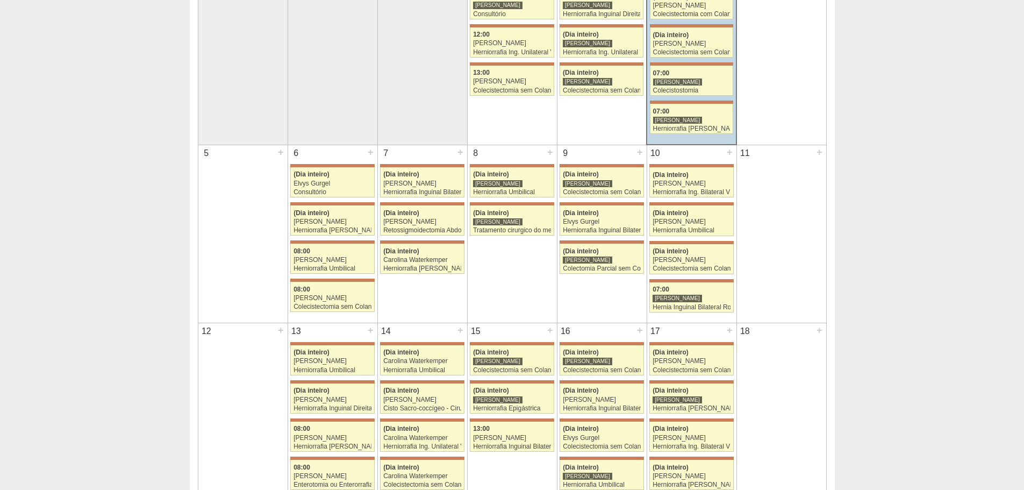
scroll to position [215, 0]
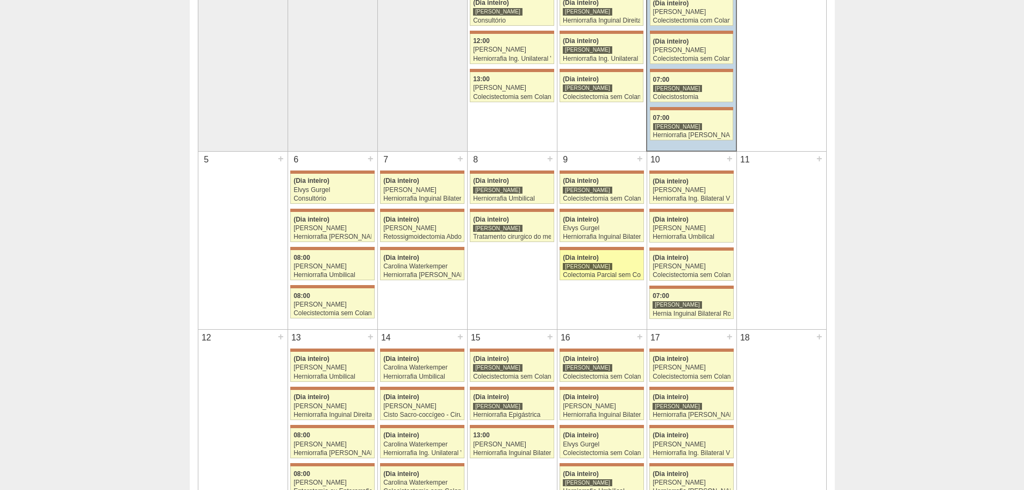
click at [630, 274] on div "Colectomia Parcial sem Colostomia" at bounding box center [602, 275] width 78 height 7
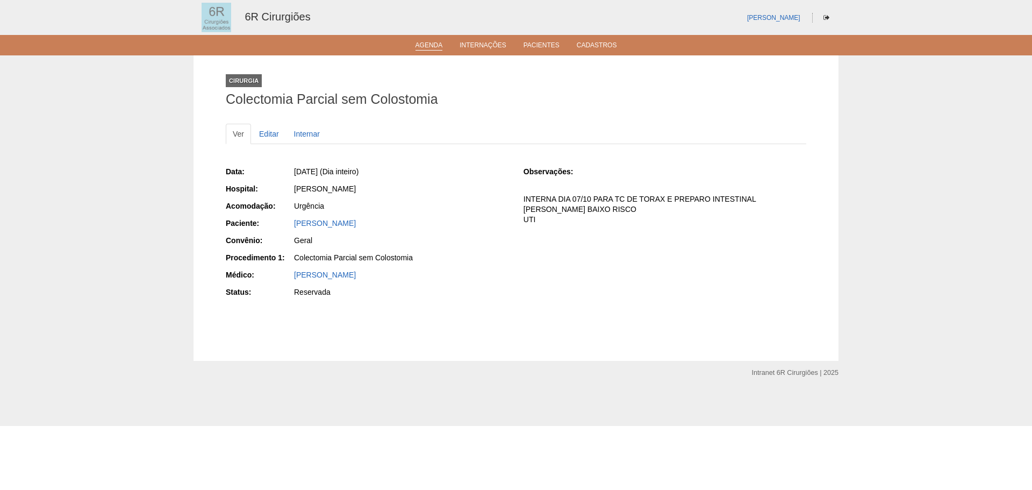
click at [433, 47] on link "Agenda" at bounding box center [429, 45] width 27 height 9
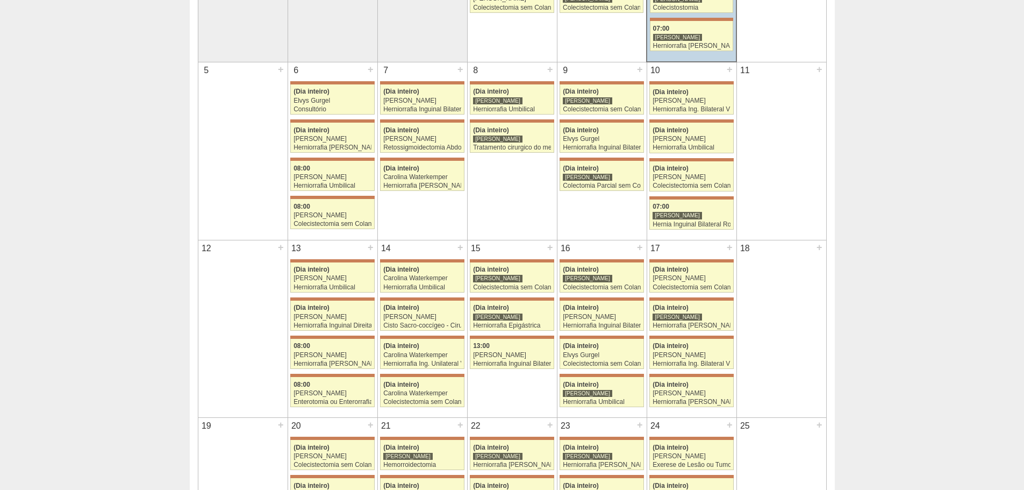
scroll to position [208, 0]
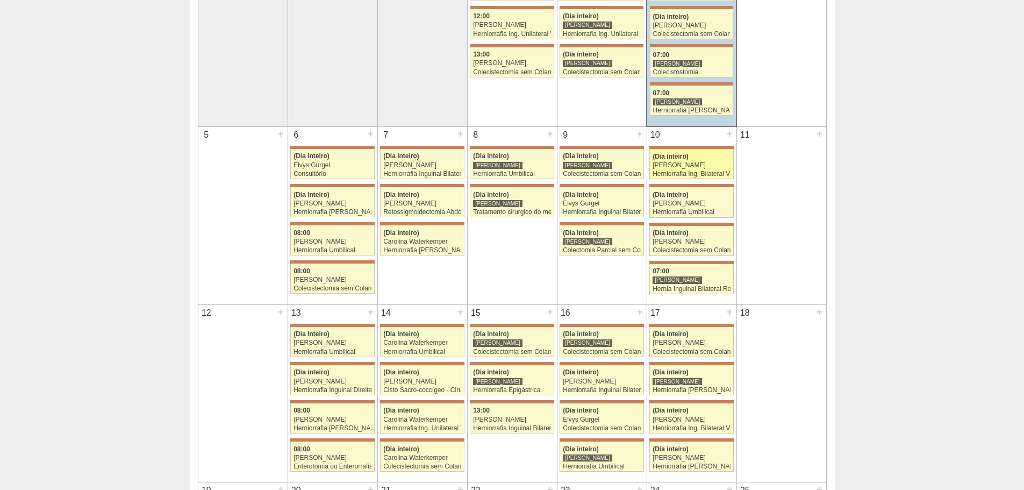
click at [668, 174] on div "Herniorrafia Ing. Bilateral VL" at bounding box center [692, 173] width 78 height 7
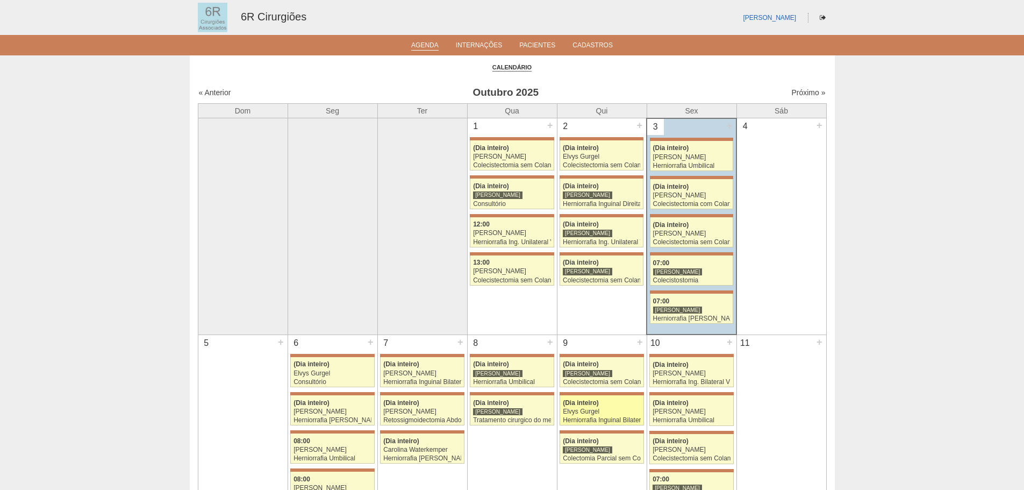
scroll to position [208, 0]
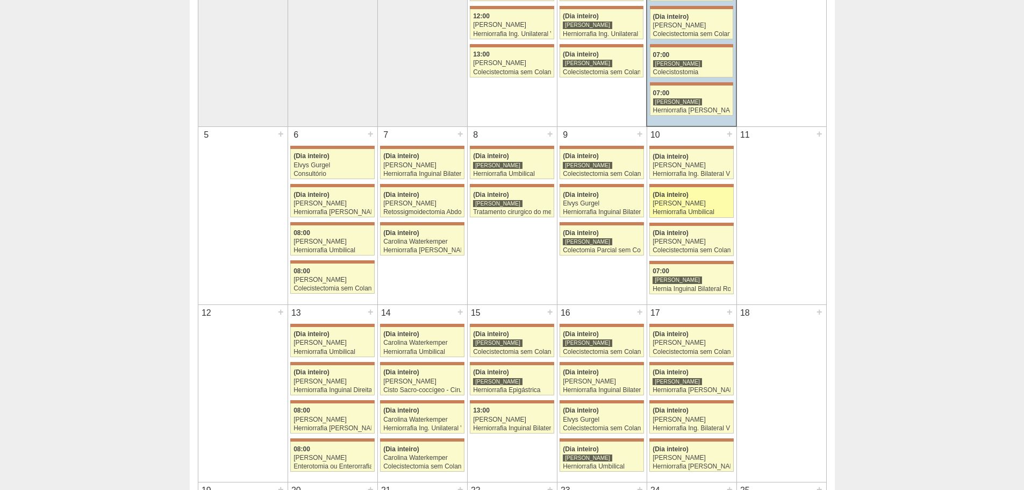
click at [682, 206] on div "[PERSON_NAME]" at bounding box center [692, 203] width 78 height 7
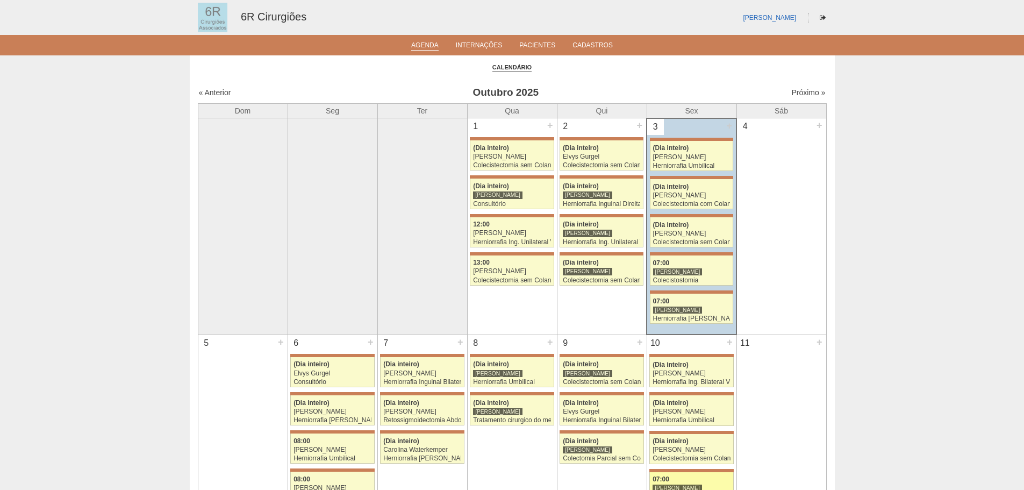
scroll to position [208, 0]
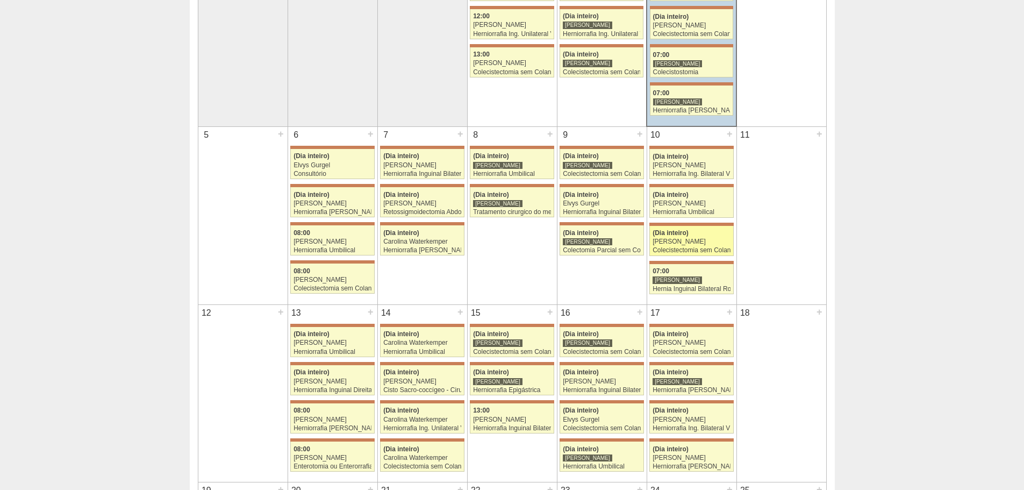
click at [697, 248] on div "Colecistectomia sem Colangiografia" at bounding box center [692, 250] width 78 height 7
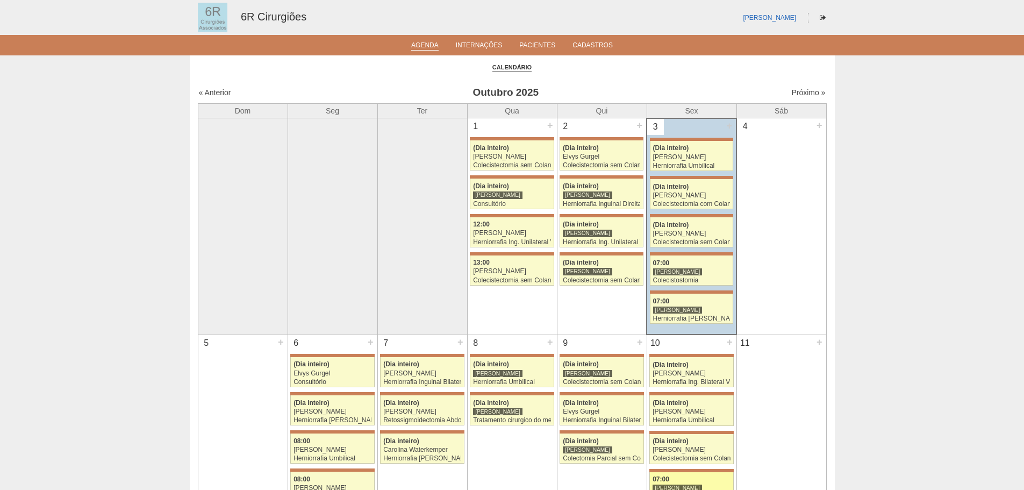
scroll to position [208, 0]
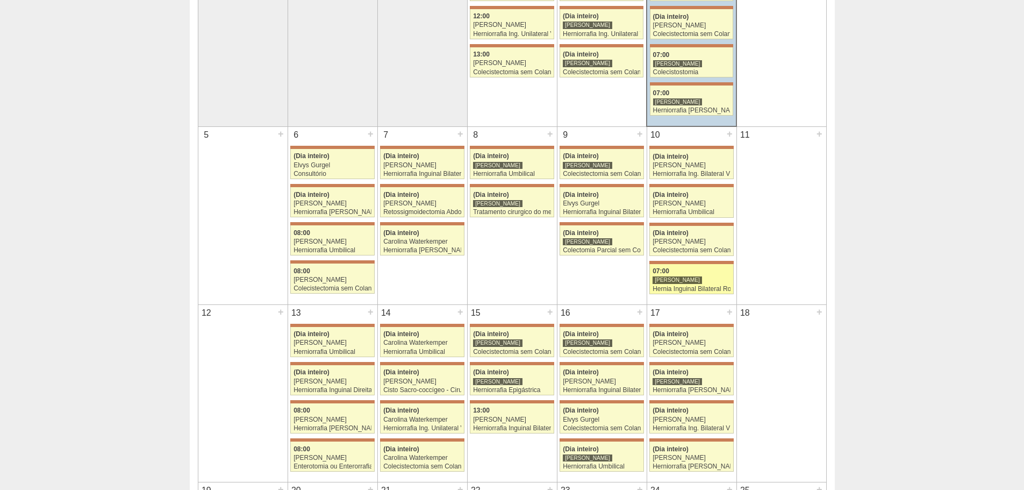
click at [701, 277] on div "[PERSON_NAME]" at bounding box center [692, 279] width 78 height 7
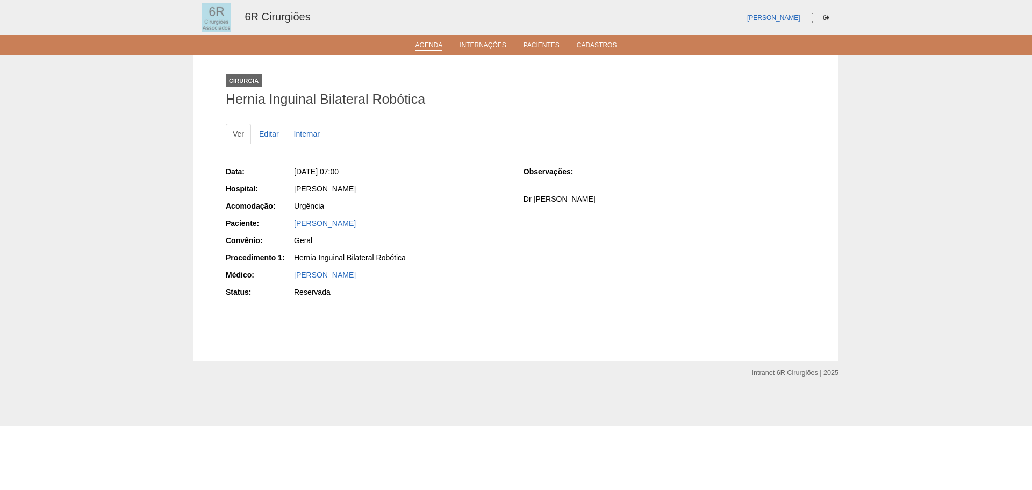
click at [435, 47] on link "Agenda" at bounding box center [429, 45] width 27 height 9
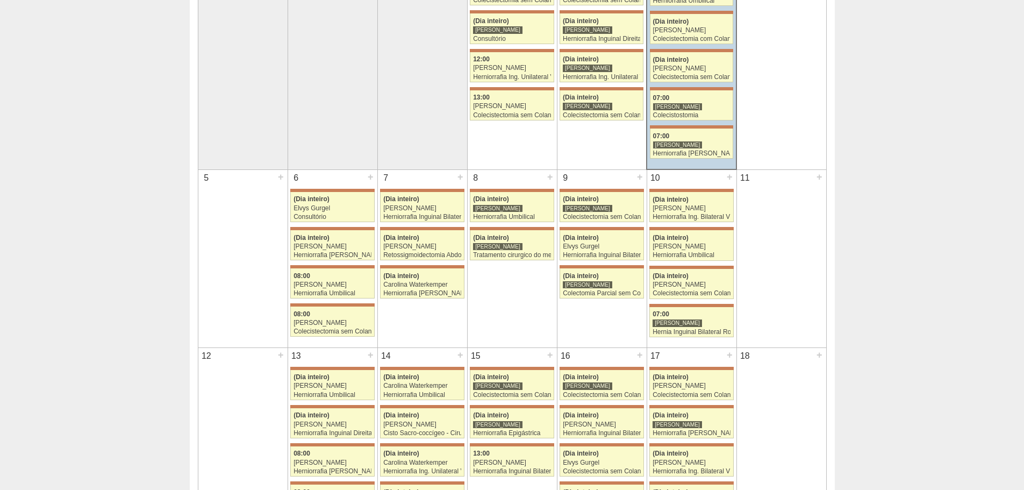
scroll to position [269, 0]
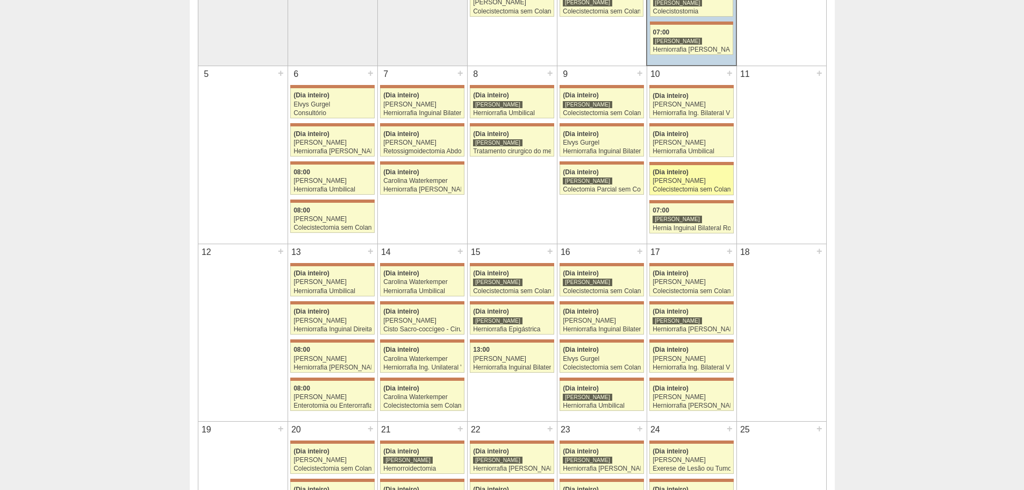
click at [711, 187] on div "Colecistectomia sem Colangiografia" at bounding box center [692, 189] width 78 height 7
